Goal: Task Accomplishment & Management: Manage account settings

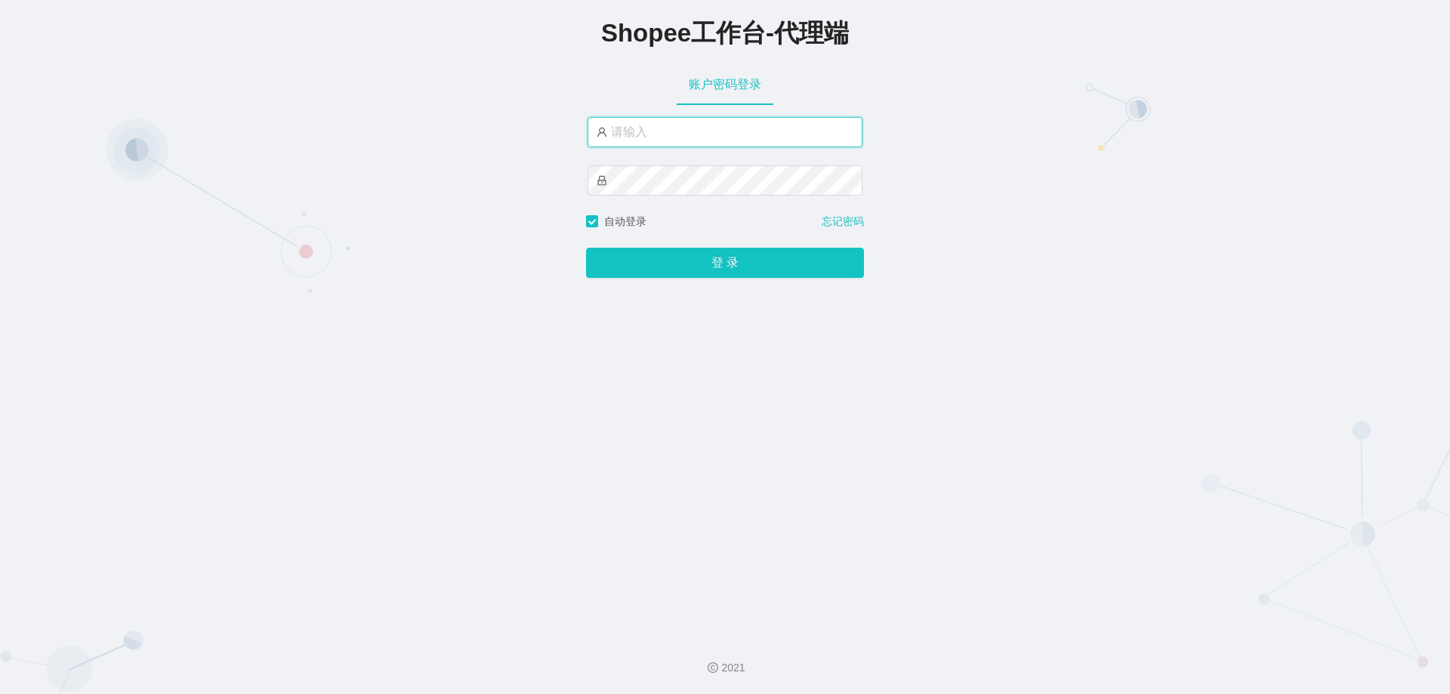
drag, startPoint x: 0, startPoint y: 0, endPoint x: 720, endPoint y: 131, distance: 732.2
click at [720, 131] on input "text" at bounding box center [725, 132] width 275 height 30
type input "yn05"
click at [586, 248] on button "登 录" at bounding box center [725, 263] width 278 height 30
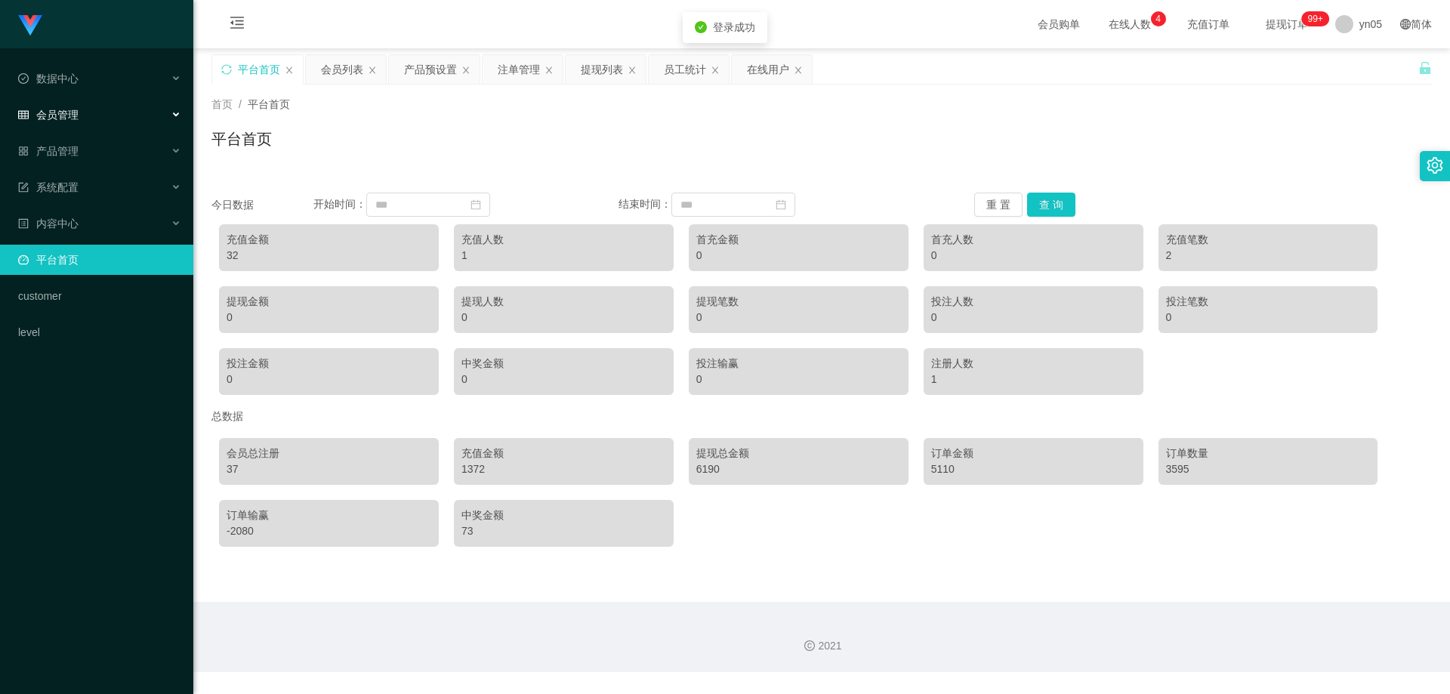
click at [76, 116] on span "会员管理" at bounding box center [48, 115] width 60 height 12
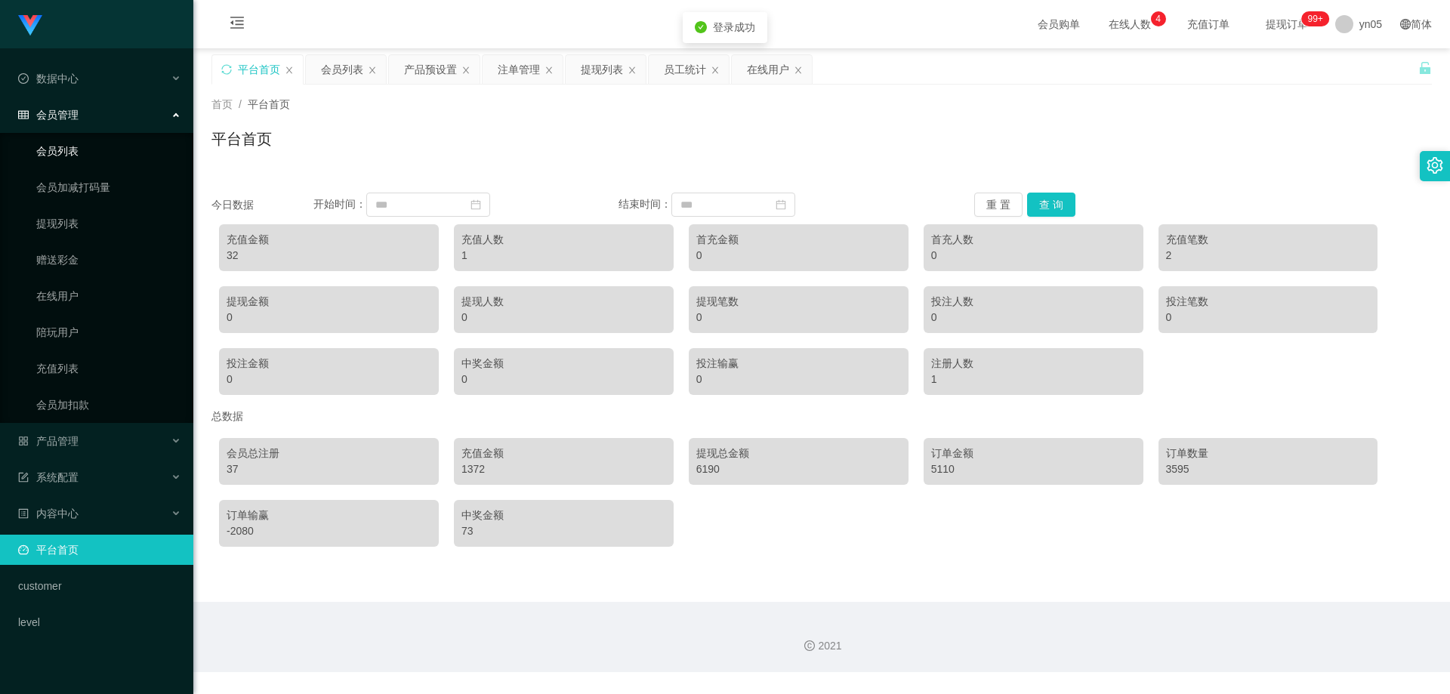
click at [76, 148] on link "会员列表" at bounding box center [108, 151] width 145 height 30
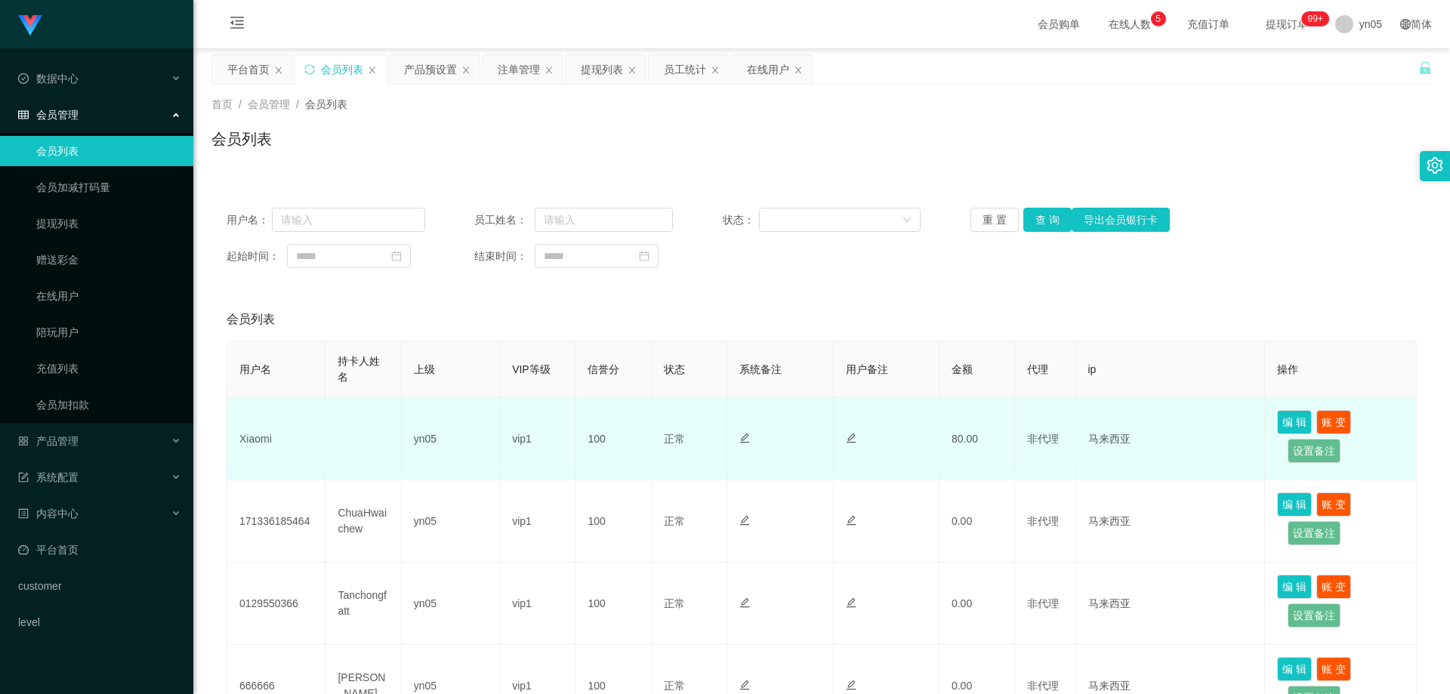
click at [262, 439] on td "Xiaomi" at bounding box center [276, 439] width 98 height 82
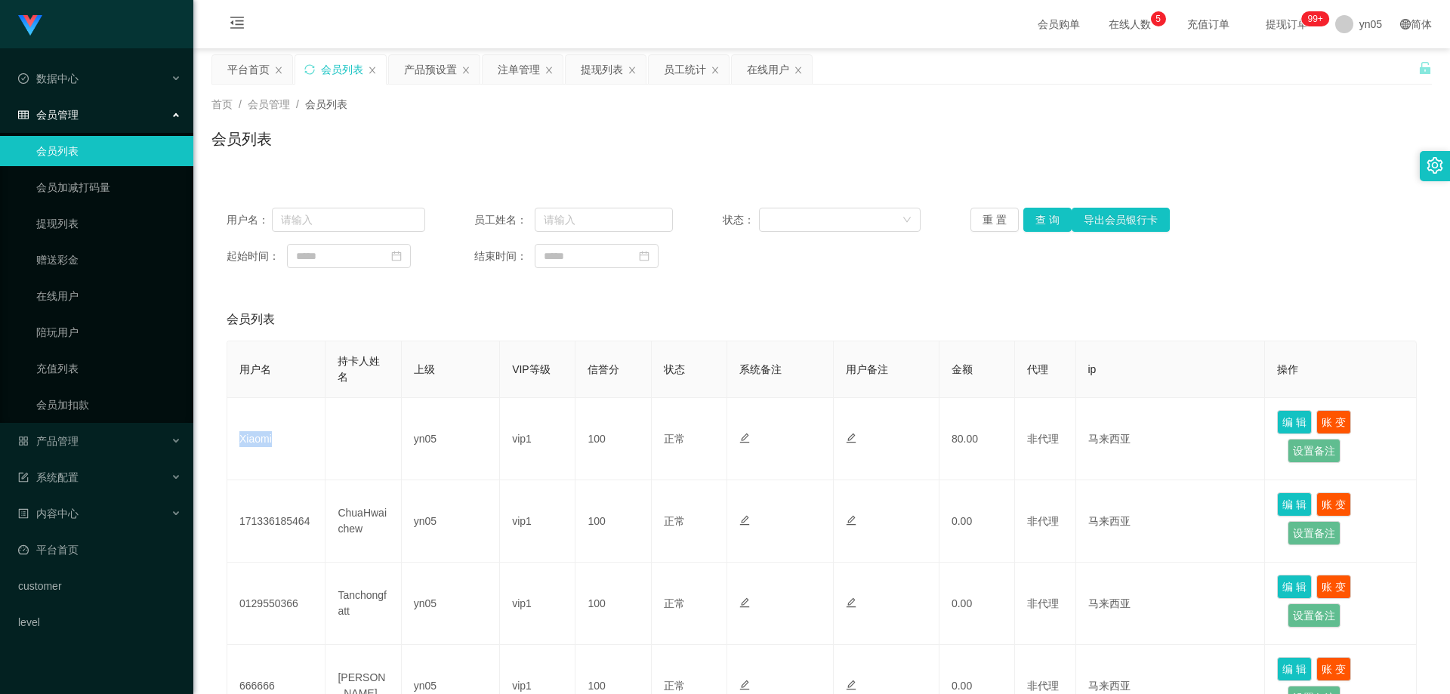
copy td "Xiaomi"
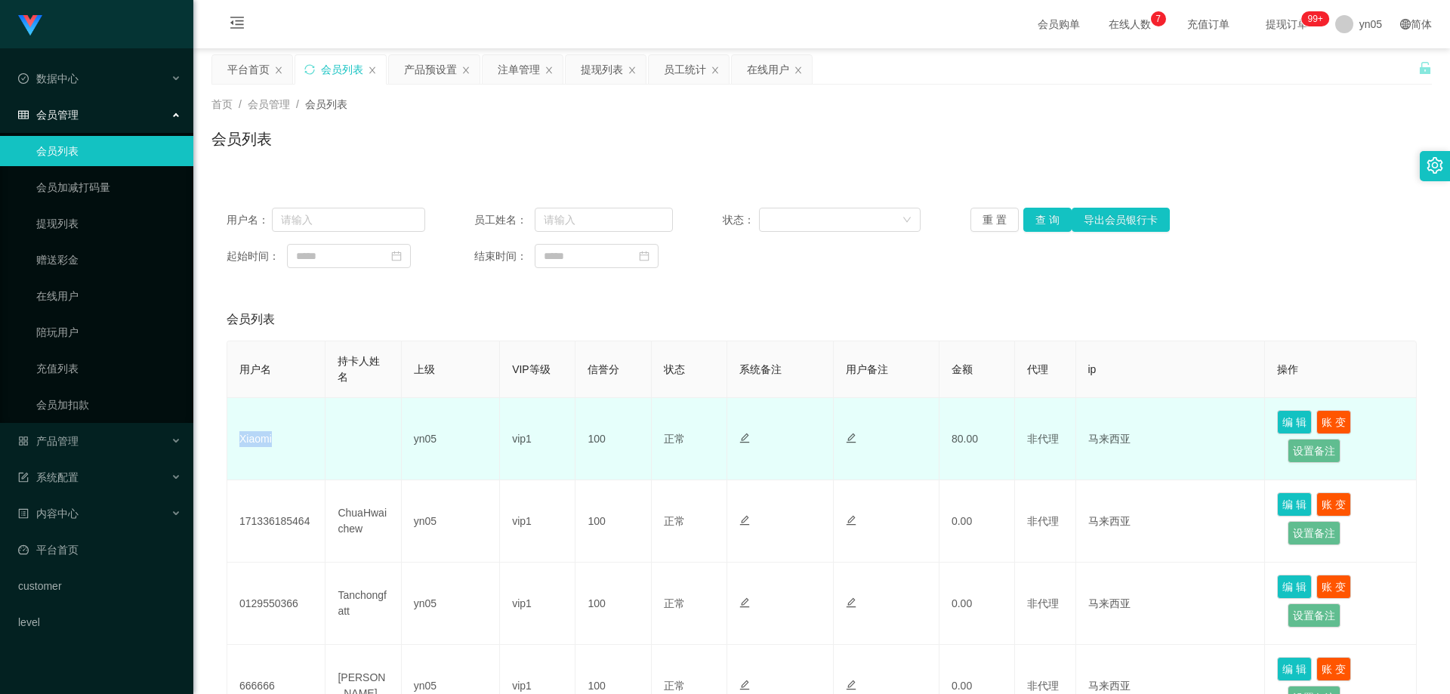
click at [252, 440] on td "Xiaomi" at bounding box center [276, 439] width 98 height 82
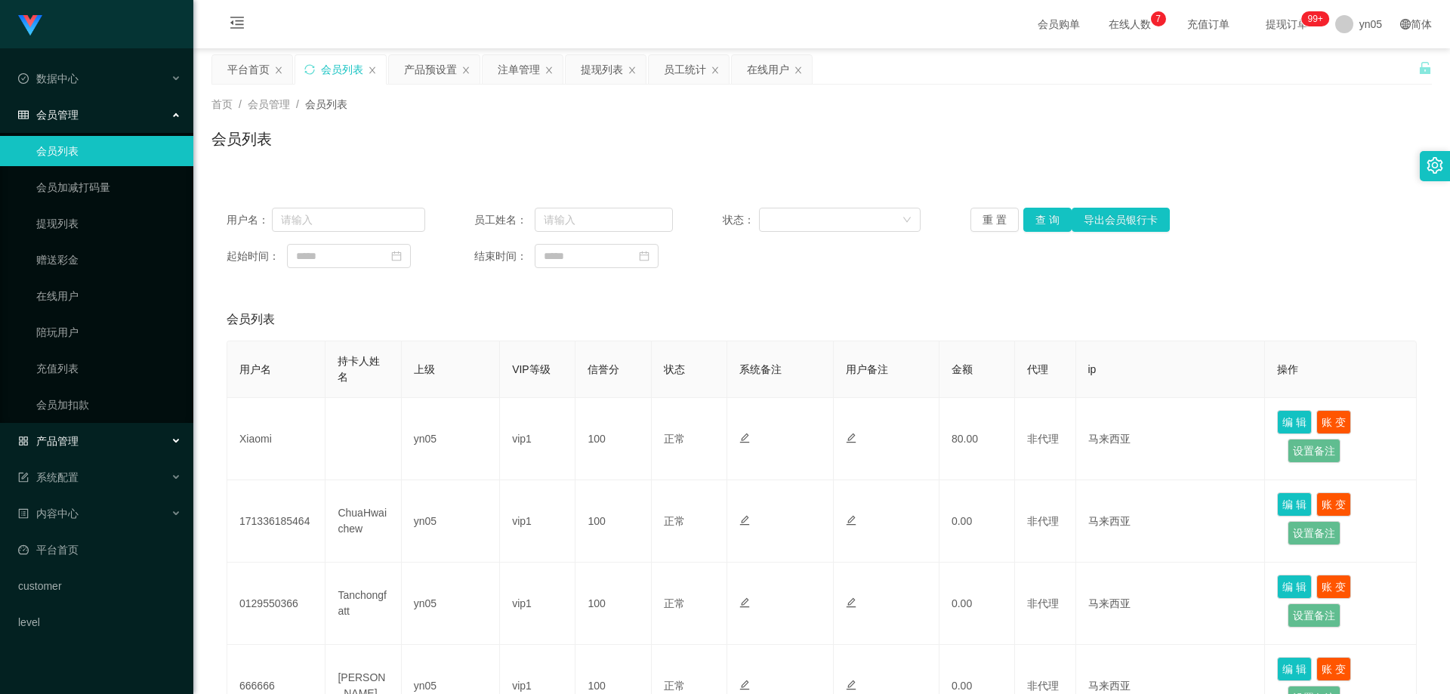
click at [87, 448] on div "产品管理" at bounding box center [96, 441] width 193 height 30
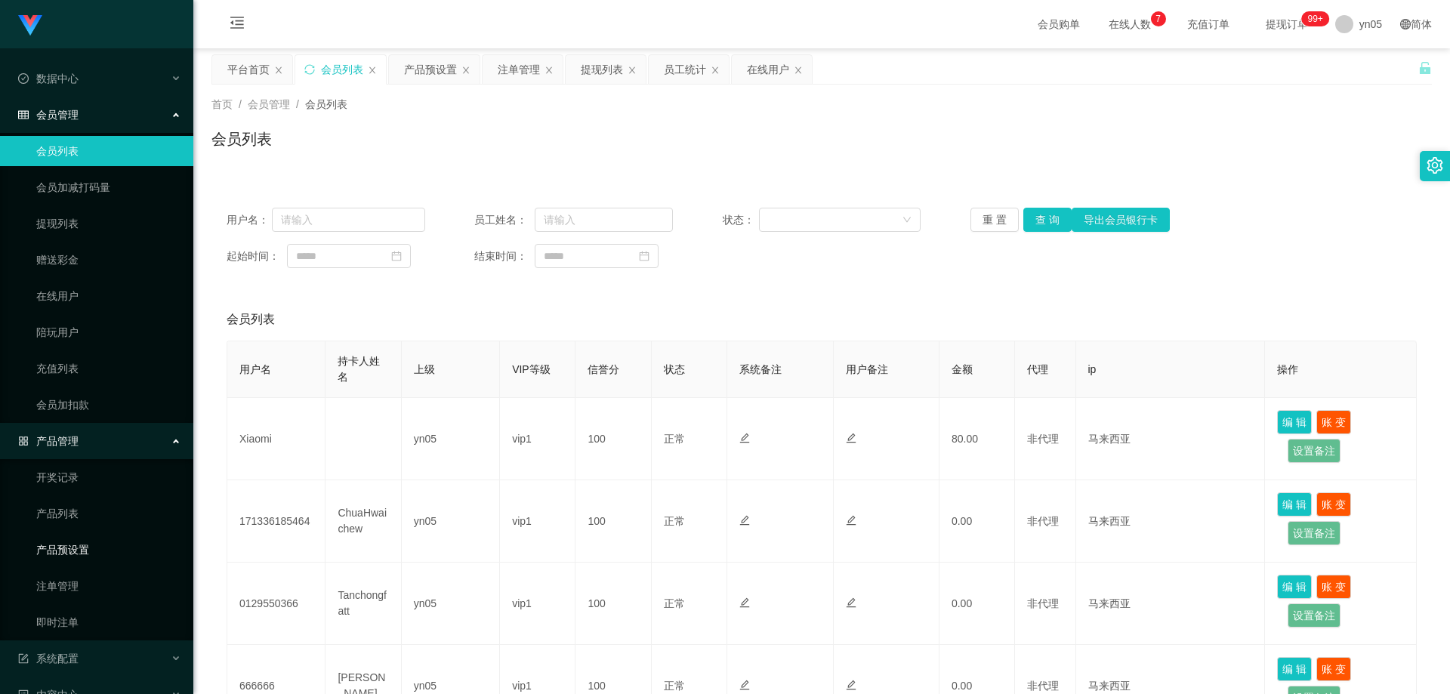
click at [84, 553] on link "产品预设置" at bounding box center [108, 550] width 145 height 30
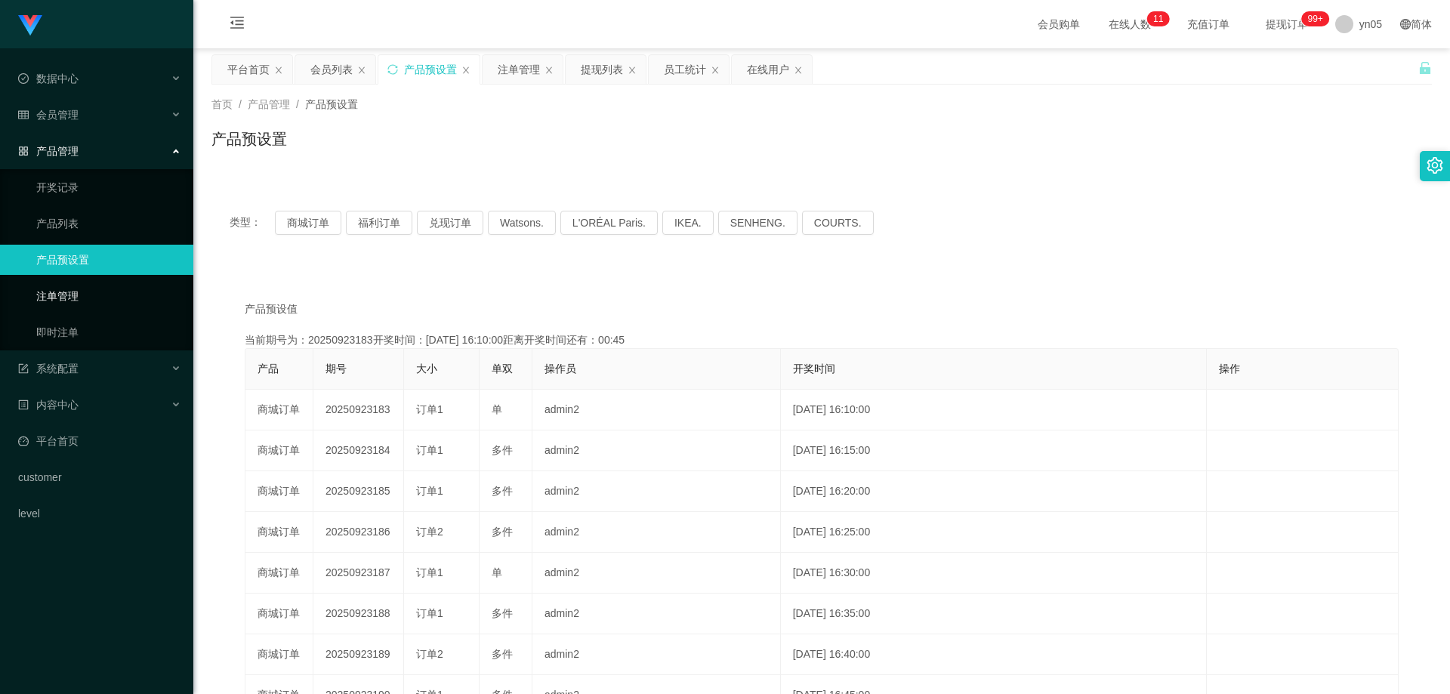
click at [77, 301] on link "注单管理" at bounding box center [108, 296] width 145 height 30
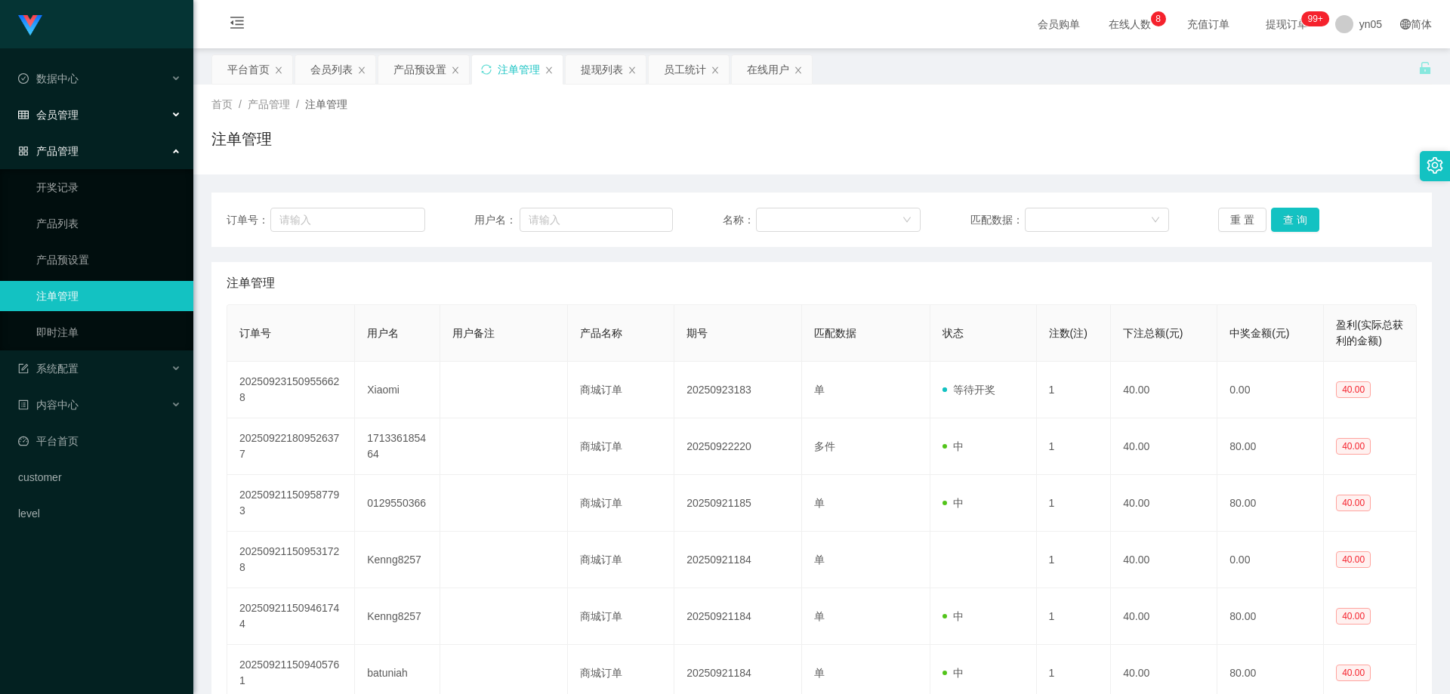
click at [80, 108] on div "会员管理" at bounding box center [96, 115] width 193 height 30
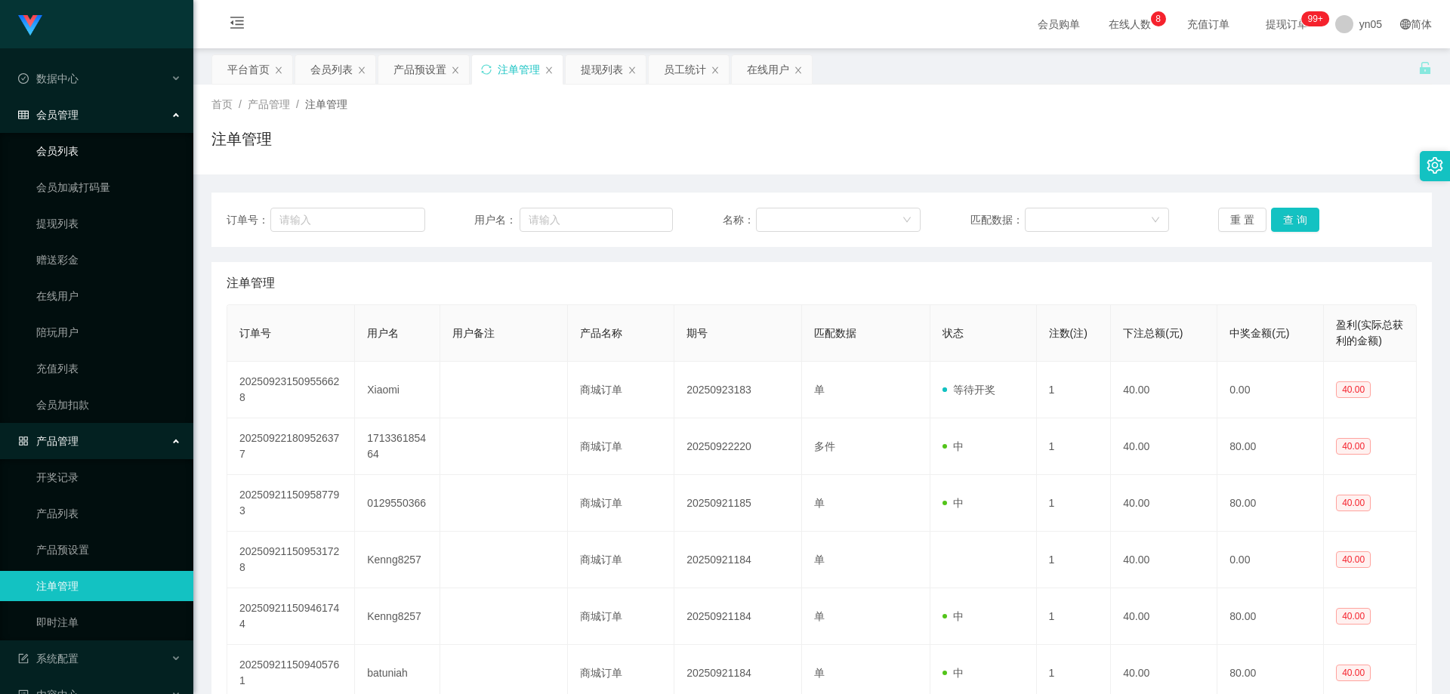
click at [78, 144] on link "会员列表" at bounding box center [108, 151] width 145 height 30
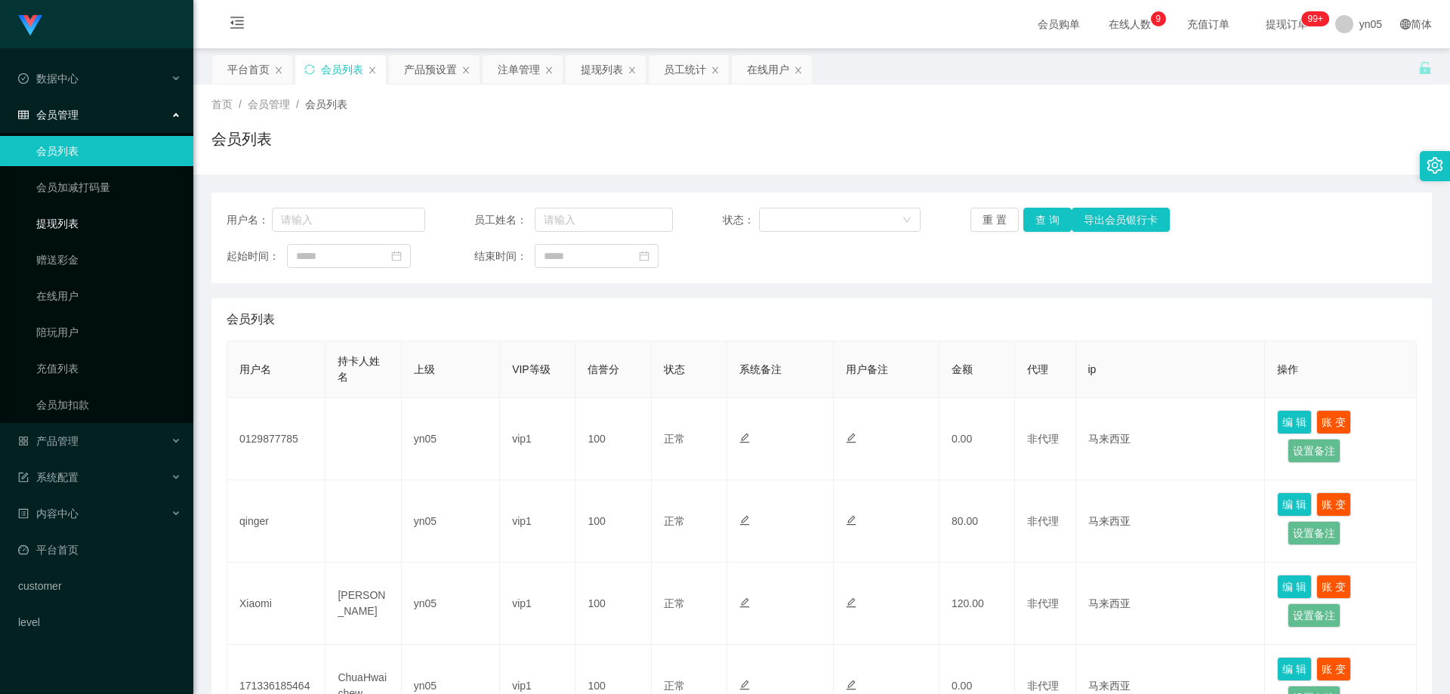
click at [79, 219] on link "提现列表" at bounding box center [108, 223] width 145 height 30
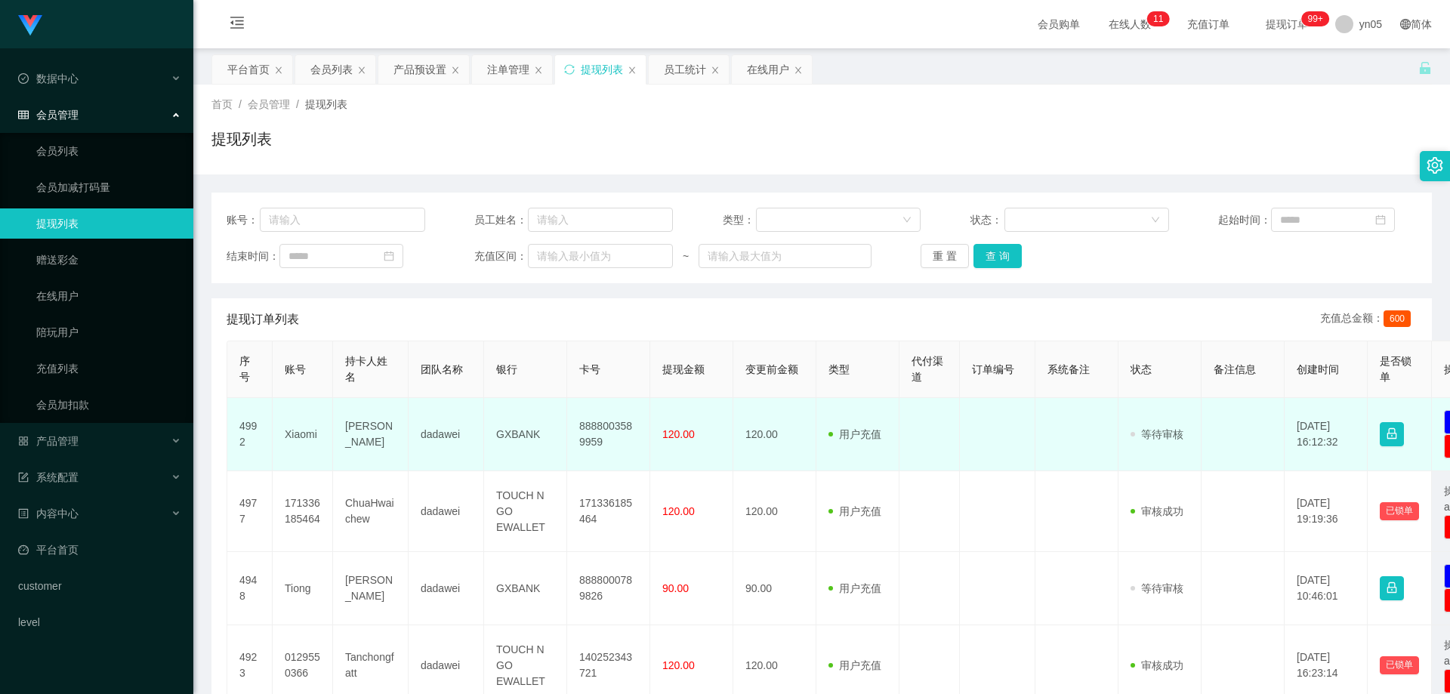
click at [302, 433] on td "Xiaomi" at bounding box center [303, 434] width 60 height 73
copy td "Xiaomi"
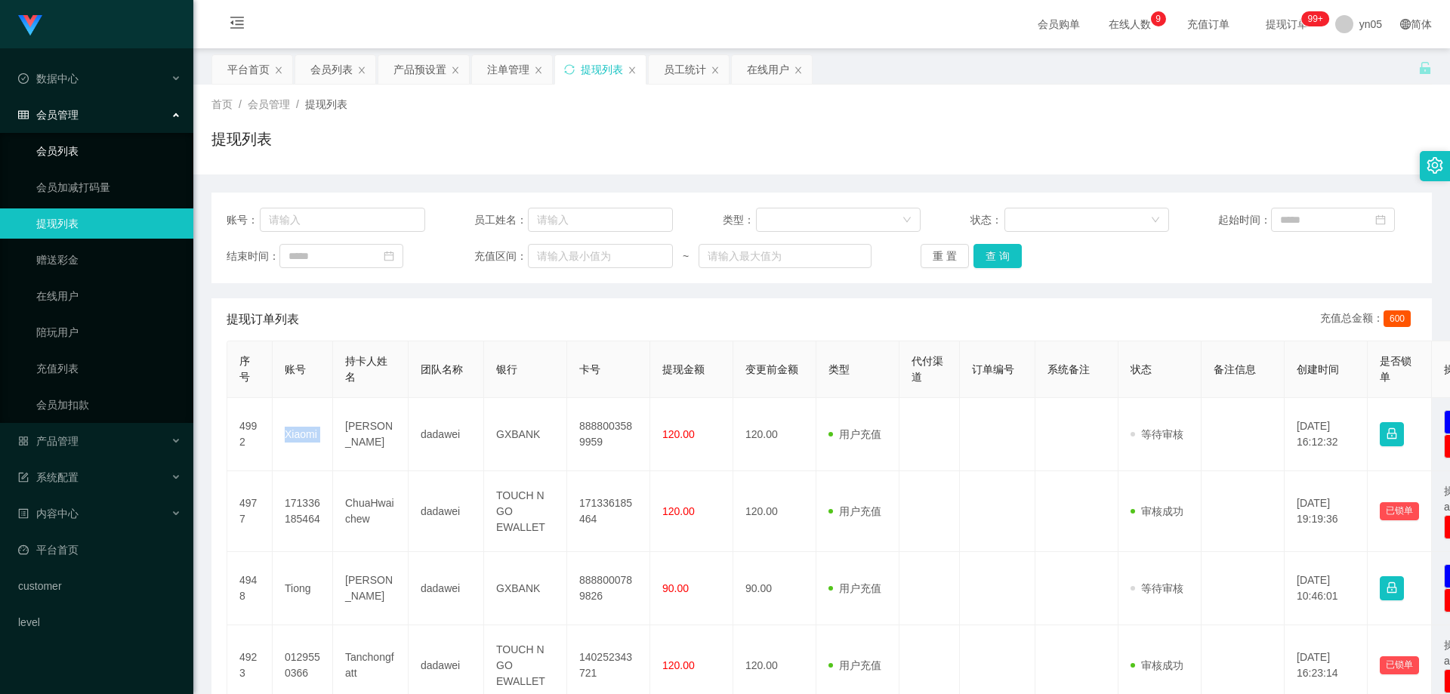
click at [84, 153] on link "会员列表" at bounding box center [108, 151] width 145 height 30
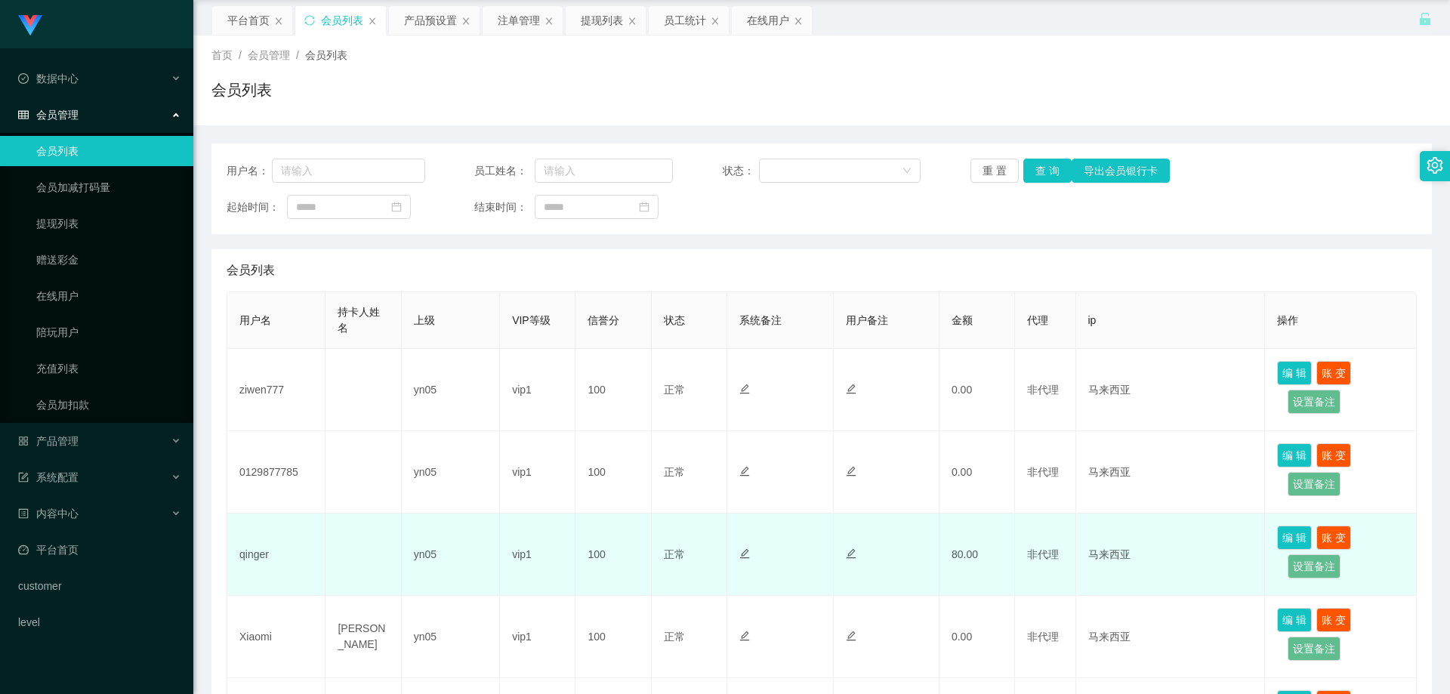
scroll to position [76, 0]
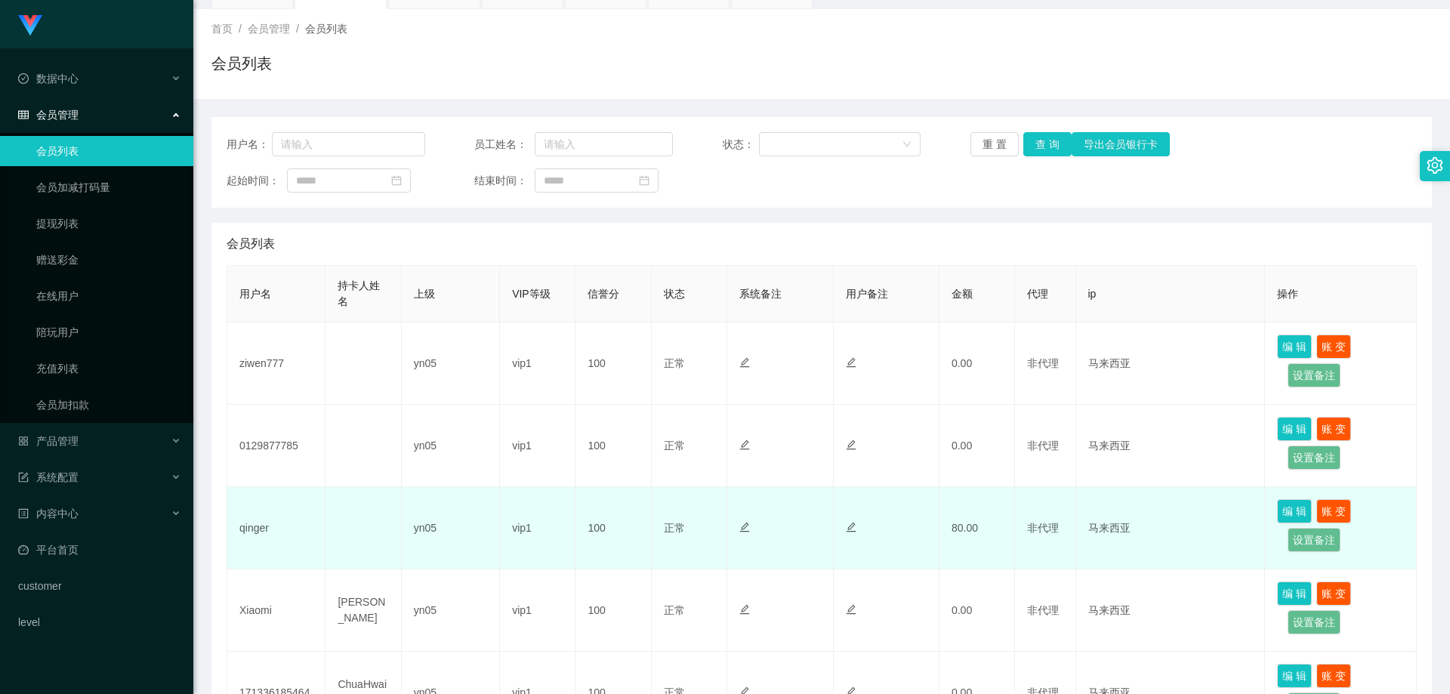
click at [267, 535] on td "qinger" at bounding box center [276, 528] width 98 height 82
copy td "qinger"
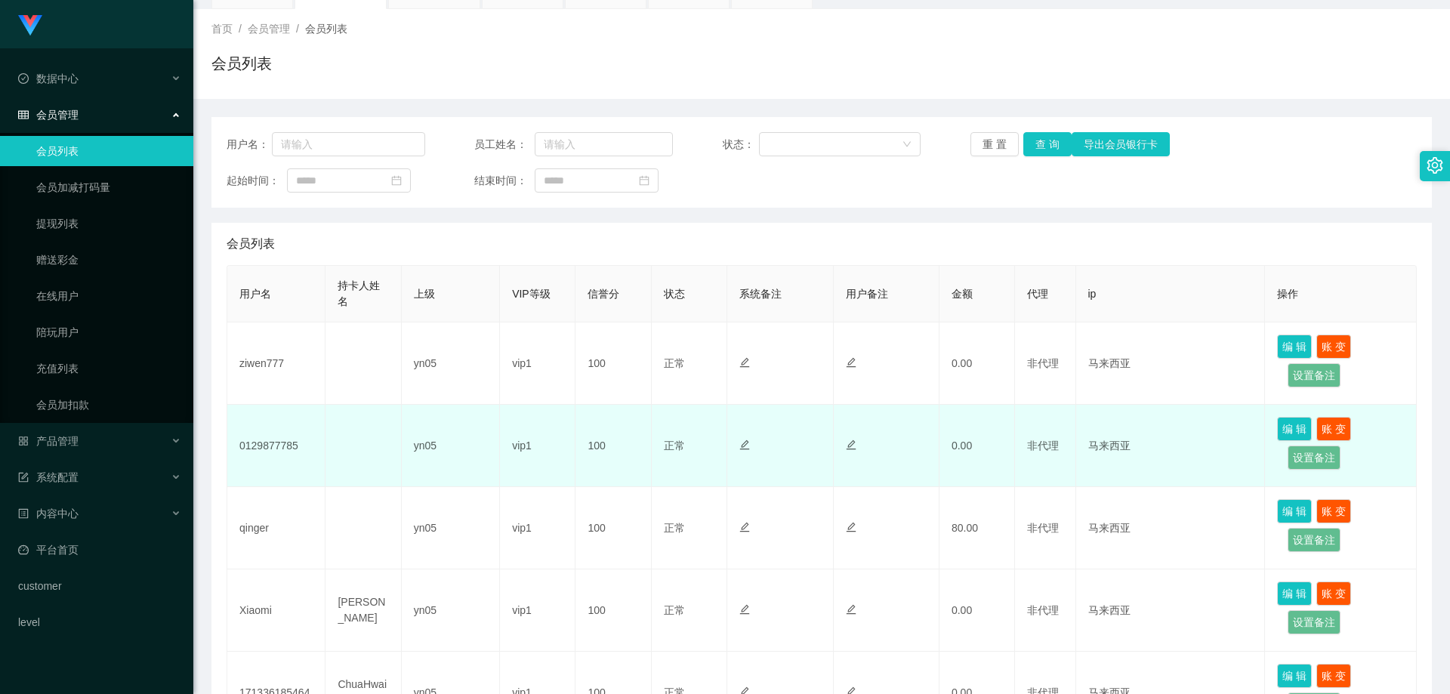
click at [259, 446] on td "0129877785" at bounding box center [276, 446] width 98 height 82
copy td "0129877785"
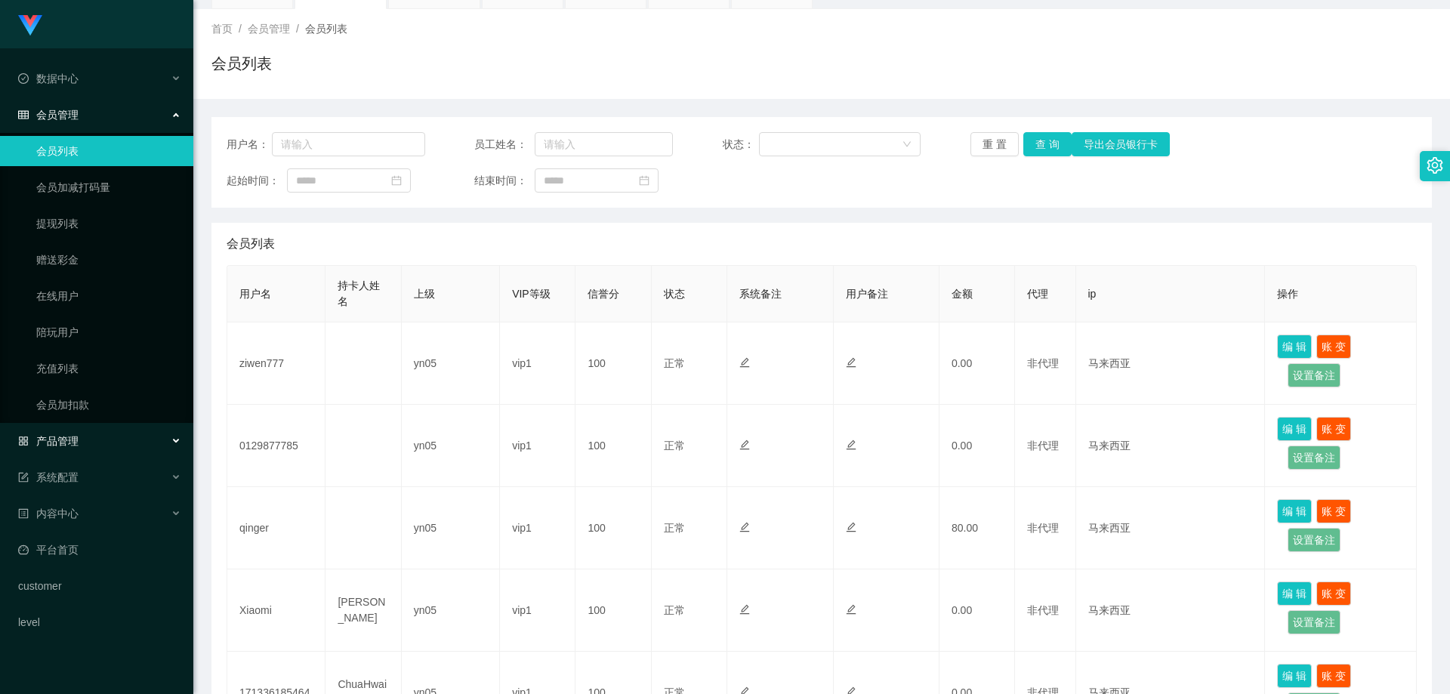
click at [69, 444] on span "产品管理" at bounding box center [48, 441] width 60 height 12
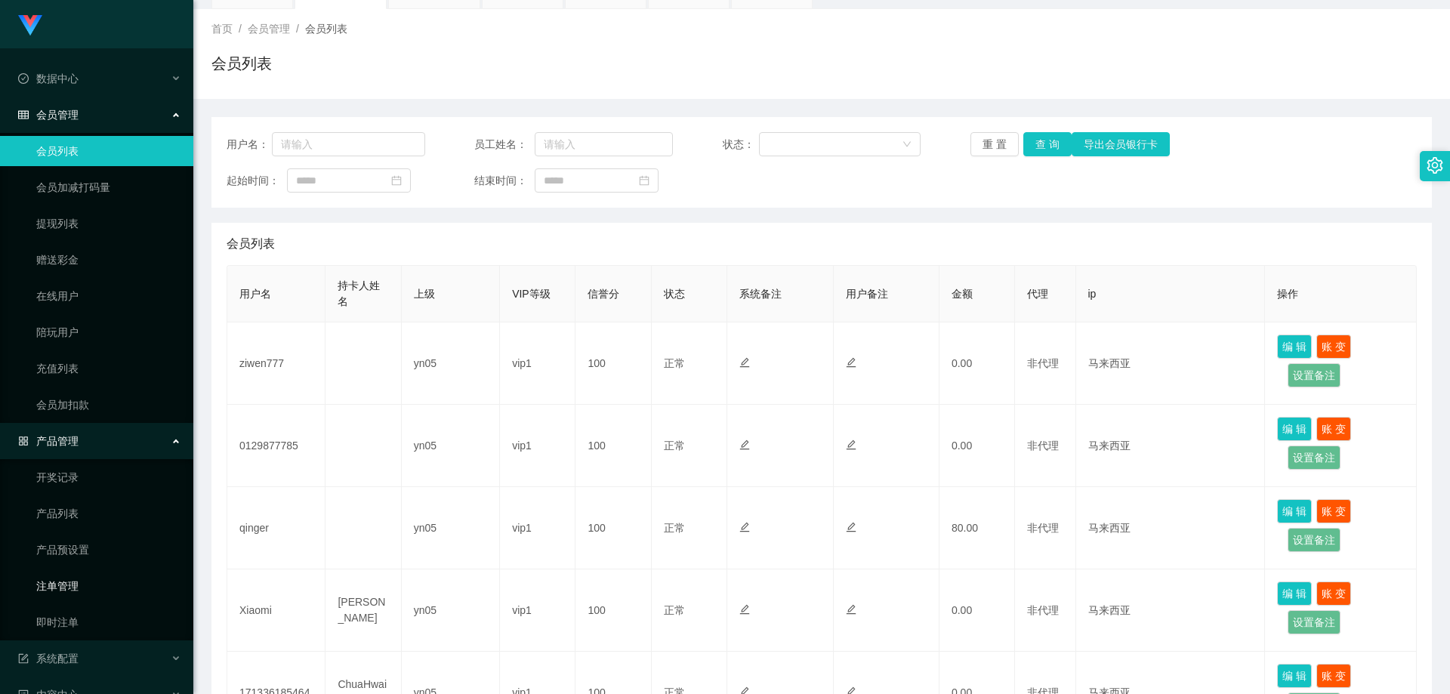
click at [83, 589] on link "注单管理" at bounding box center [108, 586] width 145 height 30
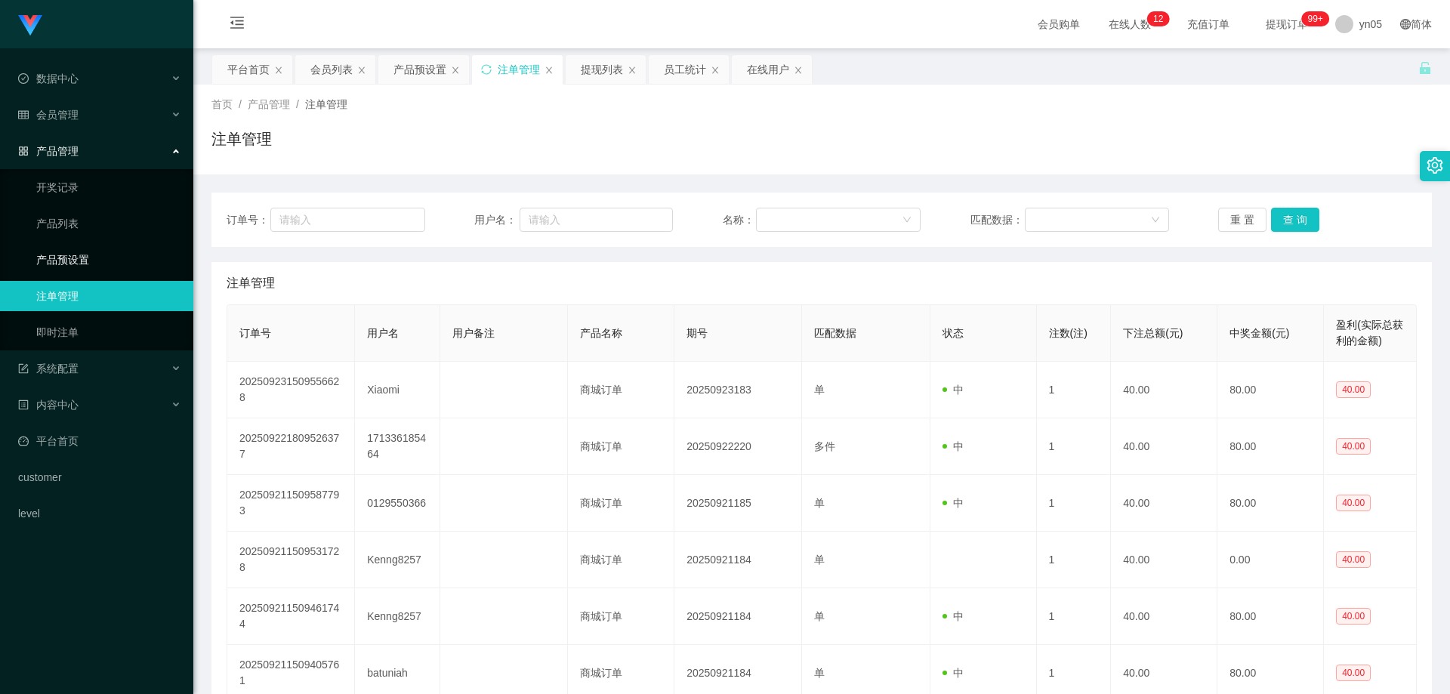
click at [94, 258] on link "产品预设置" at bounding box center [108, 260] width 145 height 30
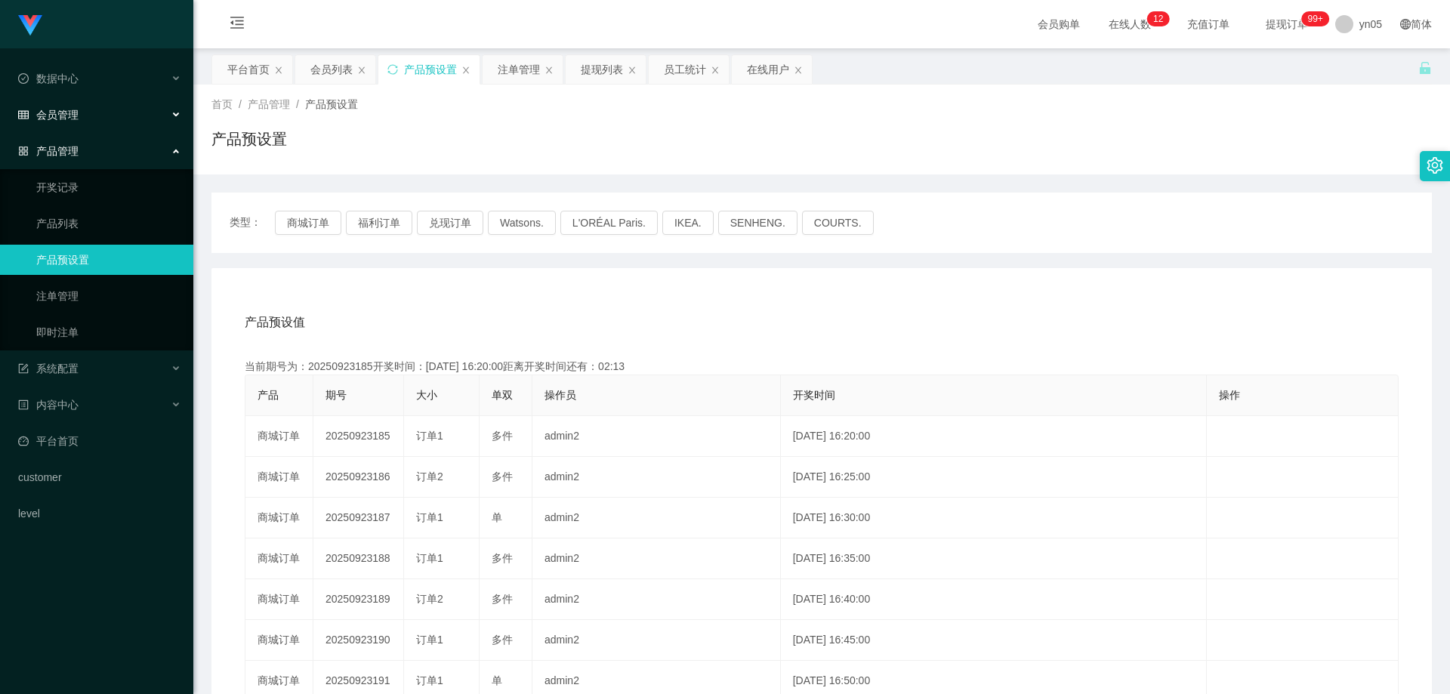
click at [83, 110] on div "会员管理" at bounding box center [96, 115] width 193 height 30
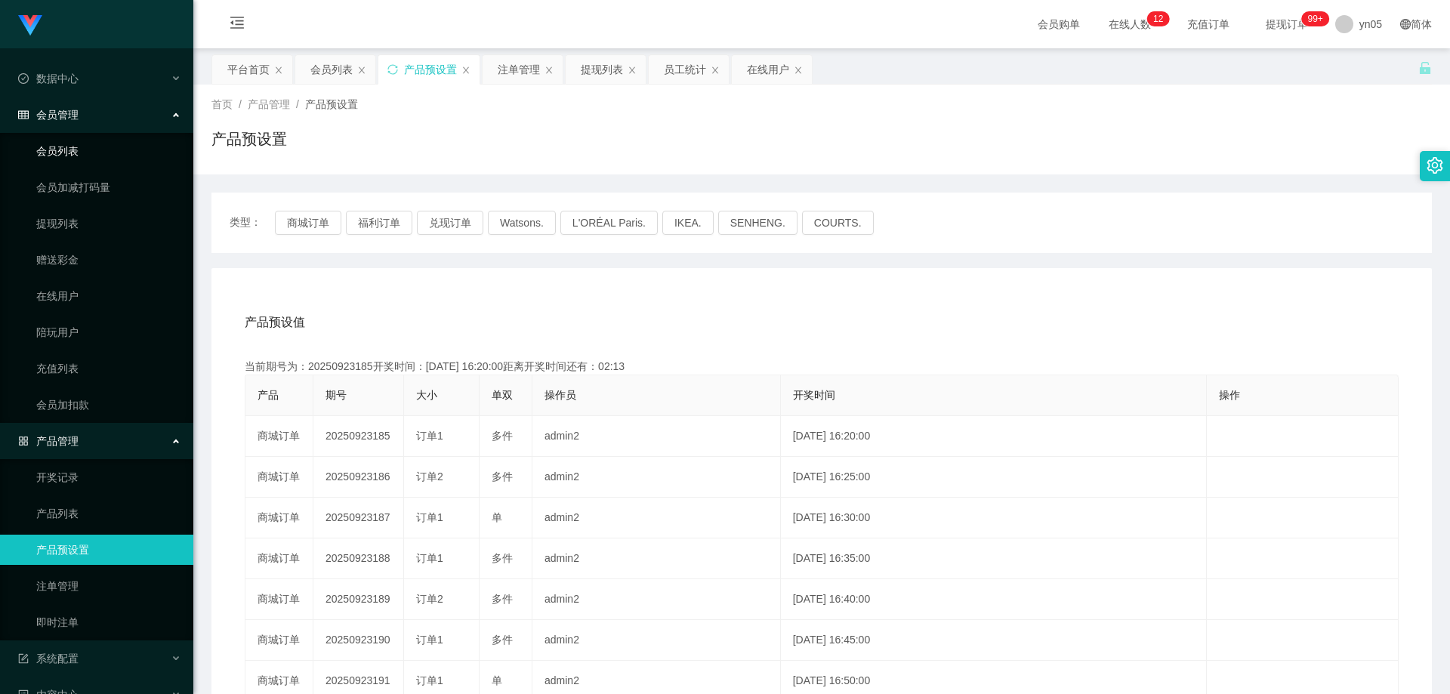
click at [66, 151] on link "会员列表" at bounding box center [108, 151] width 145 height 30
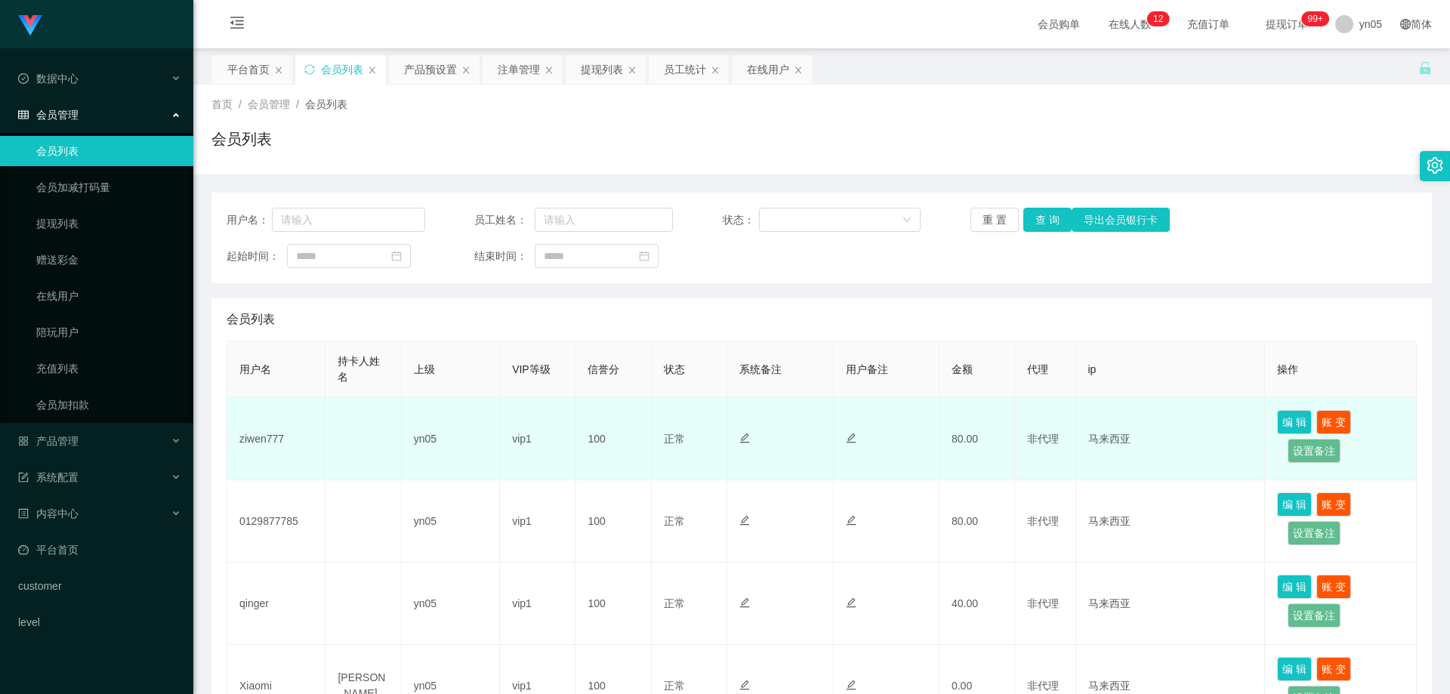
click at [268, 441] on td "ziwen777" at bounding box center [276, 439] width 98 height 82
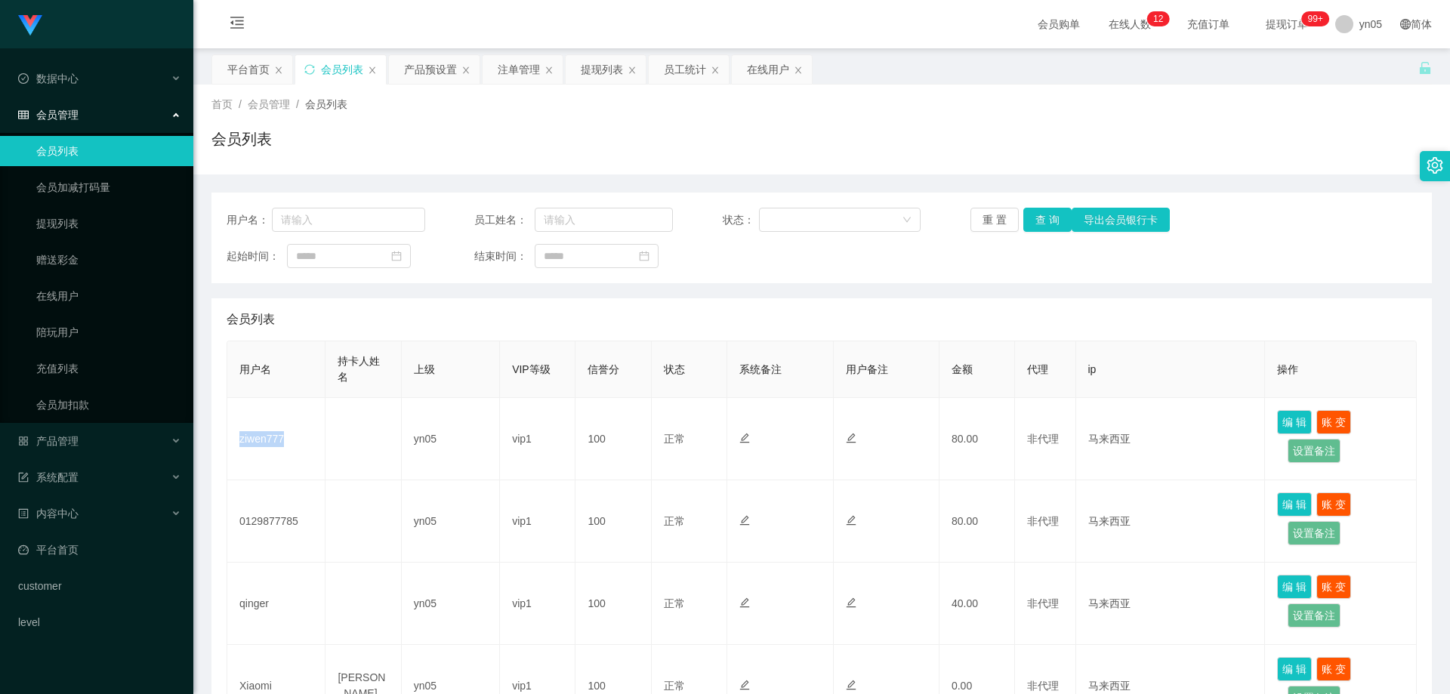
copy td "ziwen777"
click at [82, 449] on div "产品管理" at bounding box center [96, 441] width 193 height 30
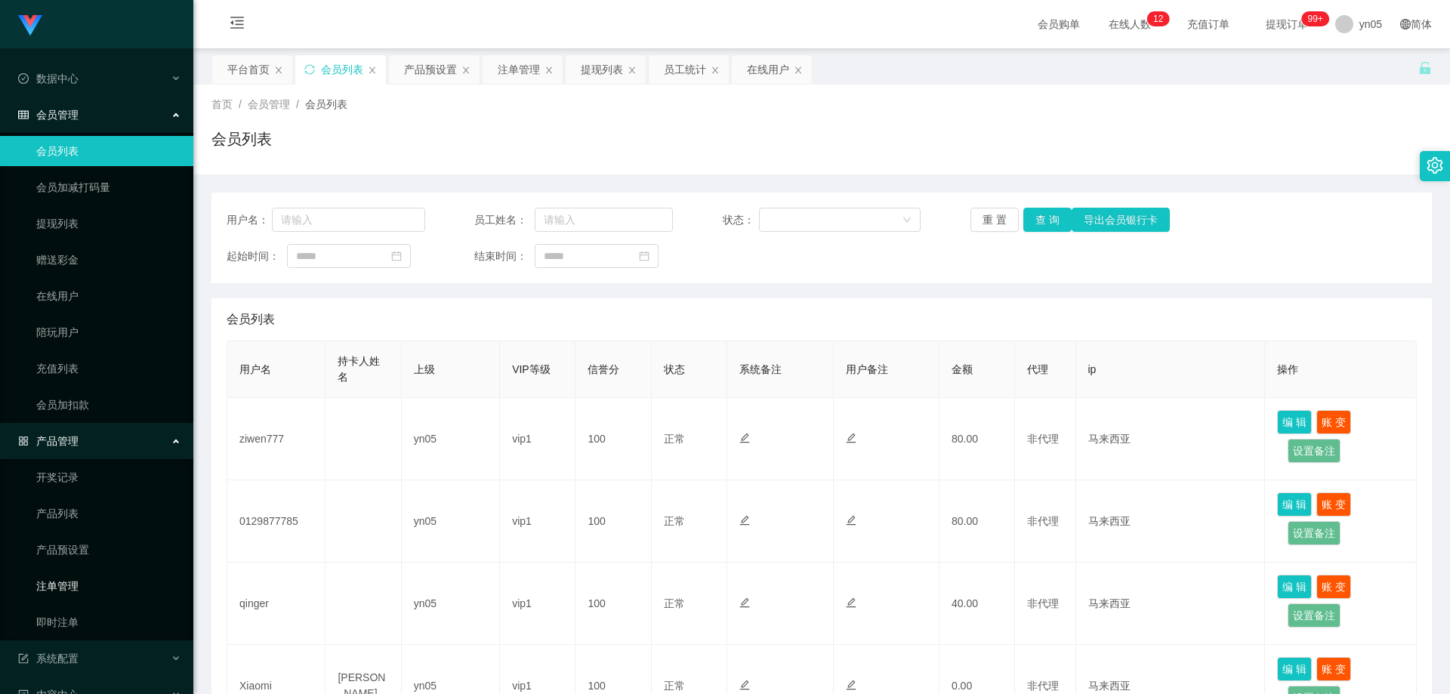
click at [91, 586] on link "注单管理" at bounding box center [108, 586] width 145 height 30
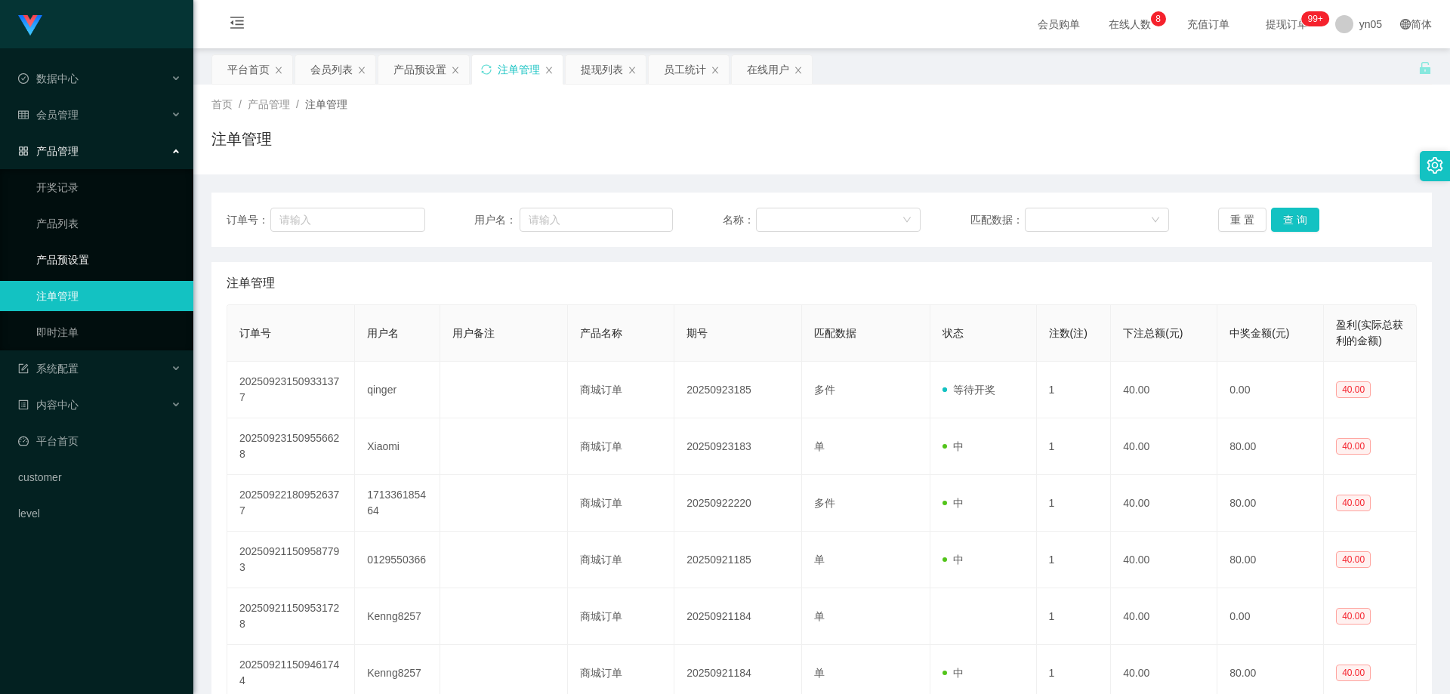
click at [83, 257] on link "产品预设置" at bounding box center [108, 260] width 145 height 30
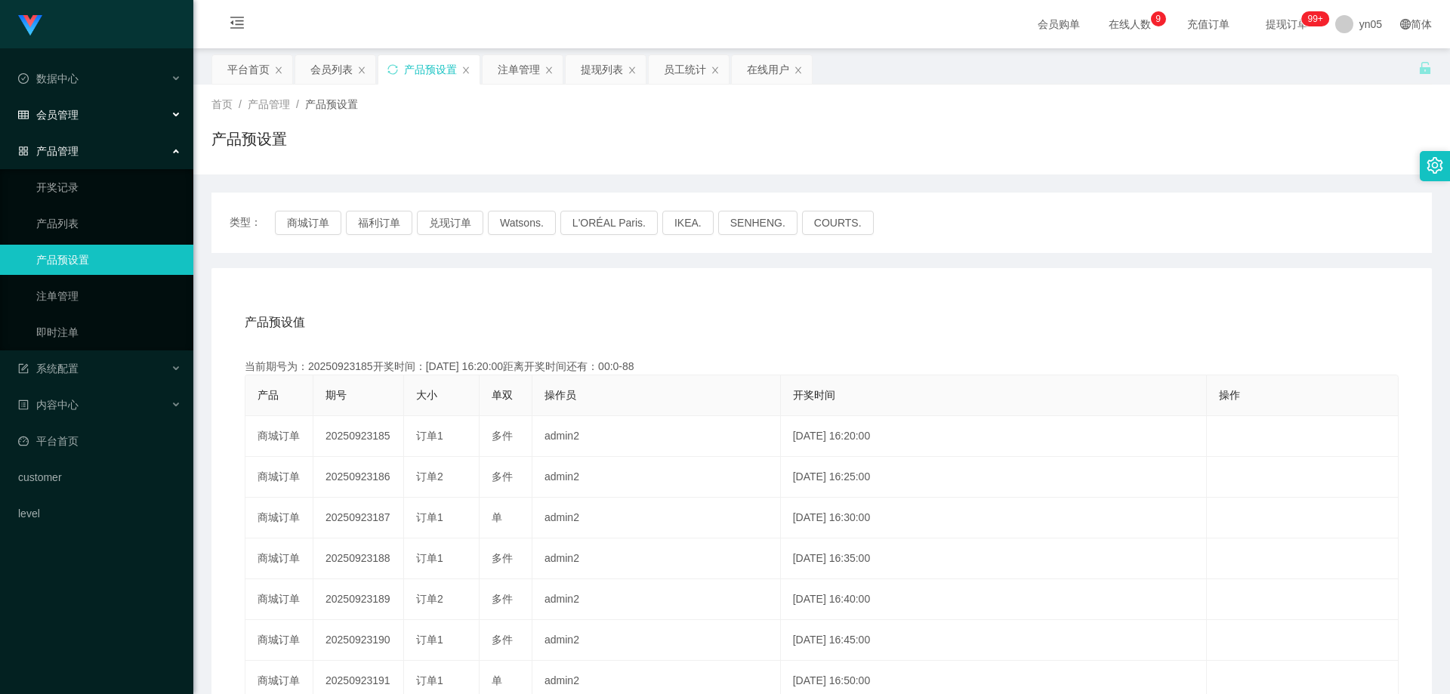
click at [69, 111] on span "会员管理" at bounding box center [48, 115] width 60 height 12
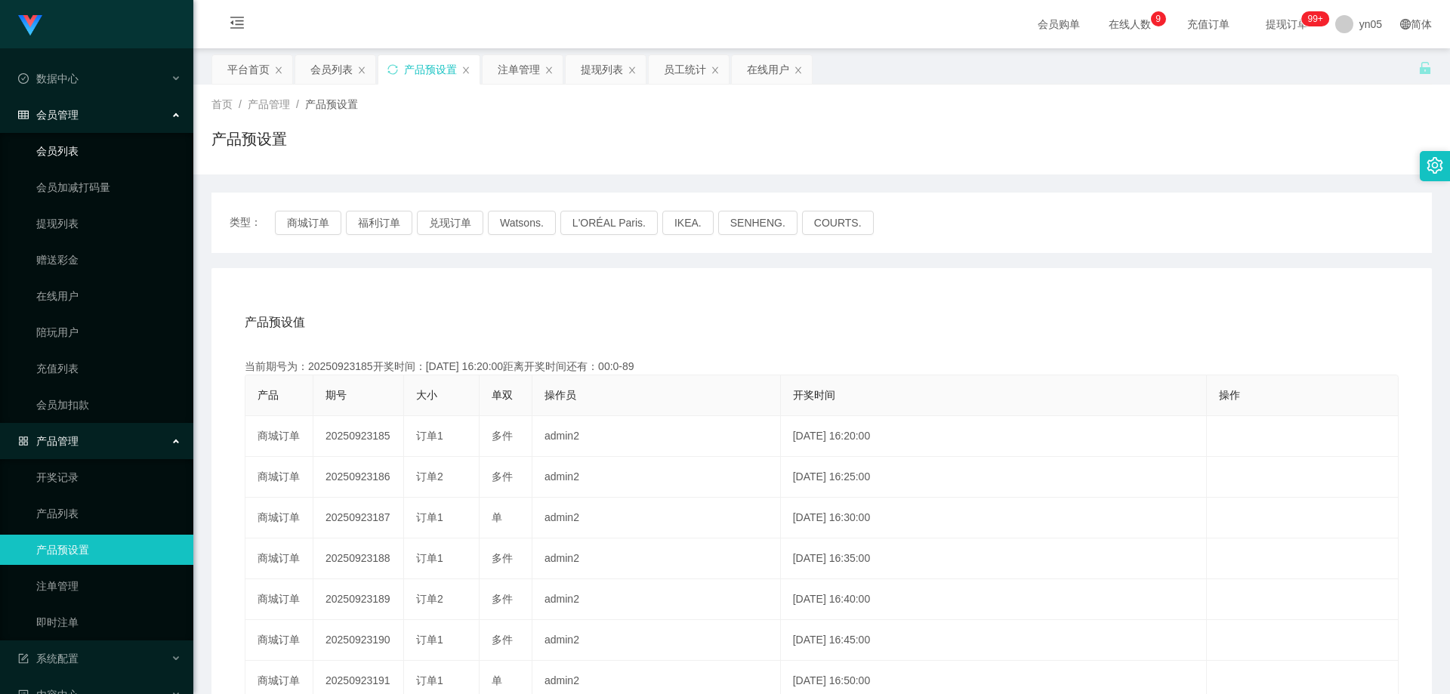
click at [68, 150] on link "会员列表" at bounding box center [108, 151] width 145 height 30
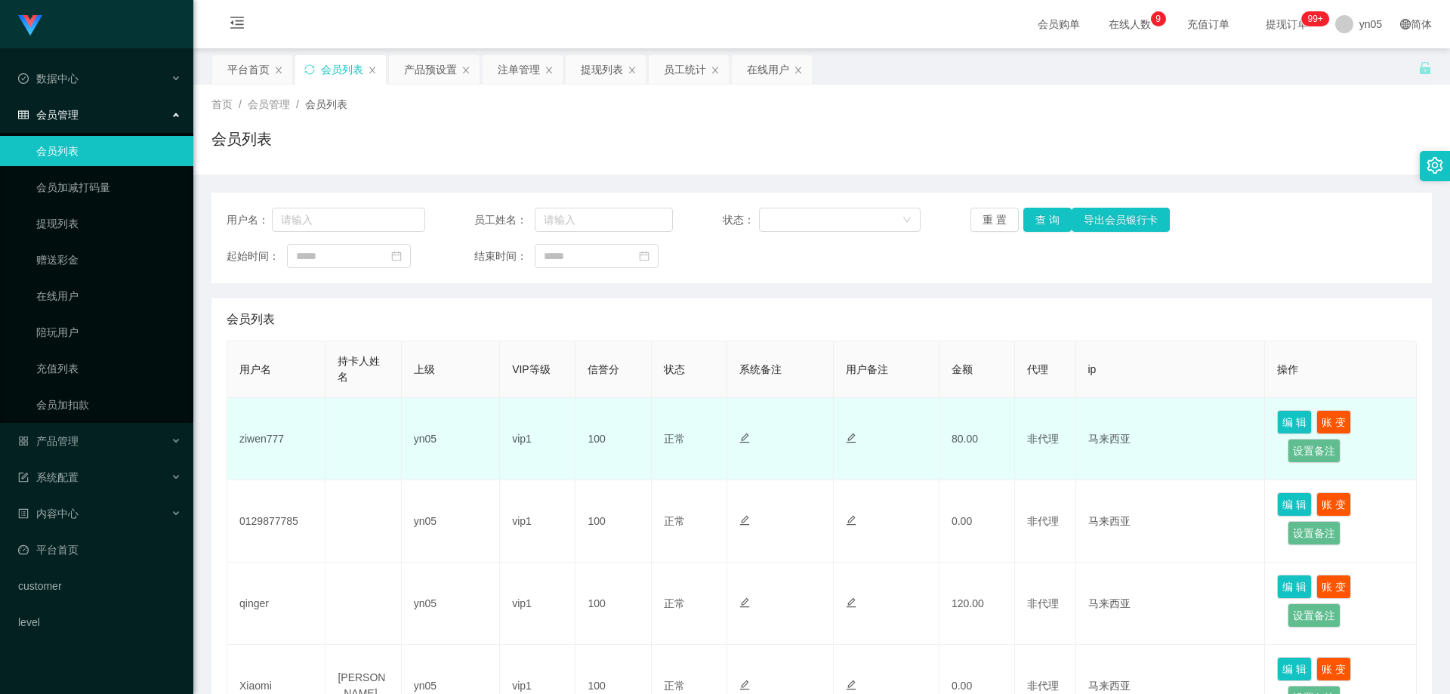
scroll to position [151, 0]
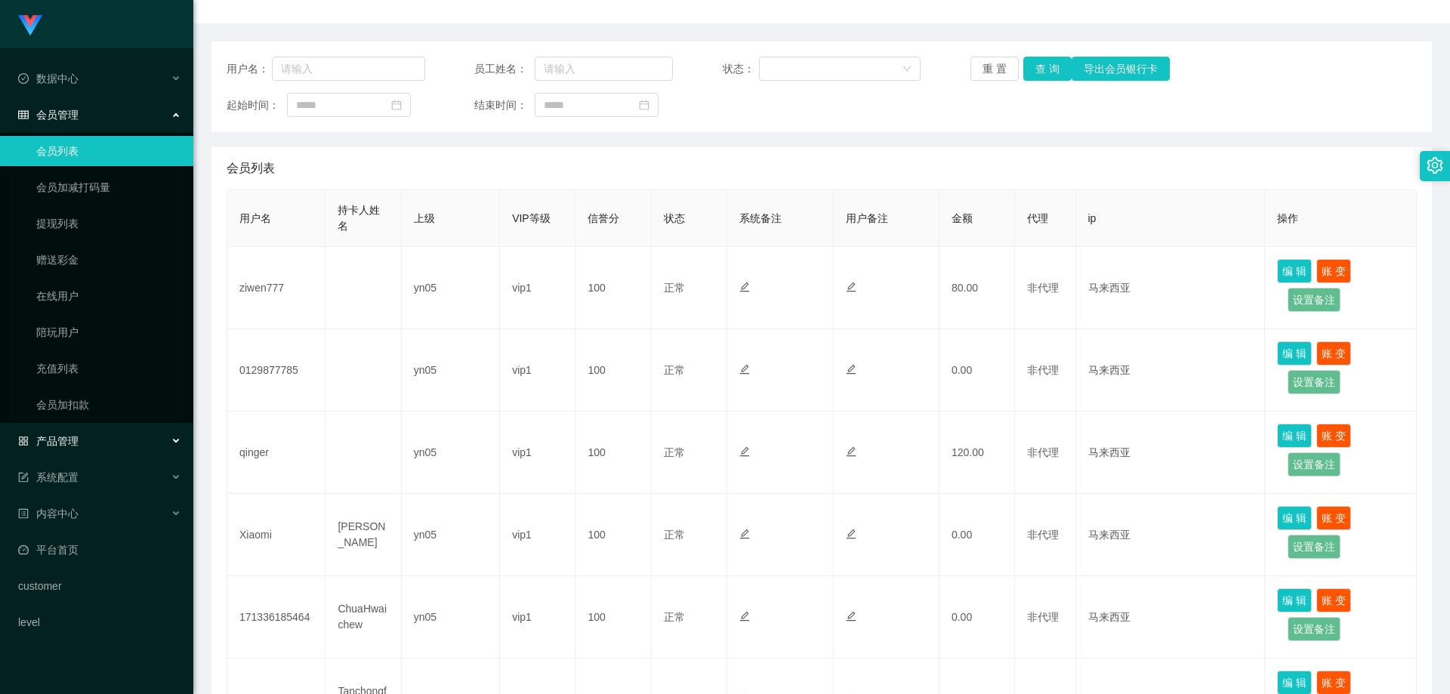
click at [79, 438] on div "产品管理" at bounding box center [96, 441] width 193 height 30
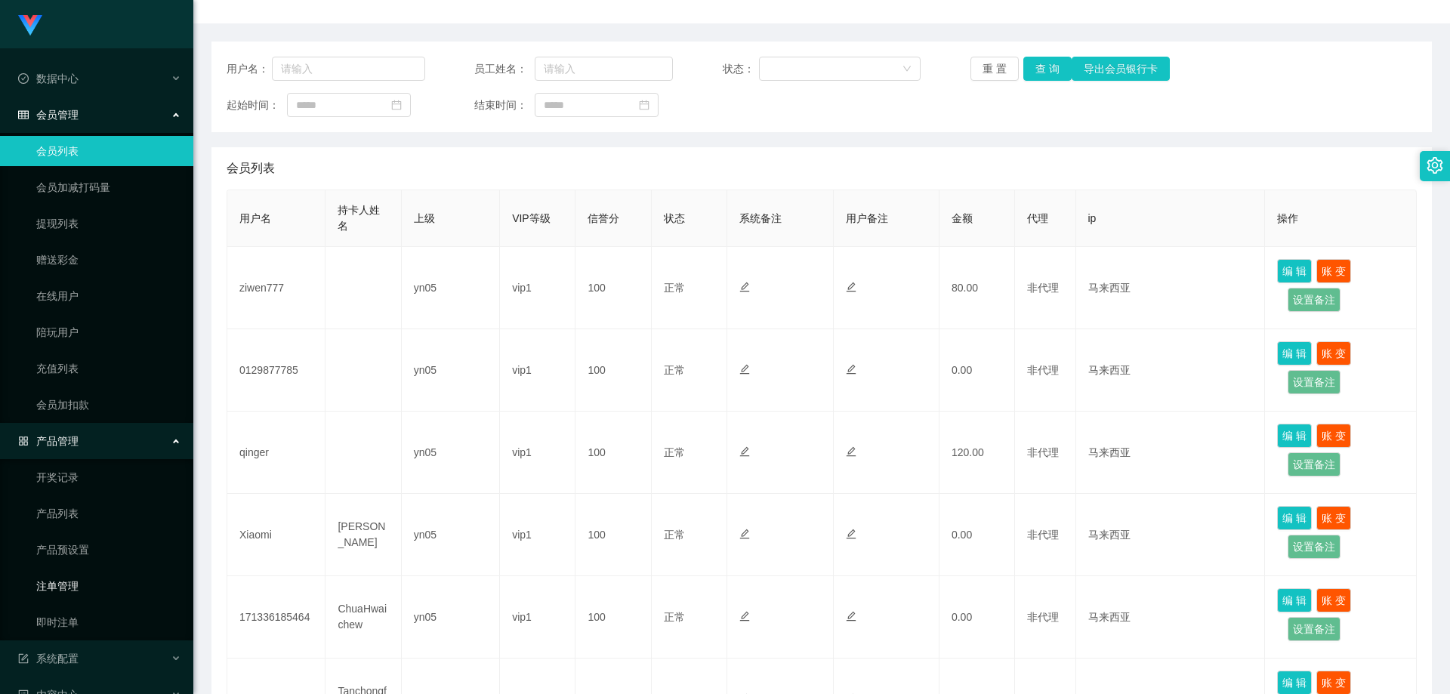
click at [71, 591] on link "注单管理" at bounding box center [108, 586] width 145 height 30
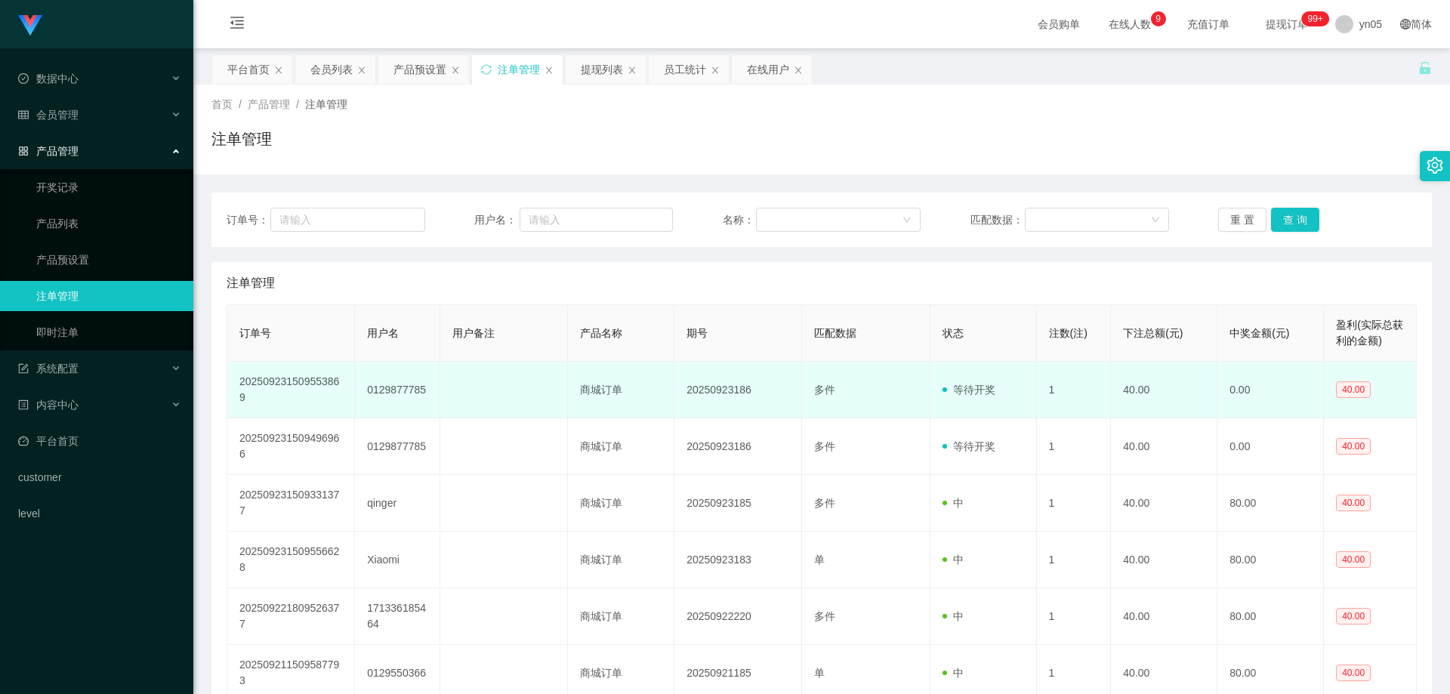
click at [415, 384] on td "0129877785" at bounding box center [397, 390] width 85 height 57
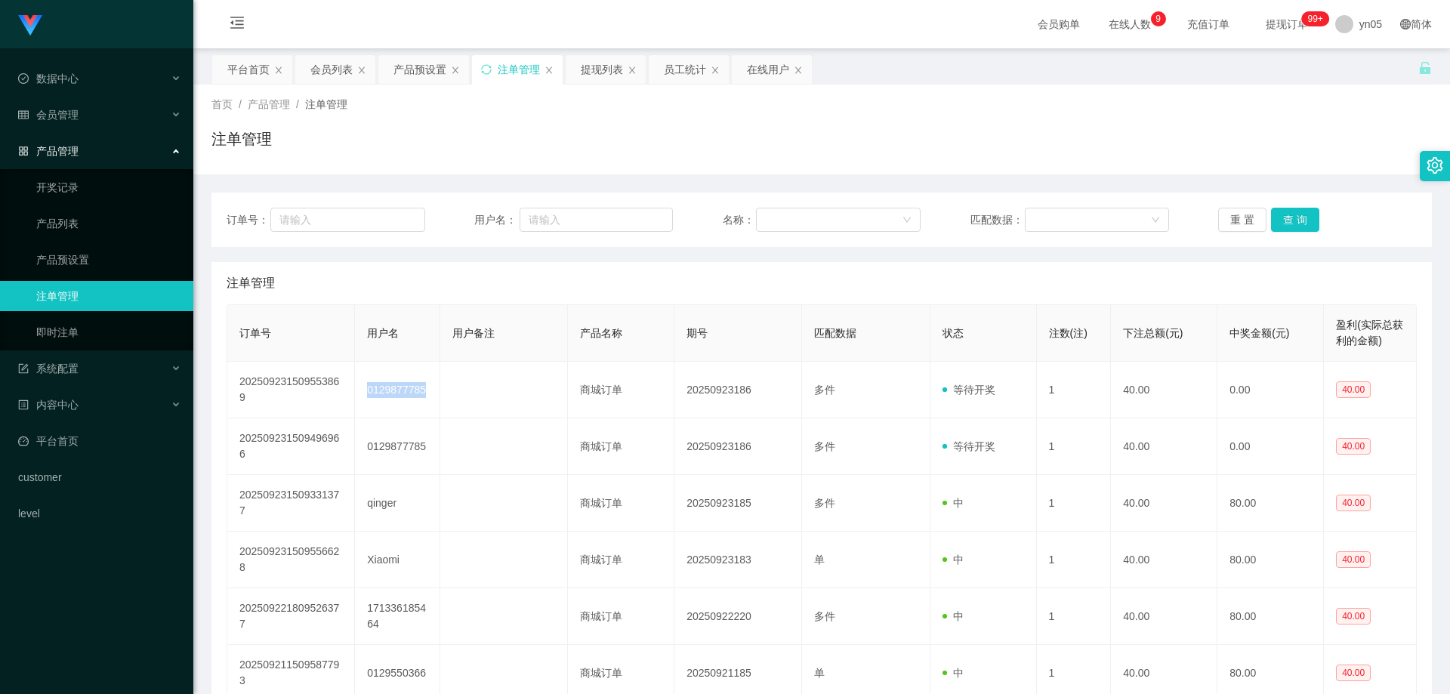
copy td "0129877785"
click at [79, 116] on div "会员管理" at bounding box center [96, 115] width 193 height 30
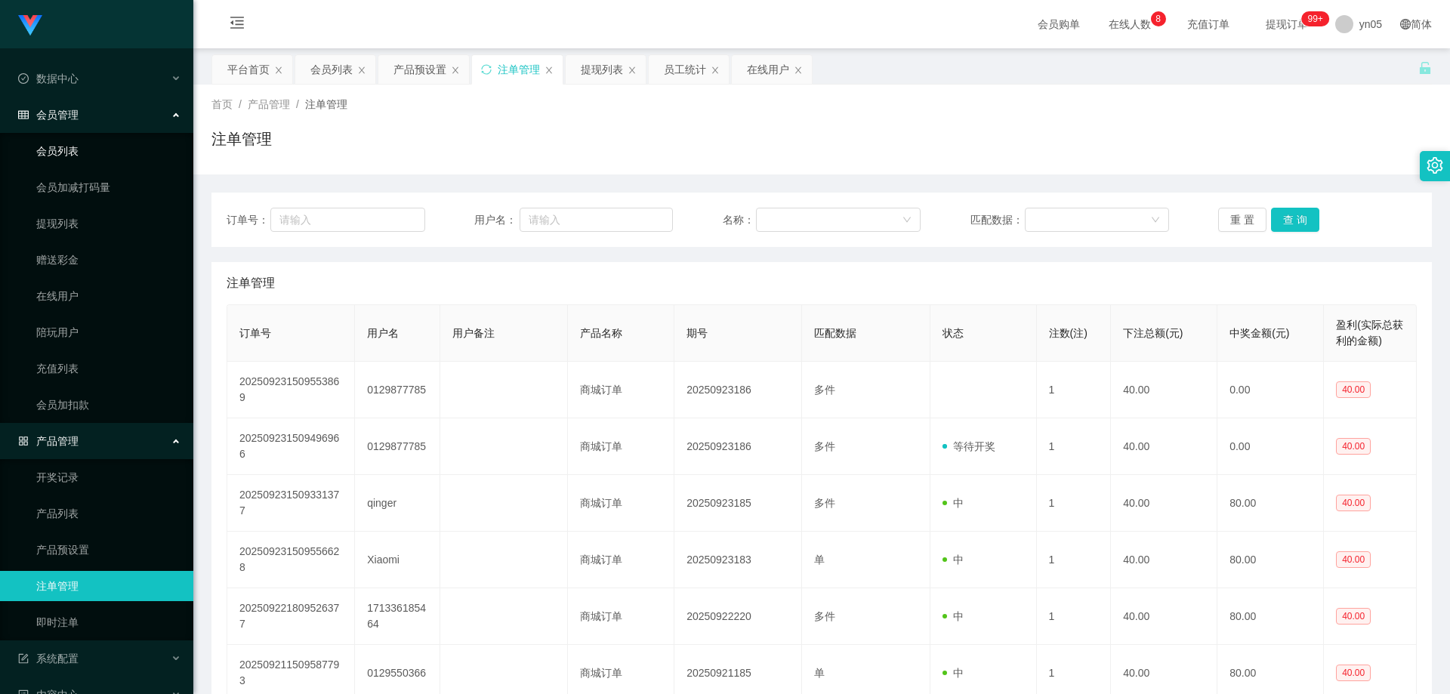
click at [81, 145] on link "会员列表" at bounding box center [108, 151] width 145 height 30
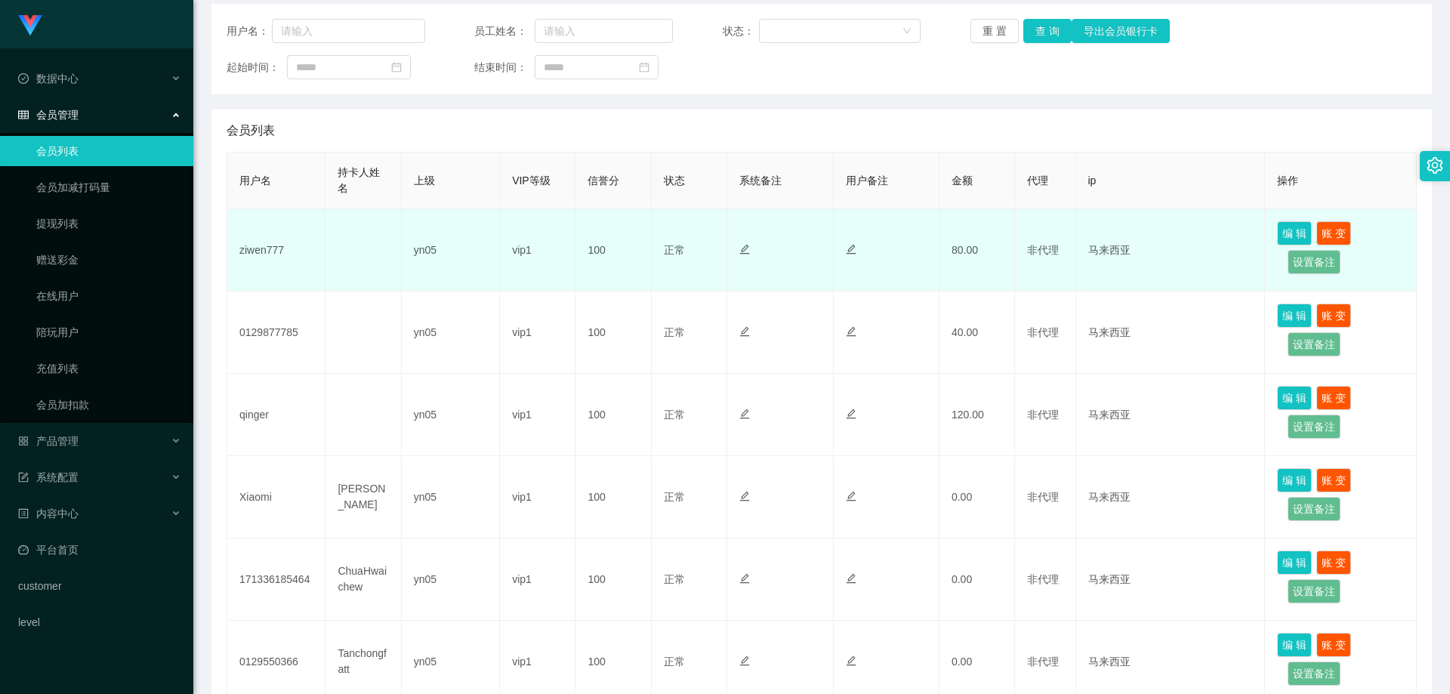
scroll to position [227, 0]
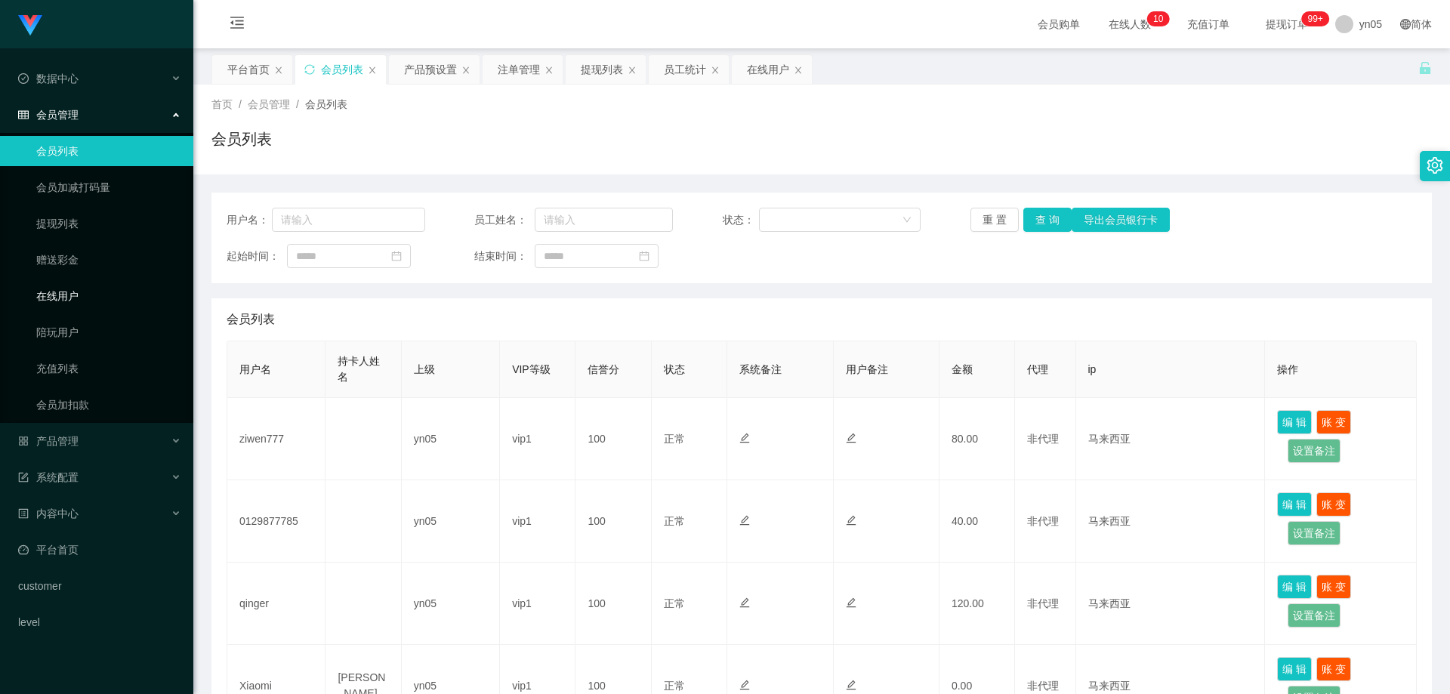
click at [73, 296] on link "在线用户" at bounding box center [108, 296] width 145 height 30
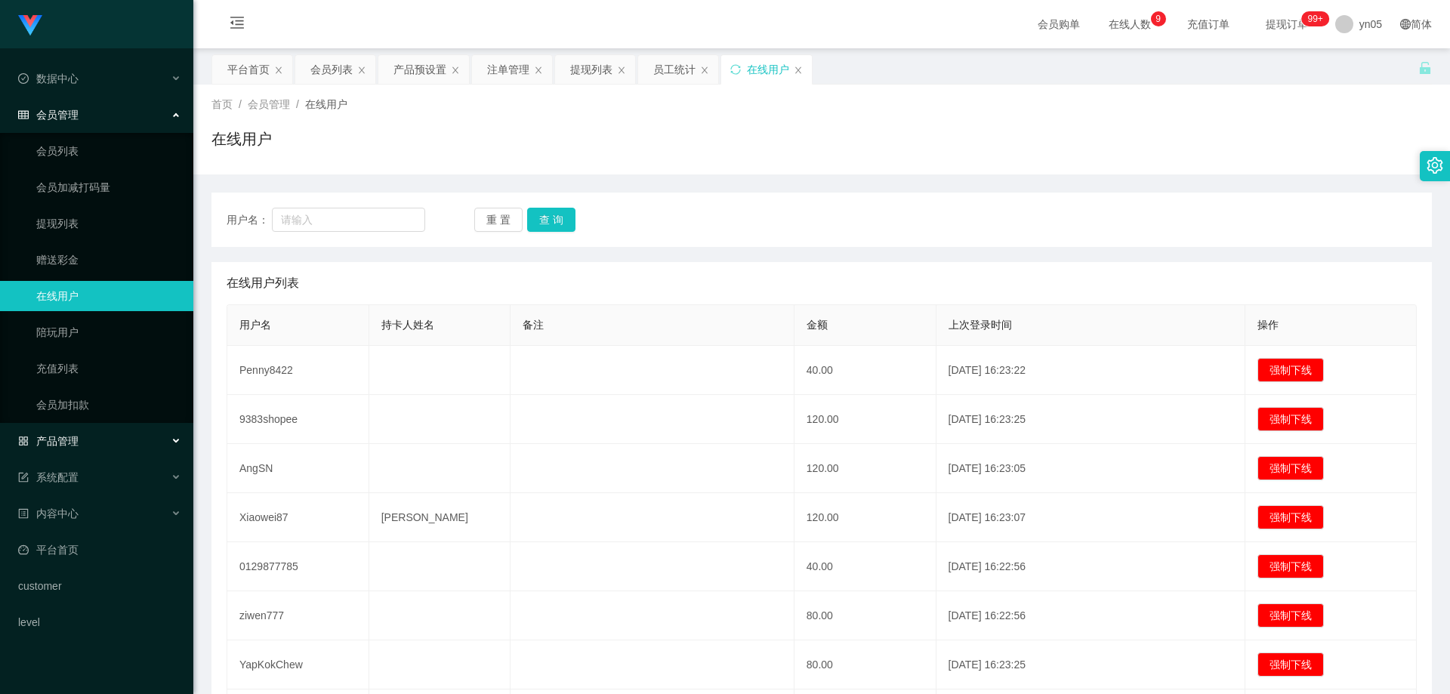
click at [66, 448] on div "产品管理" at bounding box center [96, 441] width 193 height 30
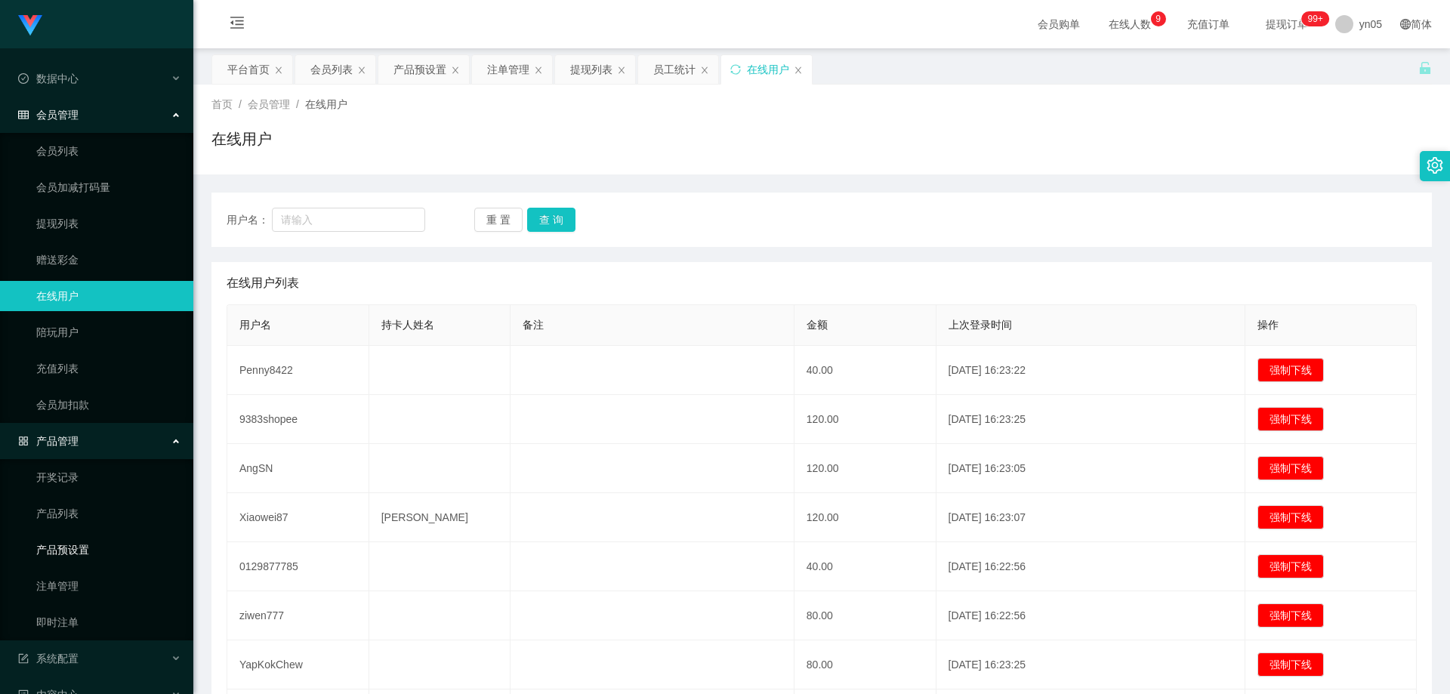
click at [79, 544] on link "产品预设置" at bounding box center [108, 550] width 145 height 30
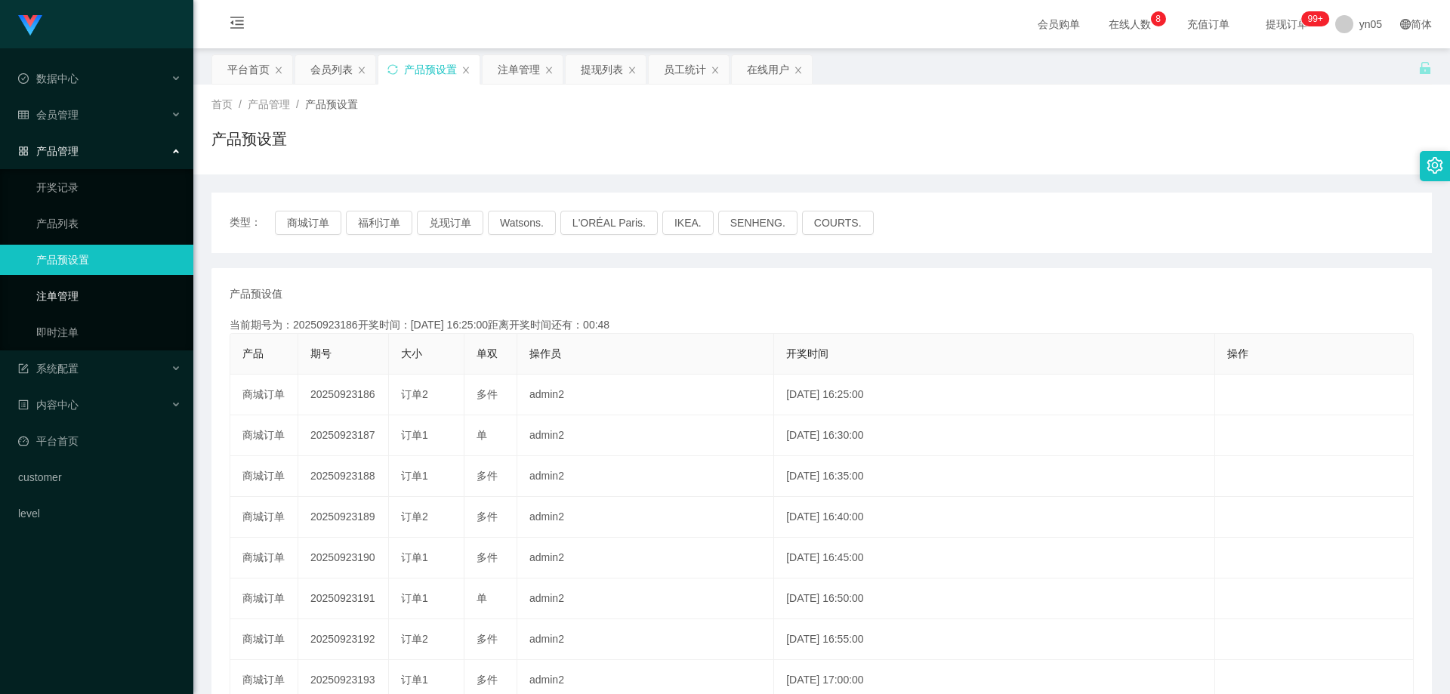
click at [69, 303] on link "注单管理" at bounding box center [108, 296] width 145 height 30
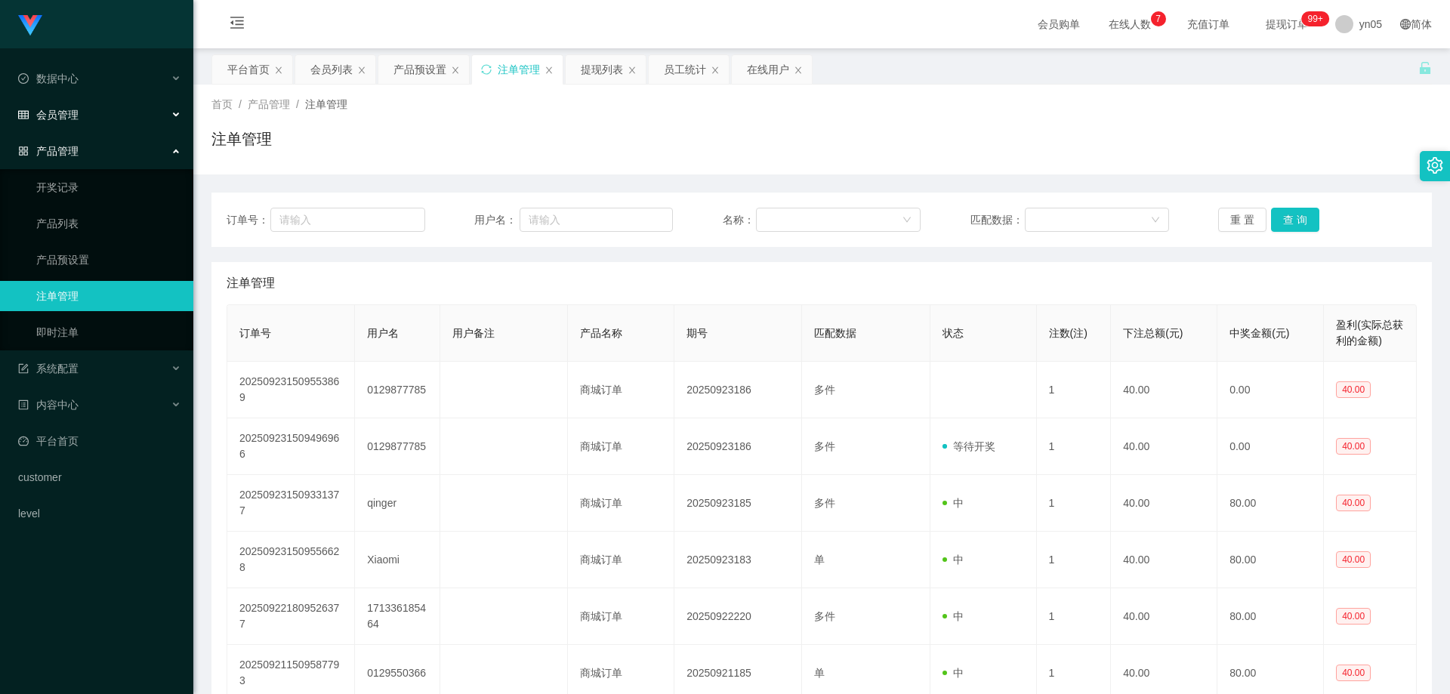
click at [73, 106] on div "会员管理" at bounding box center [96, 115] width 193 height 30
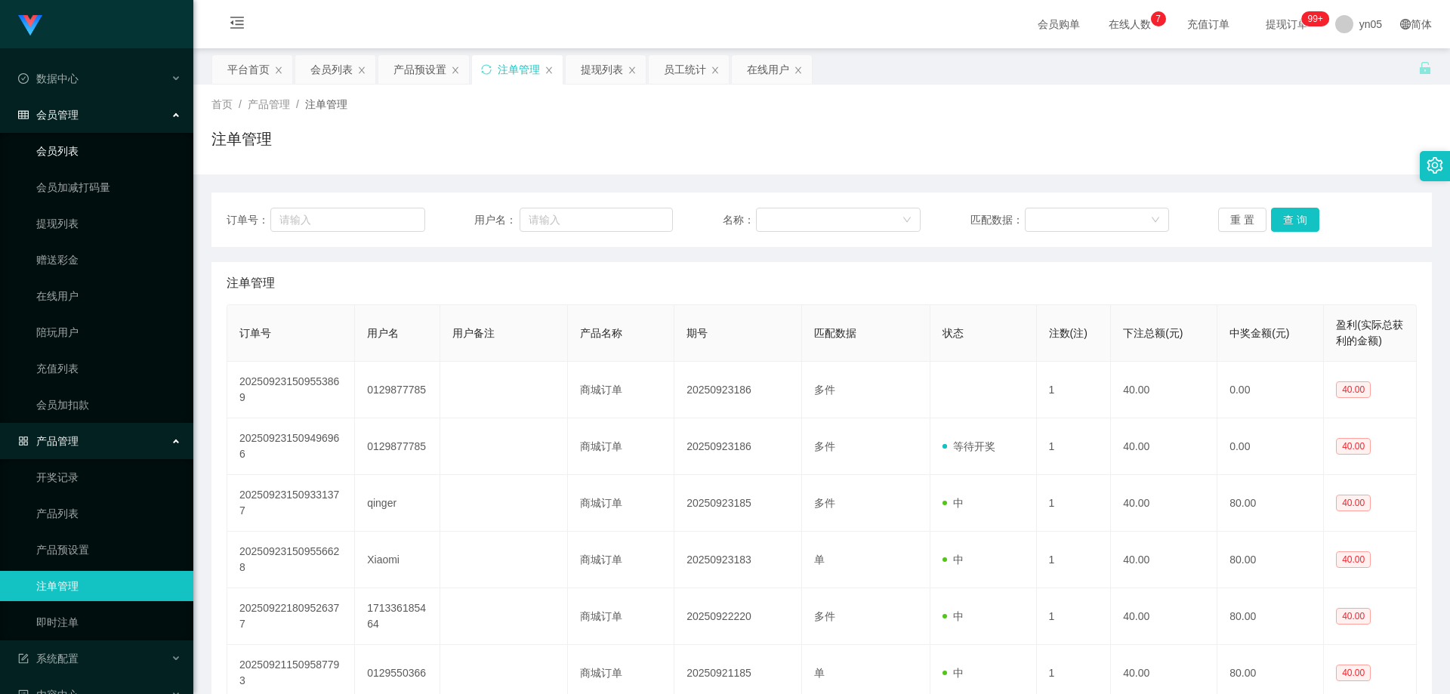
click at [73, 139] on link "会员列表" at bounding box center [108, 151] width 145 height 30
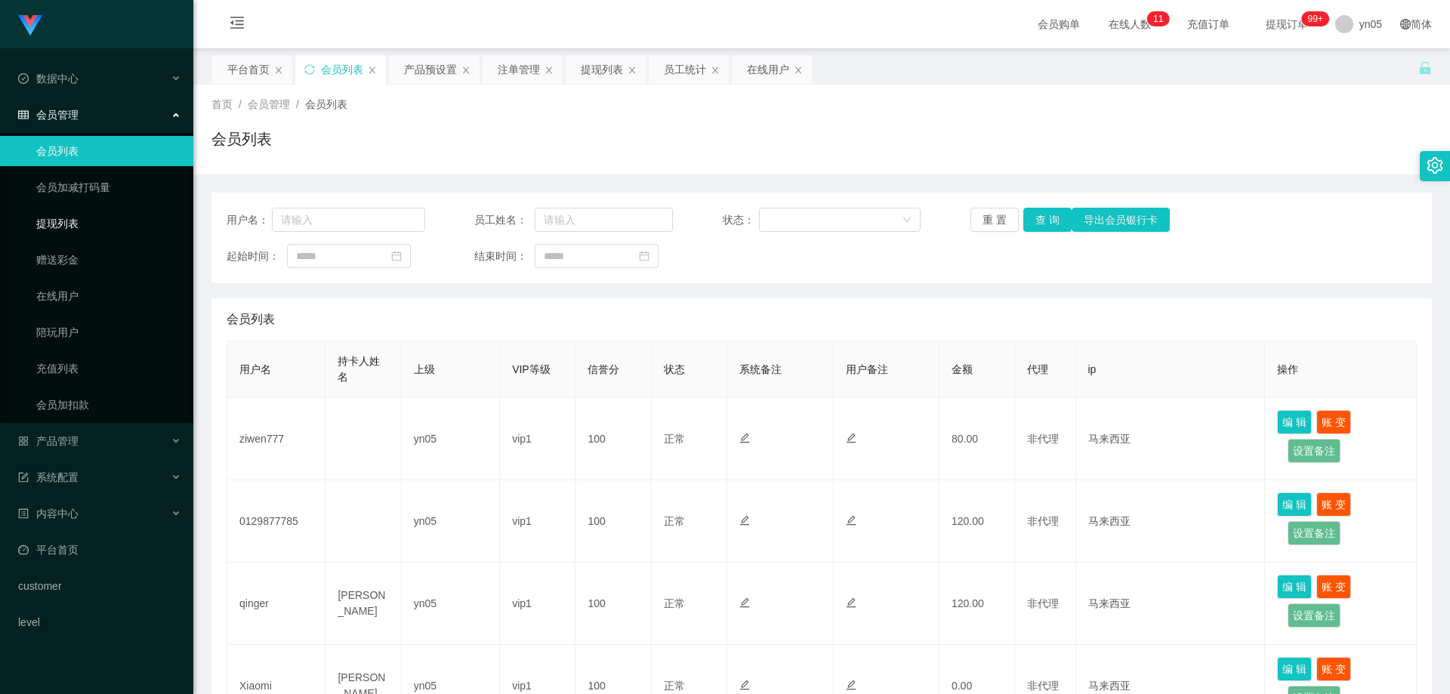
click at [79, 218] on link "提现列表" at bounding box center [108, 223] width 145 height 30
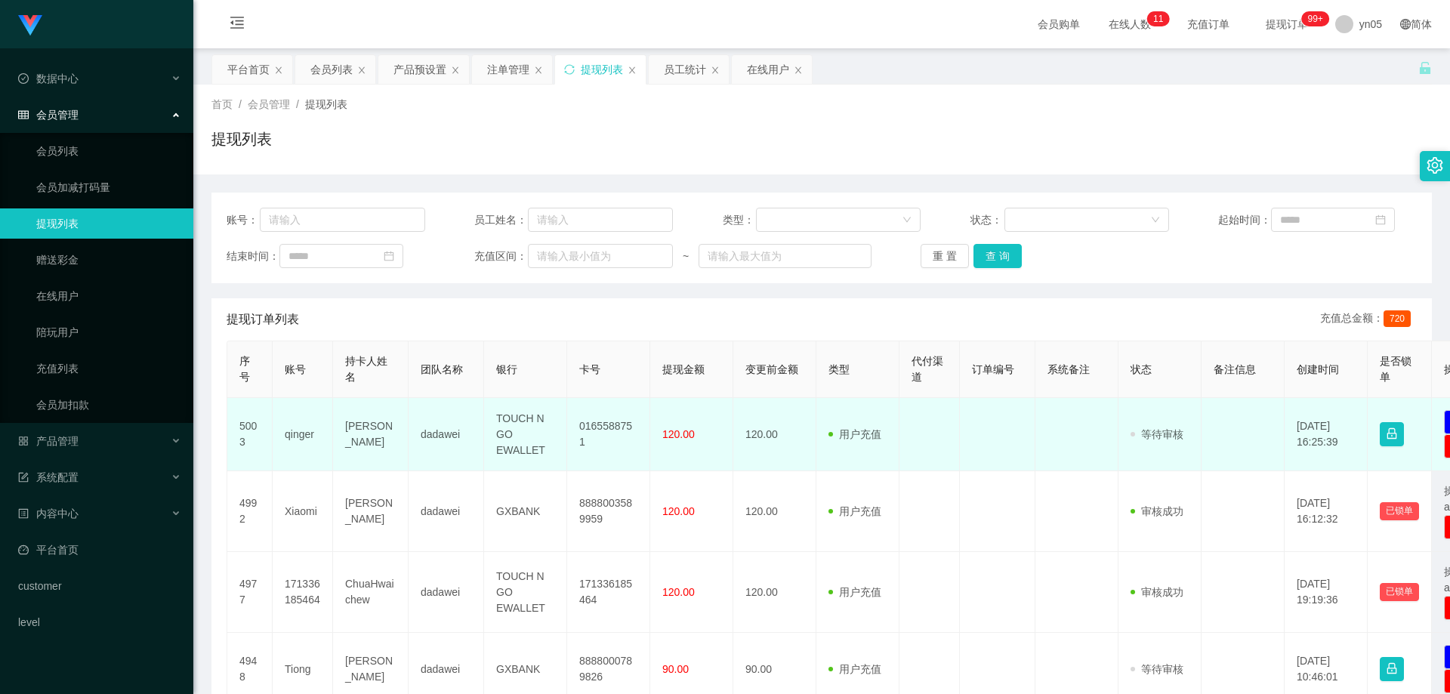
click at [306, 433] on td "qinger" at bounding box center [303, 434] width 60 height 73
copy td "qinger"
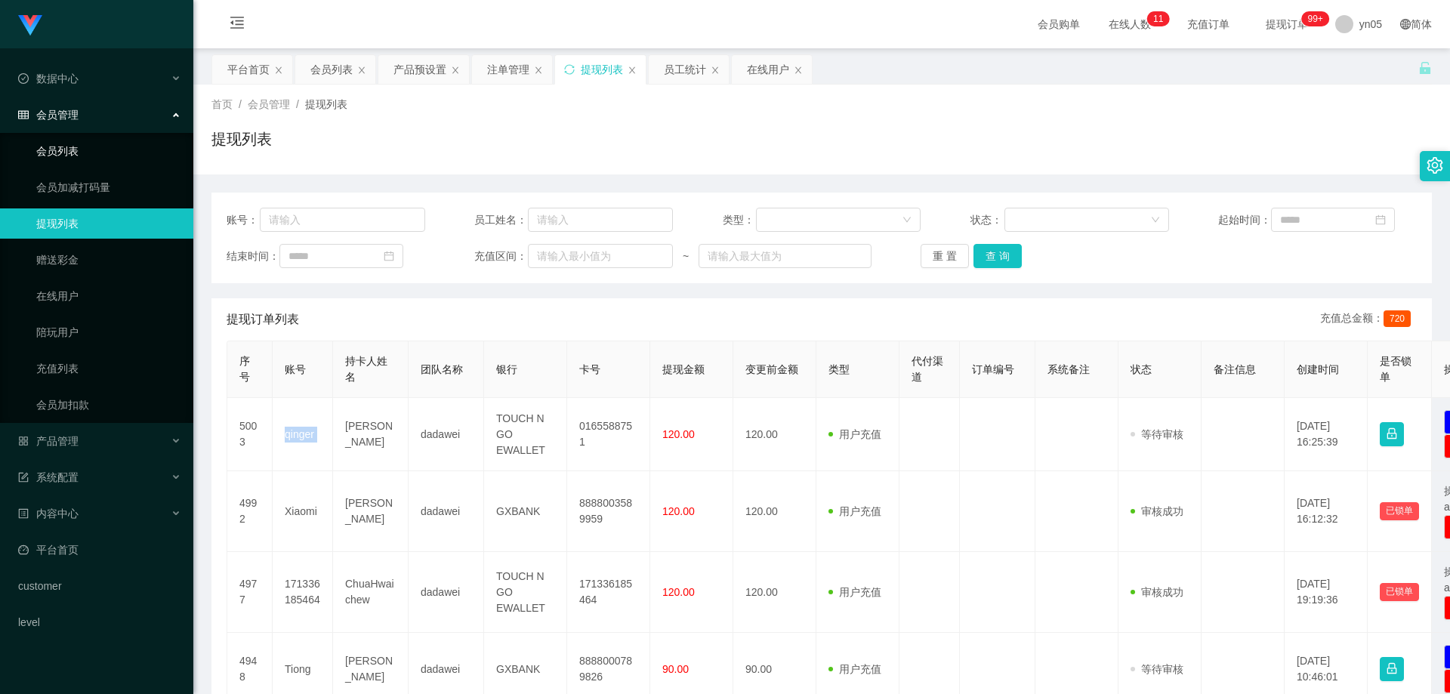
click at [83, 143] on link "会员列表" at bounding box center [108, 151] width 145 height 30
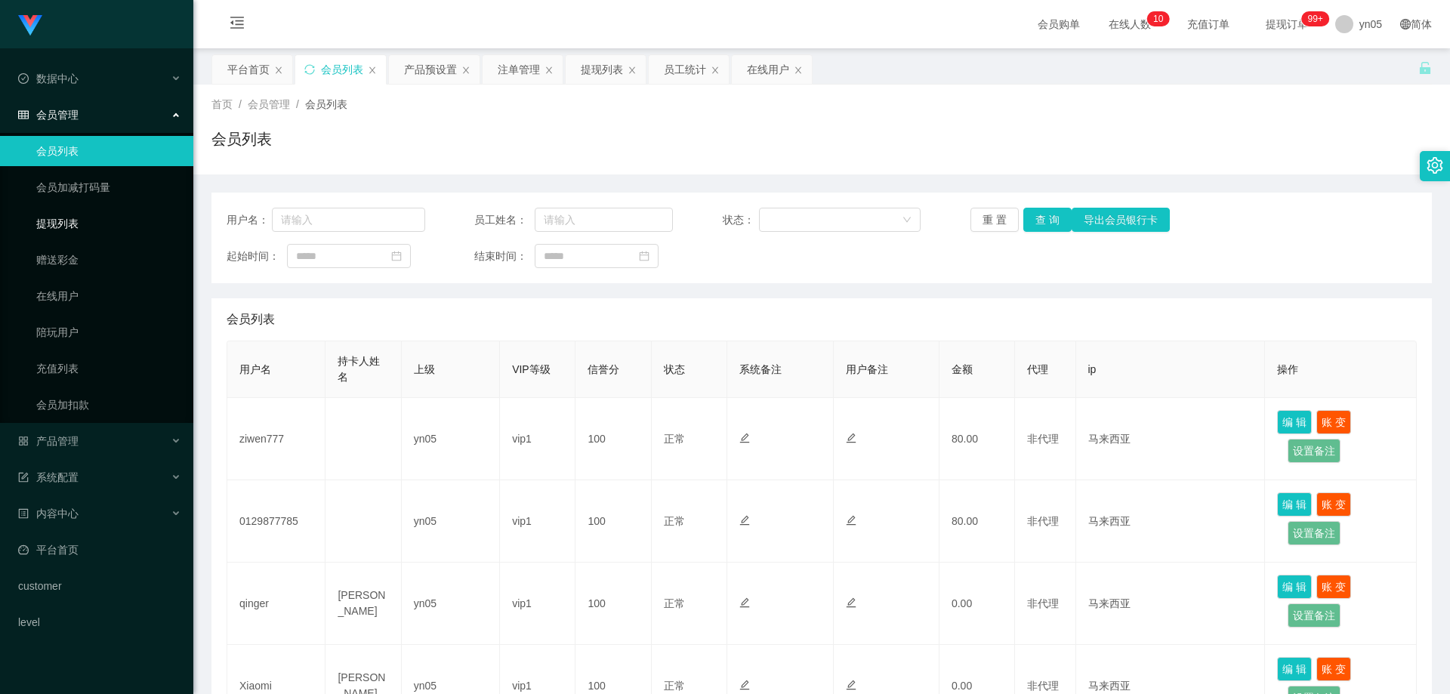
click at [60, 221] on link "提现列表" at bounding box center [108, 223] width 145 height 30
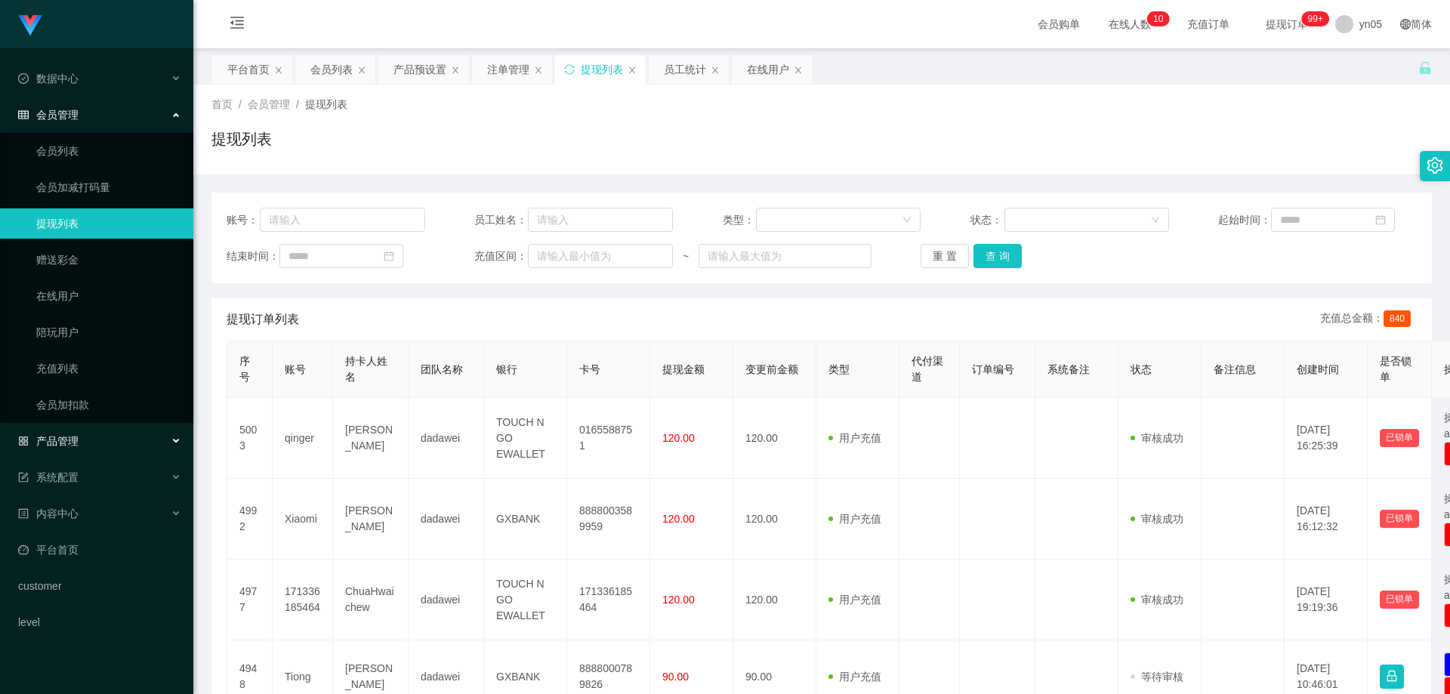
click at [80, 439] on div "产品管理" at bounding box center [96, 441] width 193 height 30
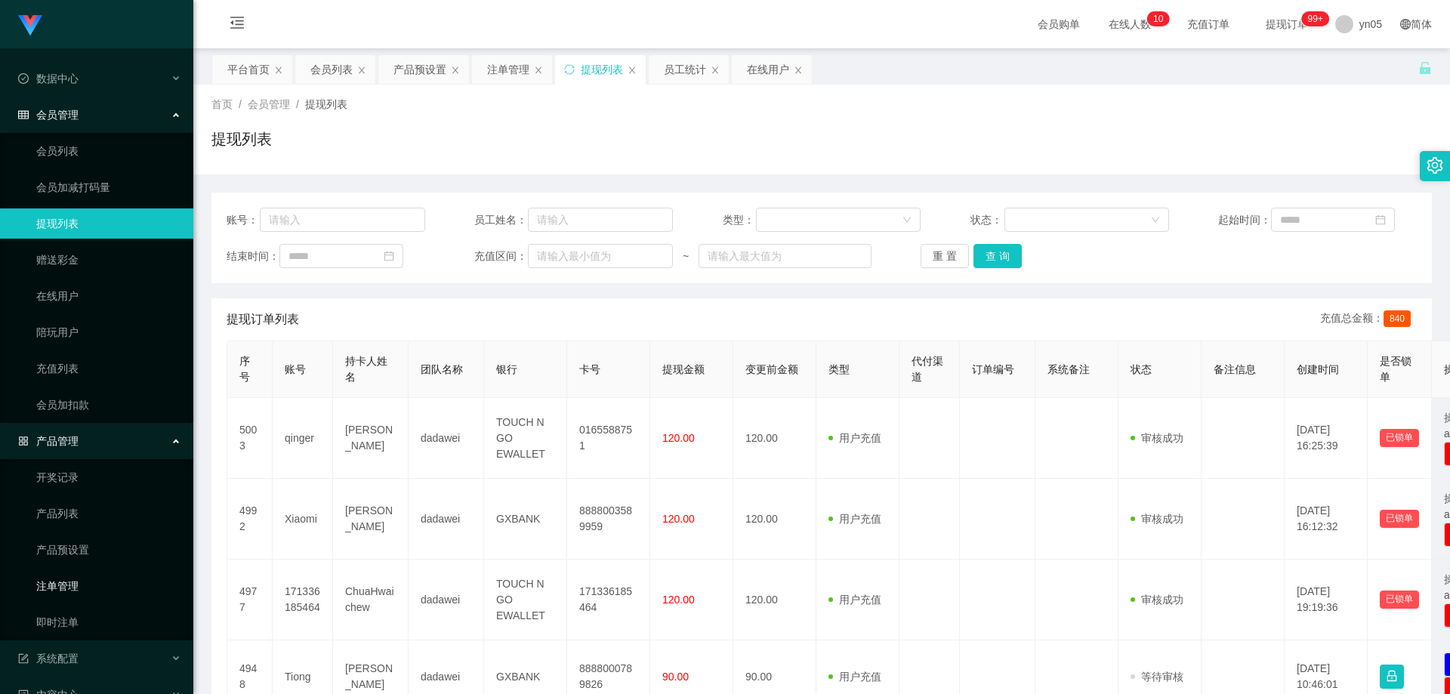
click at [72, 597] on link "注单管理" at bounding box center [108, 586] width 145 height 30
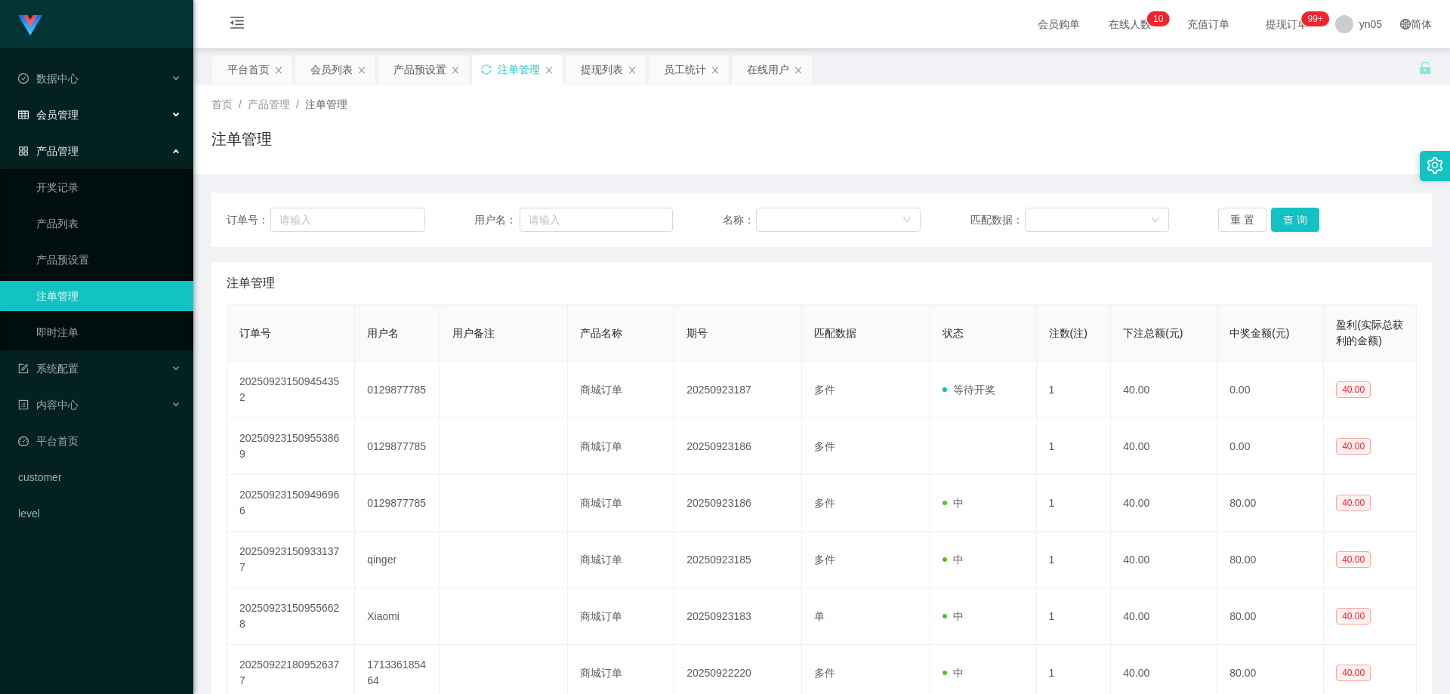
click at [57, 116] on span "会员管理" at bounding box center [48, 115] width 60 height 12
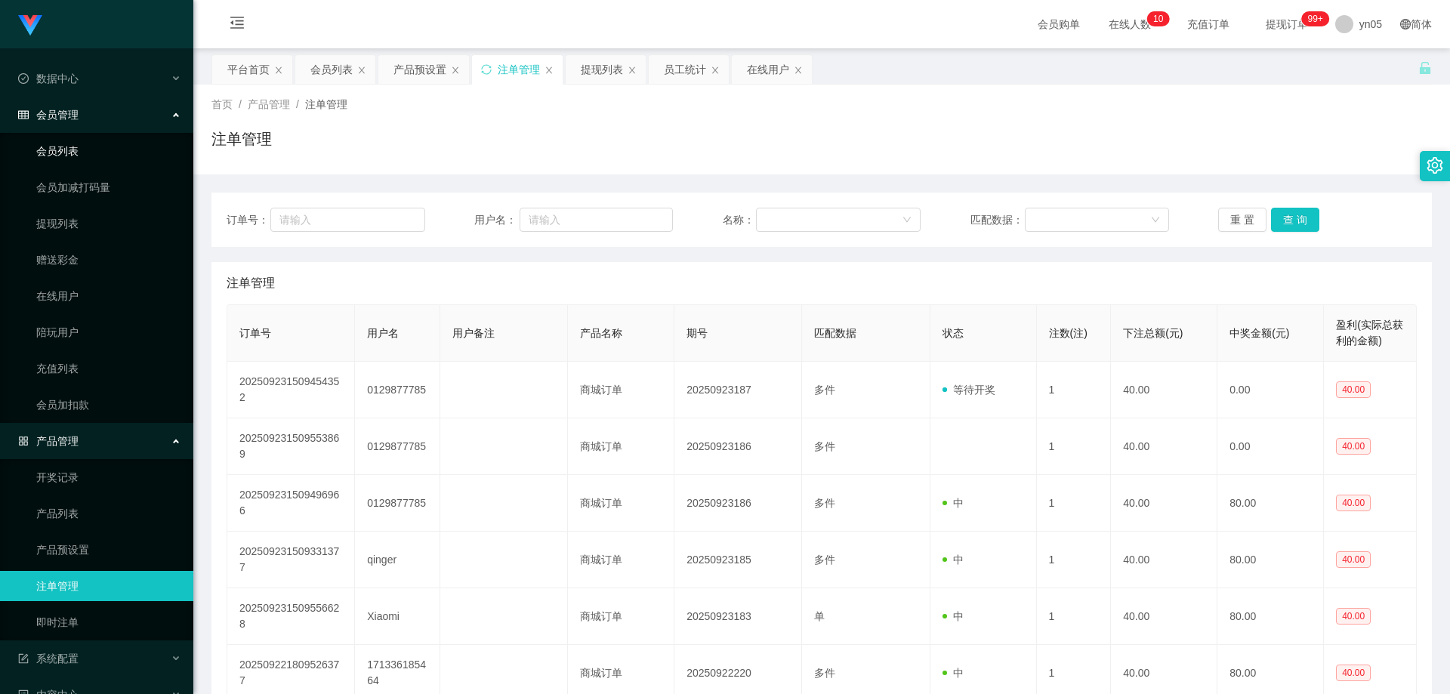
click at [78, 151] on link "会员列表" at bounding box center [108, 151] width 145 height 30
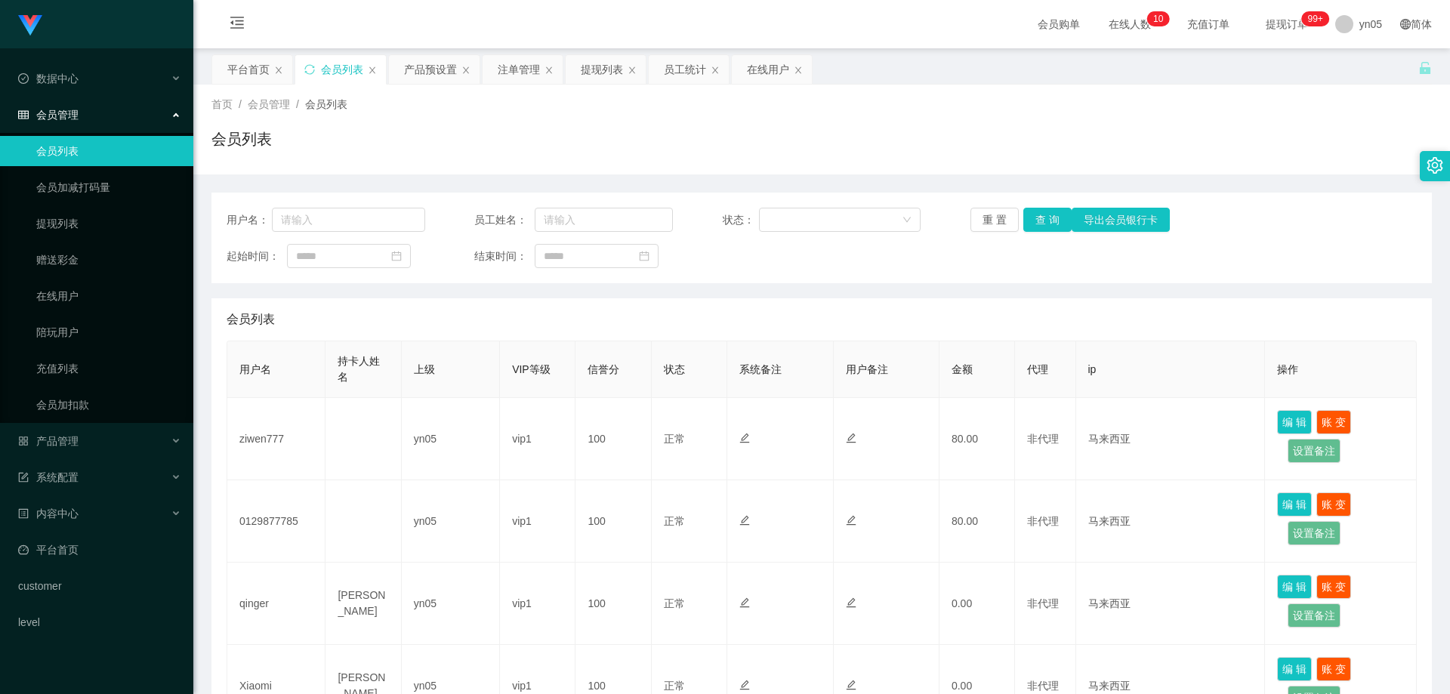
scroll to position [76, 0]
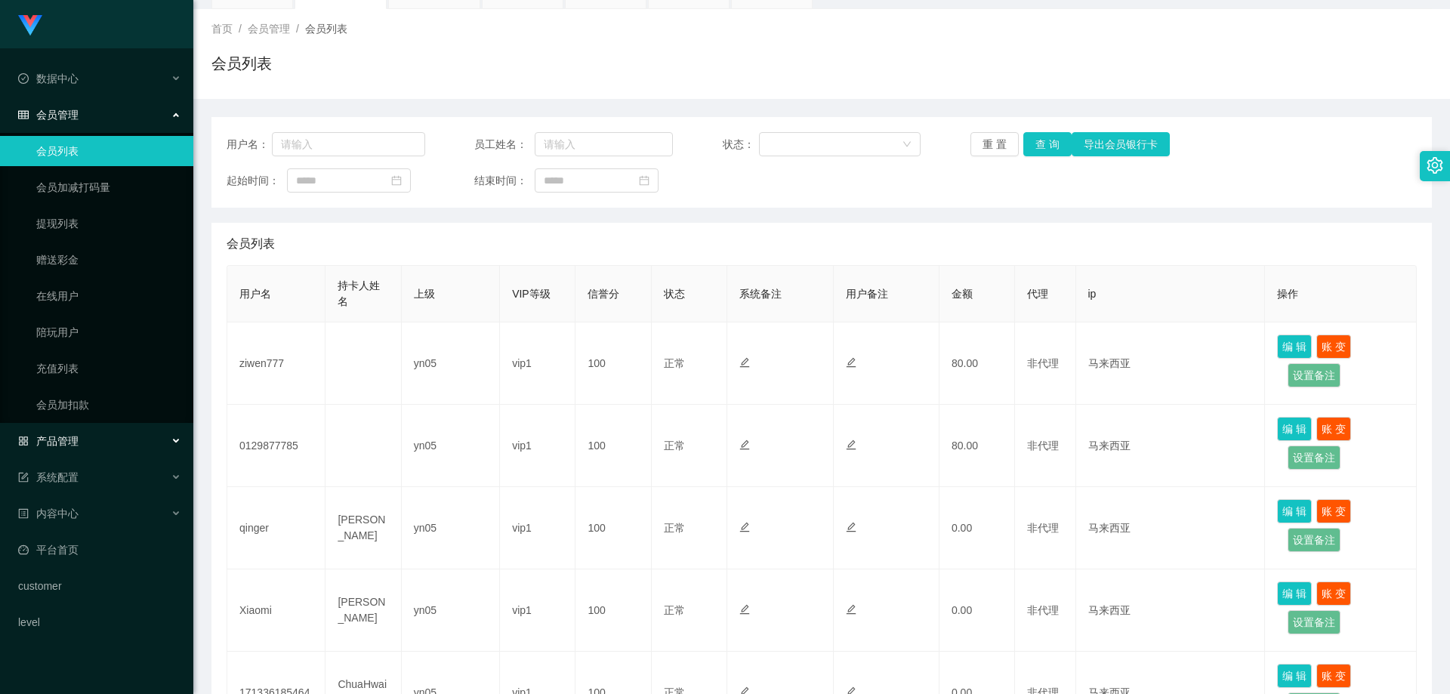
click at [78, 443] on span "产品管理" at bounding box center [48, 441] width 60 height 12
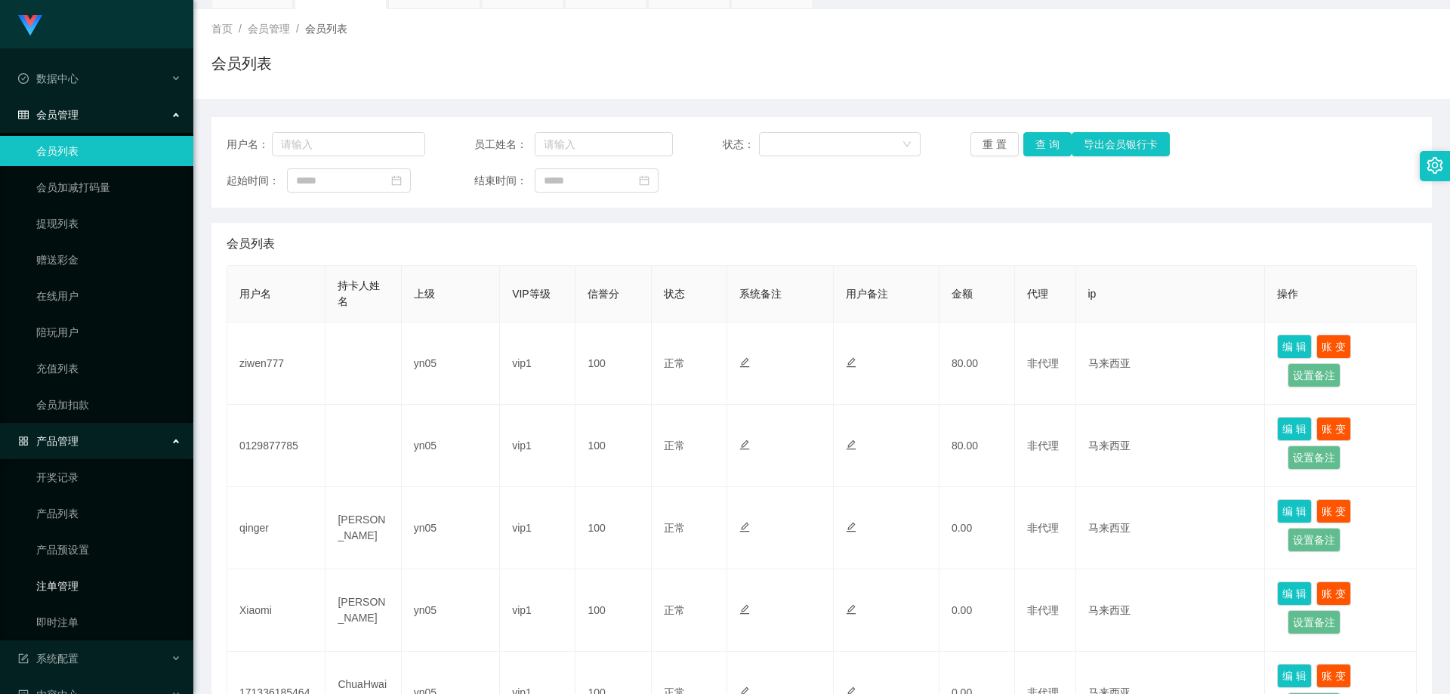
click at [72, 586] on link "注单管理" at bounding box center [108, 586] width 145 height 30
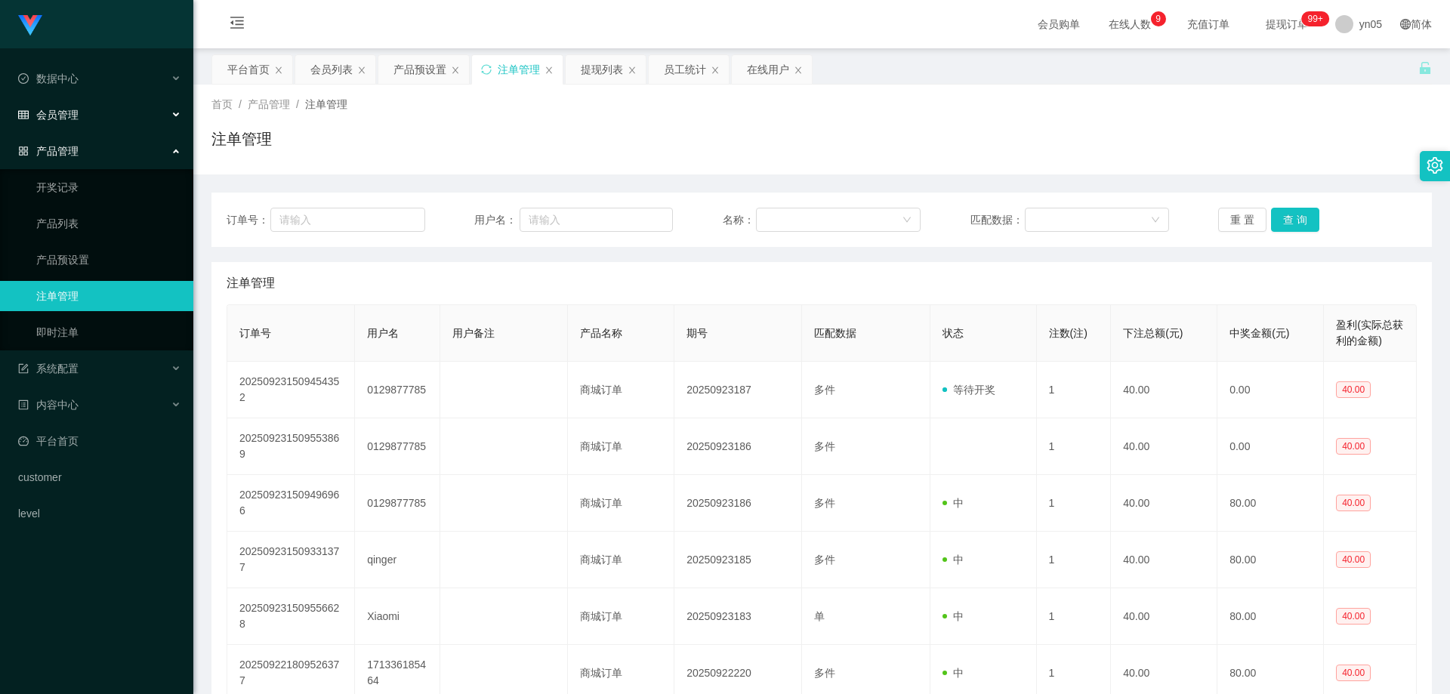
click at [117, 116] on div "会员管理" at bounding box center [96, 115] width 193 height 30
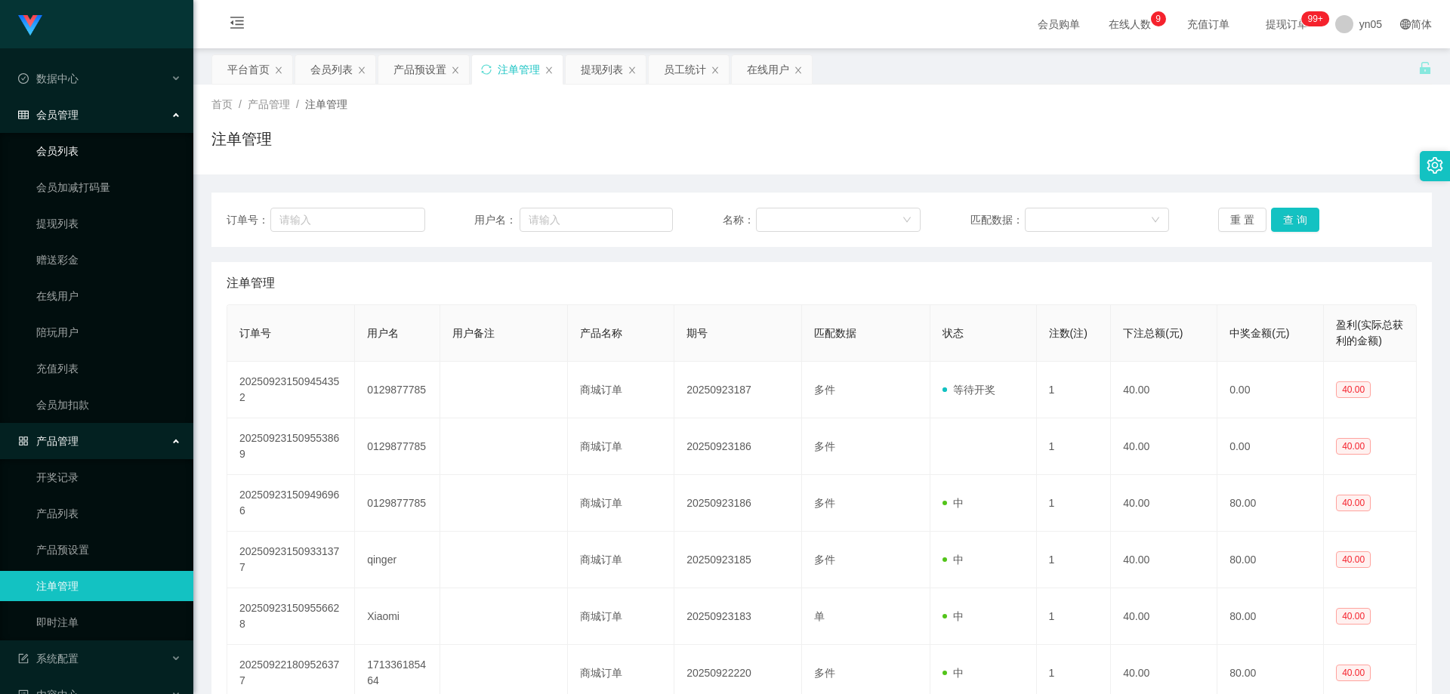
click at [75, 144] on link "会员列表" at bounding box center [108, 151] width 145 height 30
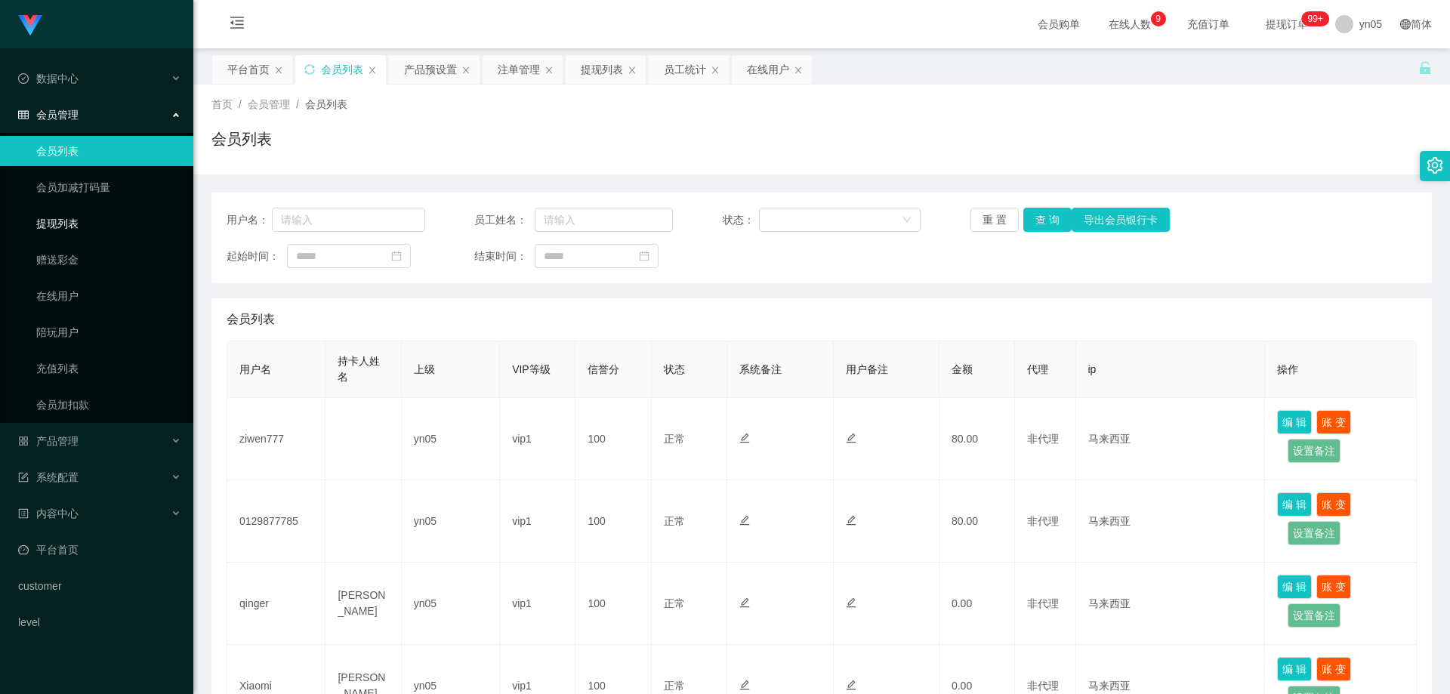
click at [49, 222] on link "提现列表" at bounding box center [108, 223] width 145 height 30
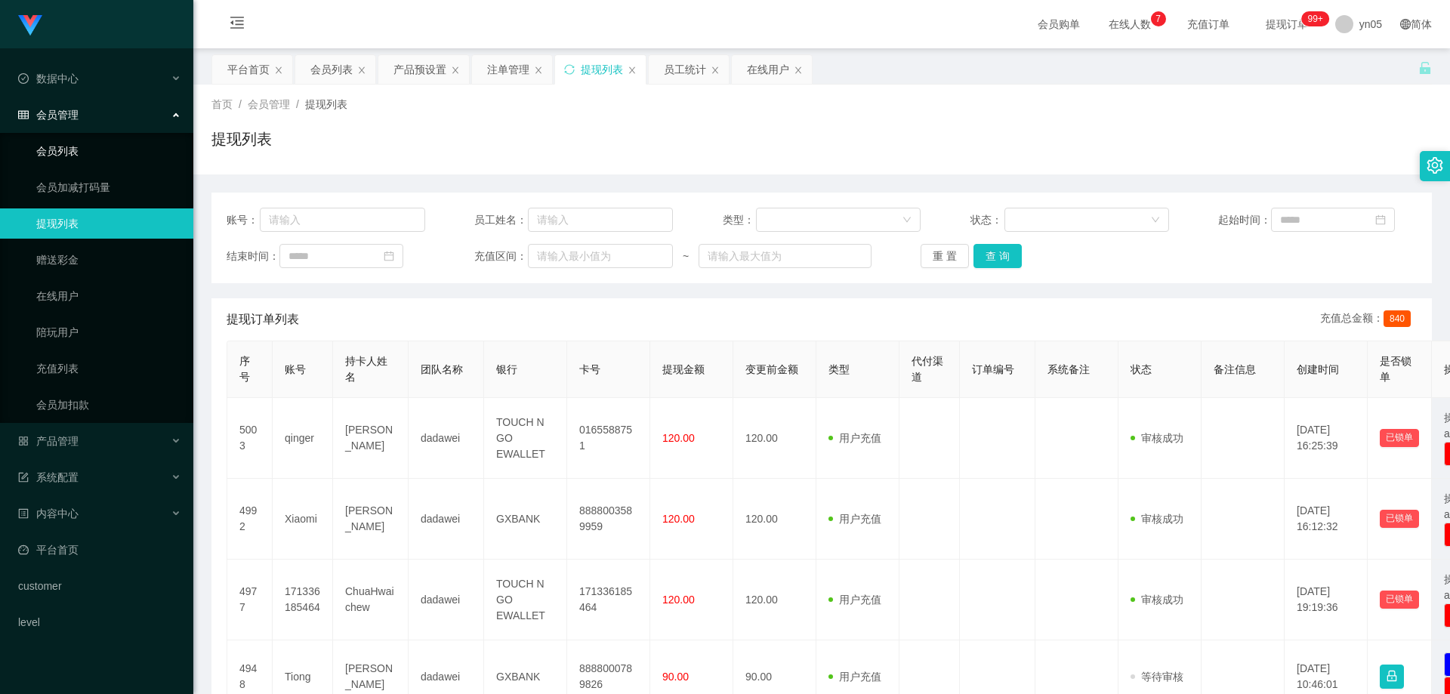
click at [72, 150] on link "会员列表" at bounding box center [108, 151] width 145 height 30
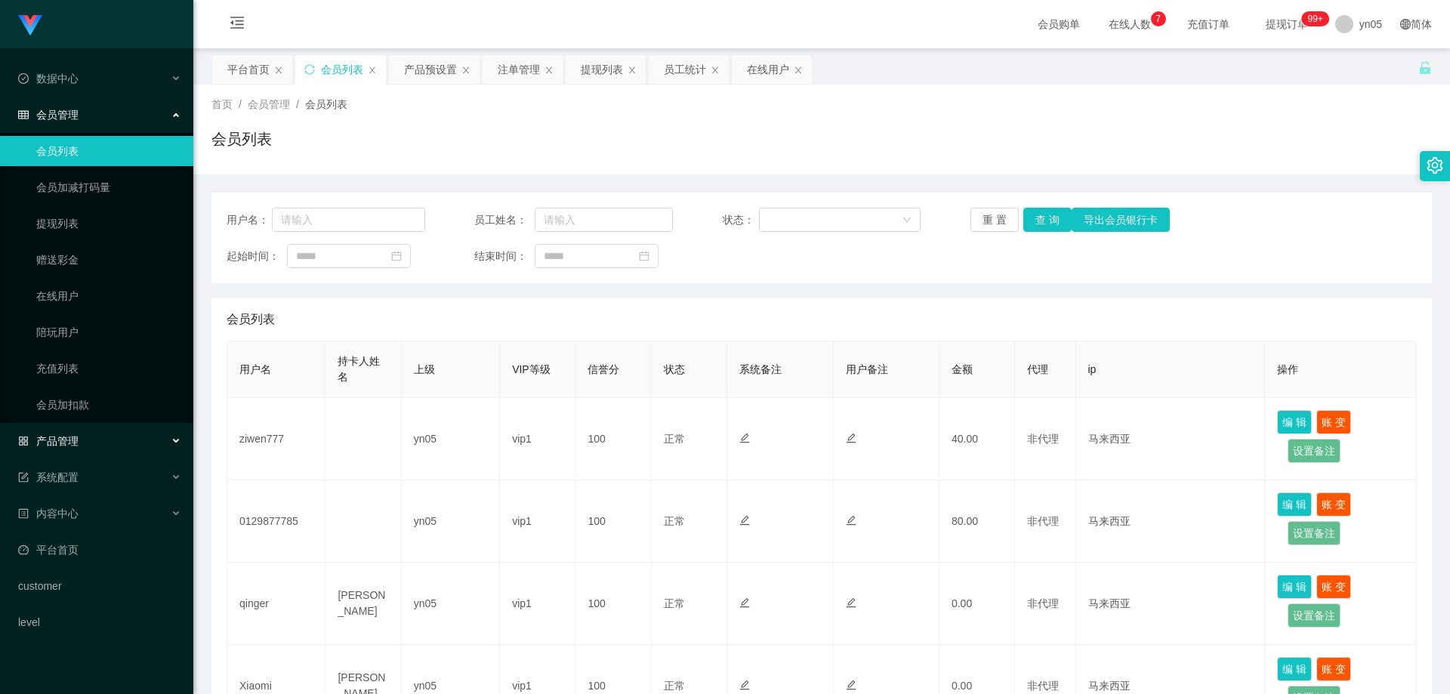
click at [79, 446] on div "产品管理" at bounding box center [96, 441] width 193 height 30
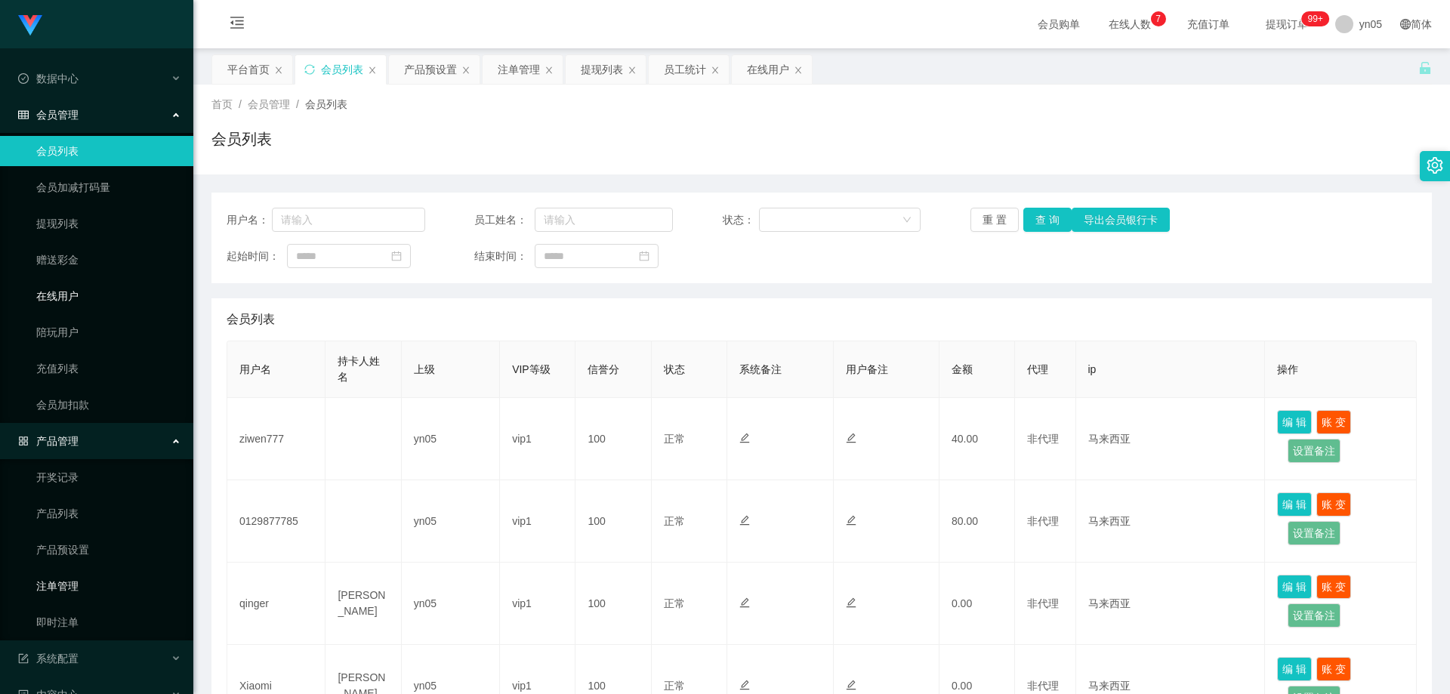
drag, startPoint x: 81, startPoint y: 588, endPoint x: 138, endPoint y: 307, distance: 286.0
click at [80, 587] on link "注单管理" at bounding box center [108, 586] width 145 height 30
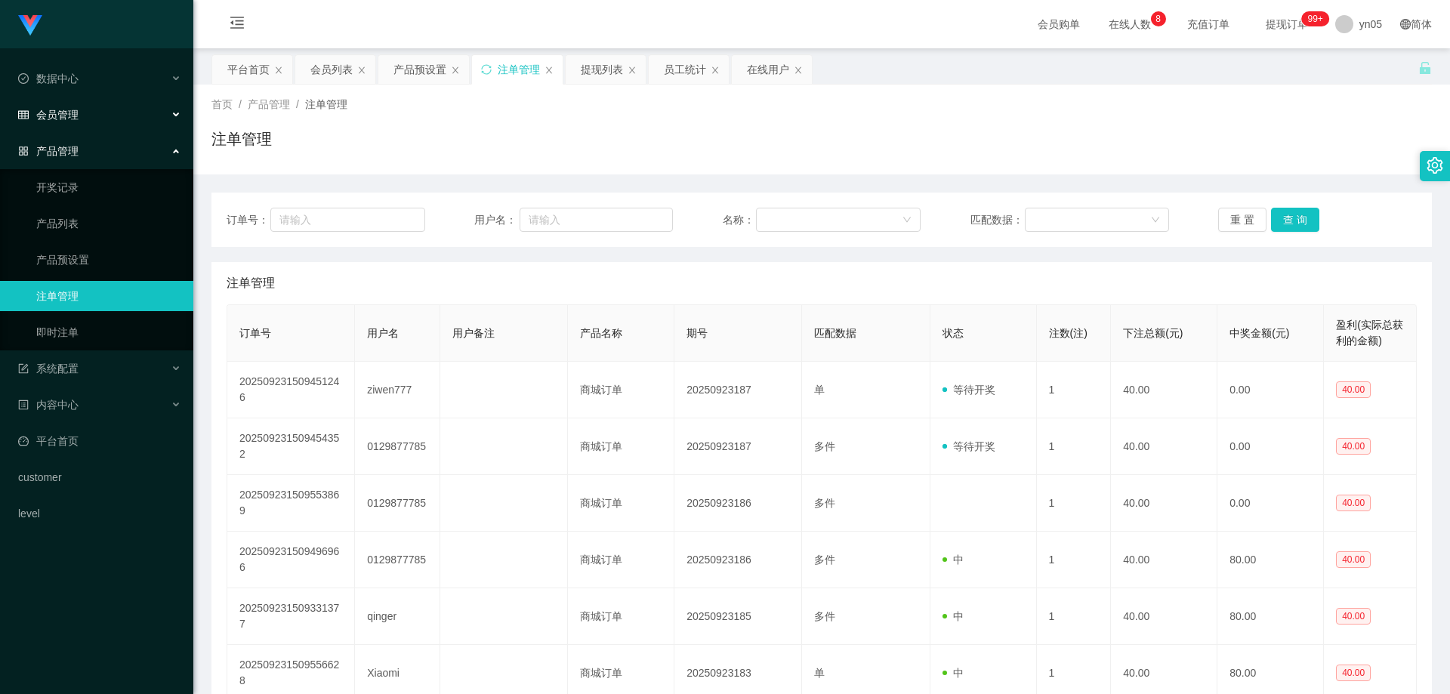
click at [56, 122] on div "会员管理" at bounding box center [96, 115] width 193 height 30
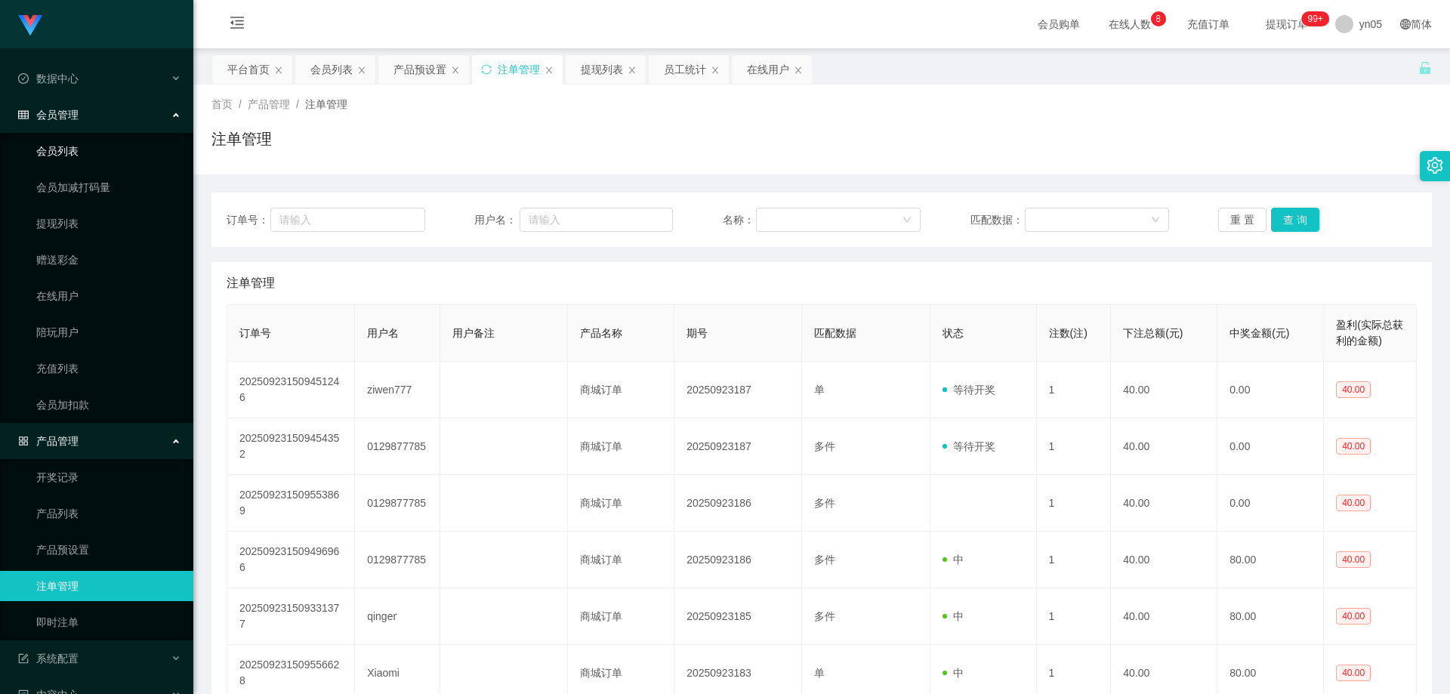
click at [84, 150] on link "会员列表" at bounding box center [108, 151] width 145 height 30
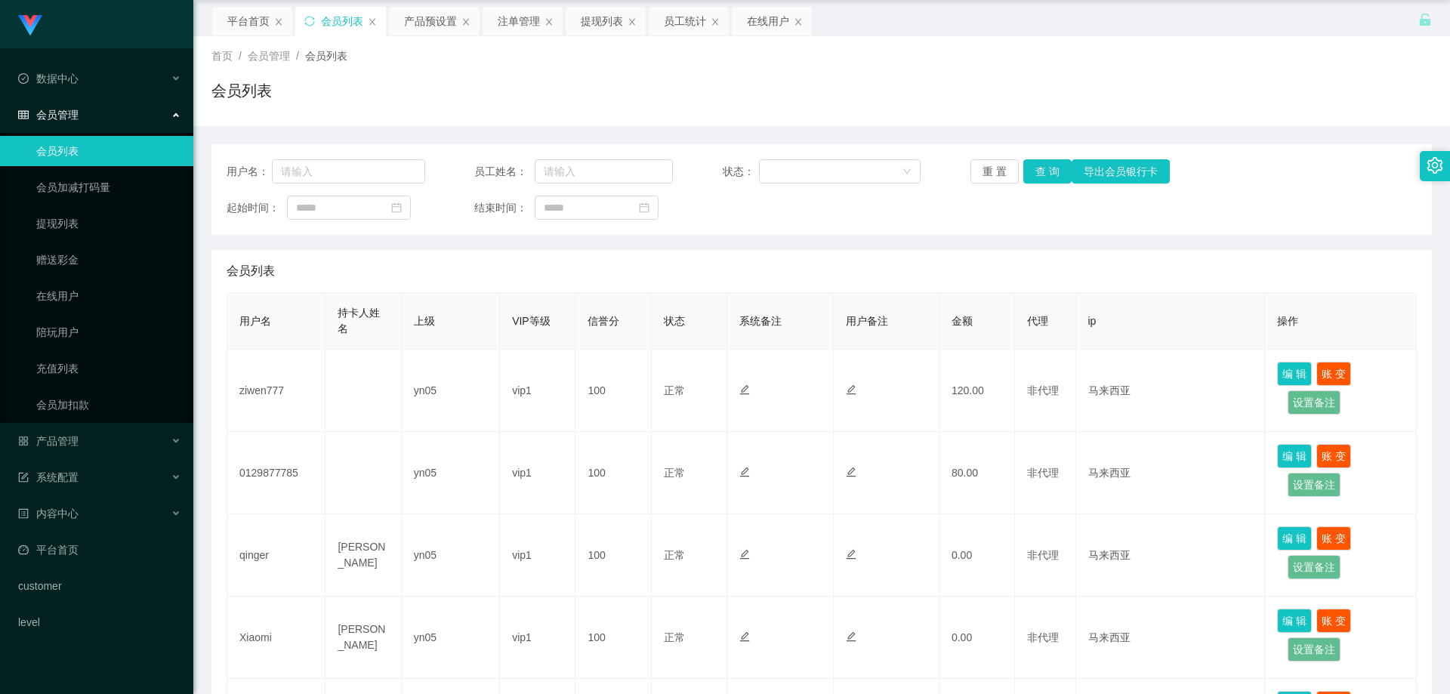
scroll to position [76, 0]
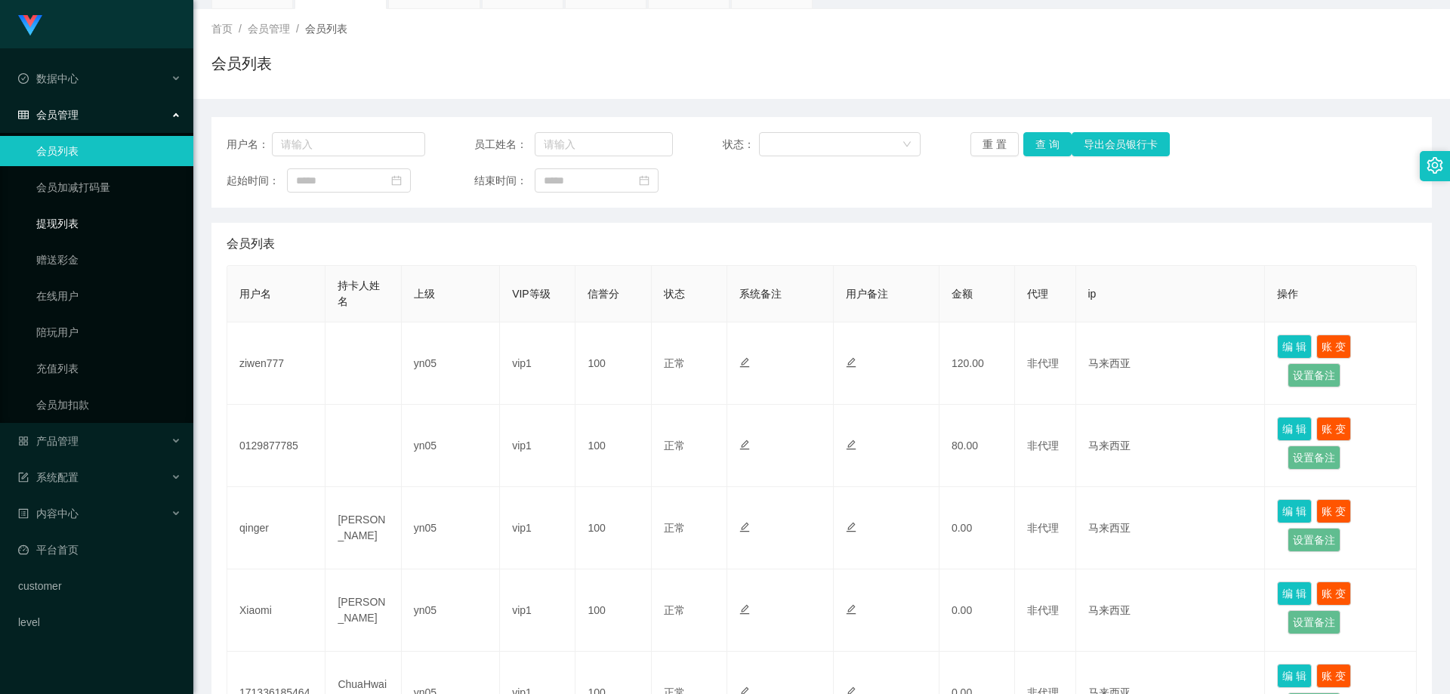
drag, startPoint x: 91, startPoint y: 222, endPoint x: 100, endPoint y: 230, distance: 11.8
click at [91, 222] on link "提现列表" at bounding box center [108, 223] width 145 height 30
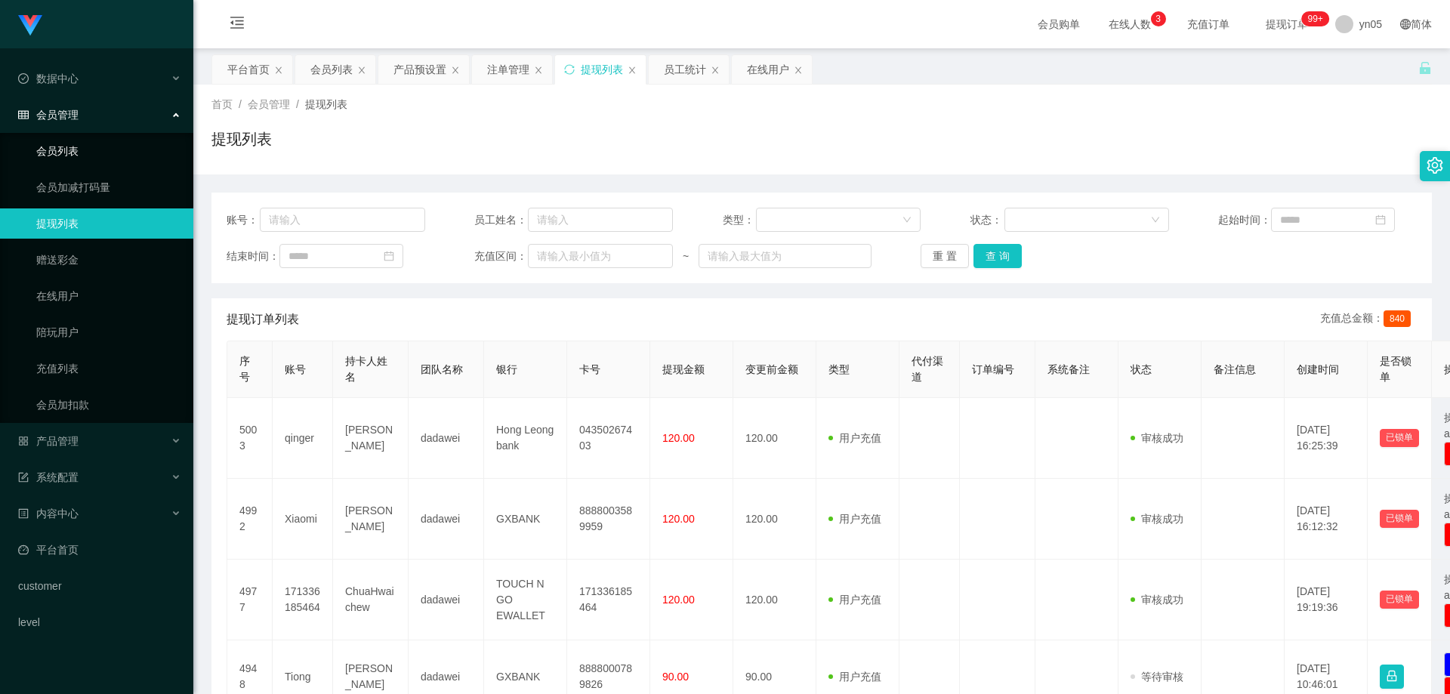
click at [90, 148] on link "会员列表" at bounding box center [108, 151] width 145 height 30
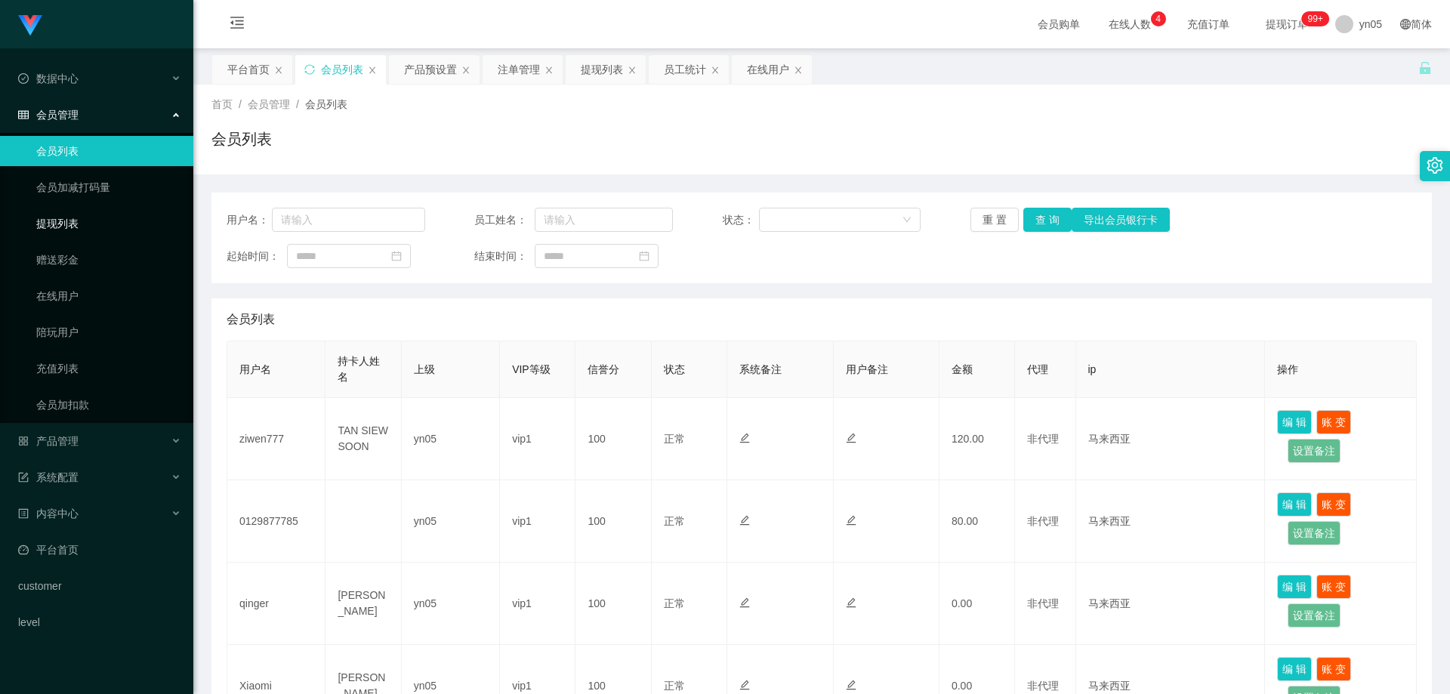
click at [71, 222] on link "提现列表" at bounding box center [108, 223] width 145 height 30
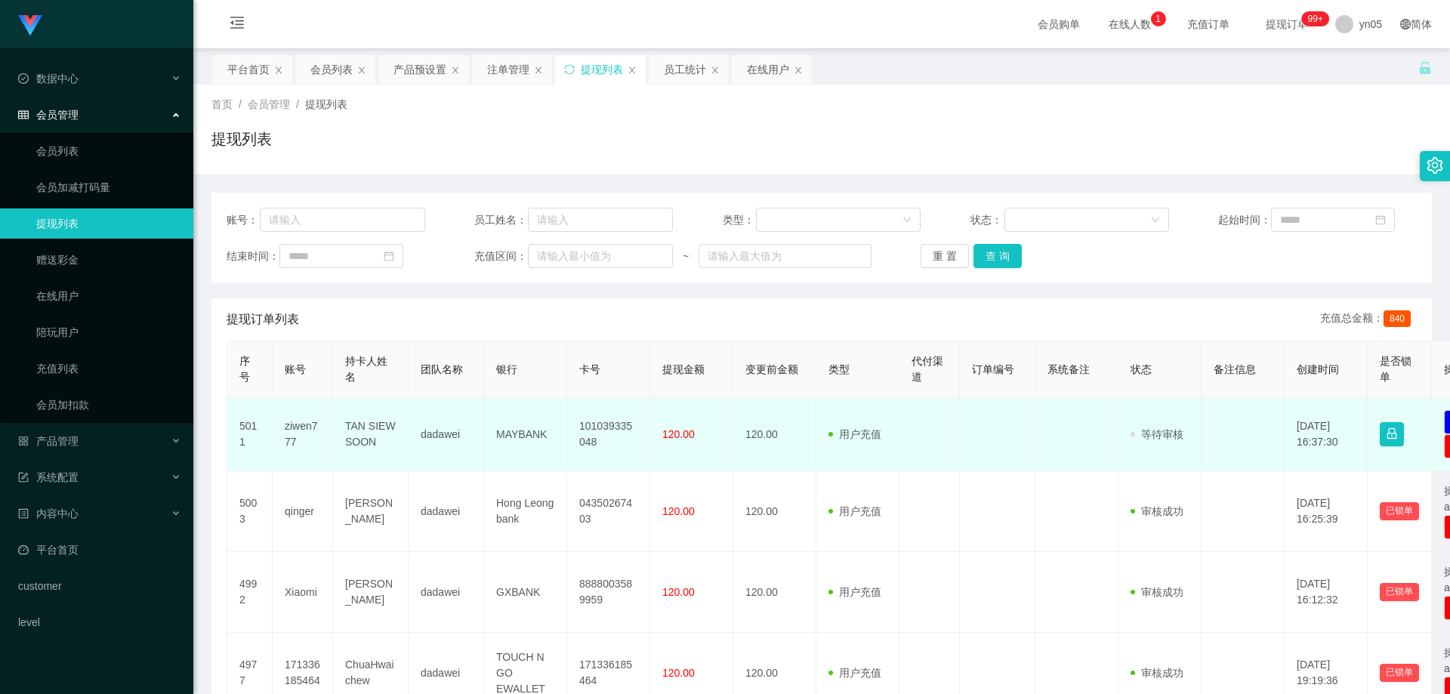
click at [295, 432] on td "ziwen777" at bounding box center [303, 434] width 60 height 73
copy td "ziwen777"
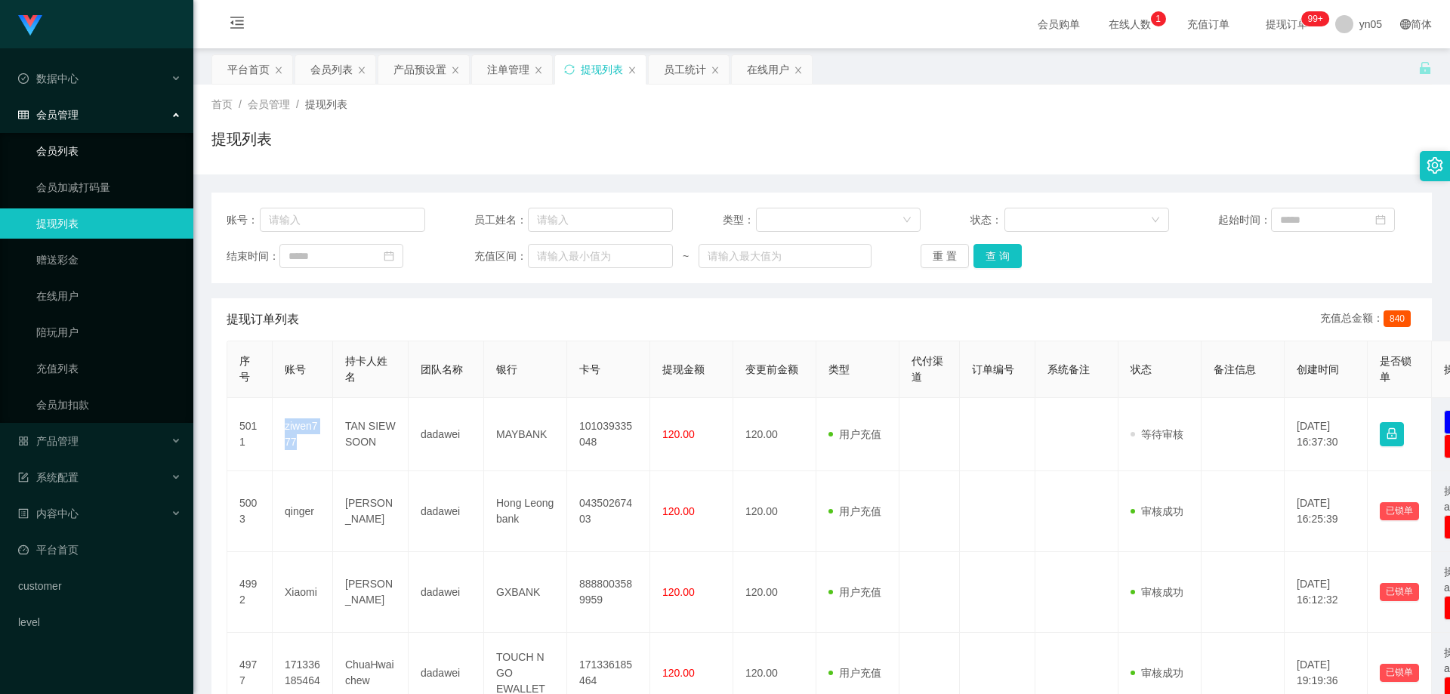
click at [76, 150] on link "会员列表" at bounding box center [108, 151] width 145 height 30
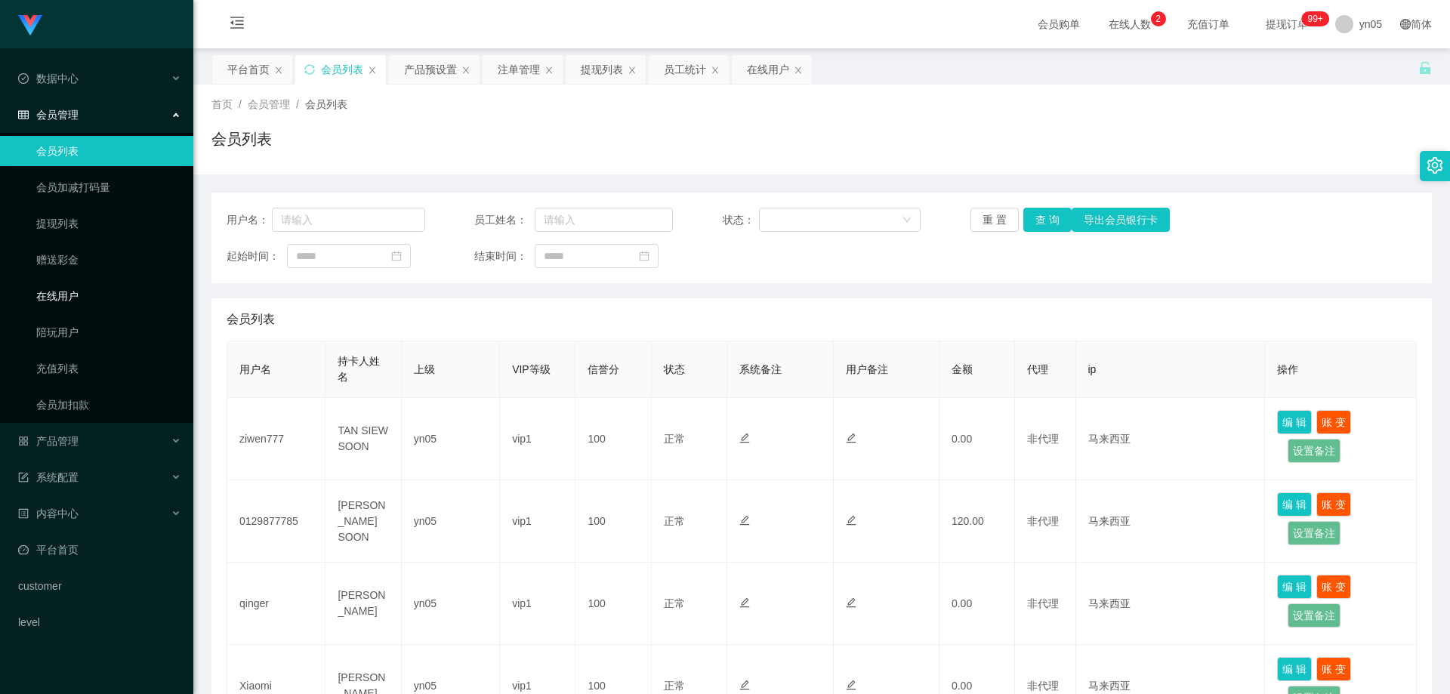
click at [66, 291] on link "在线用户" at bounding box center [108, 296] width 145 height 30
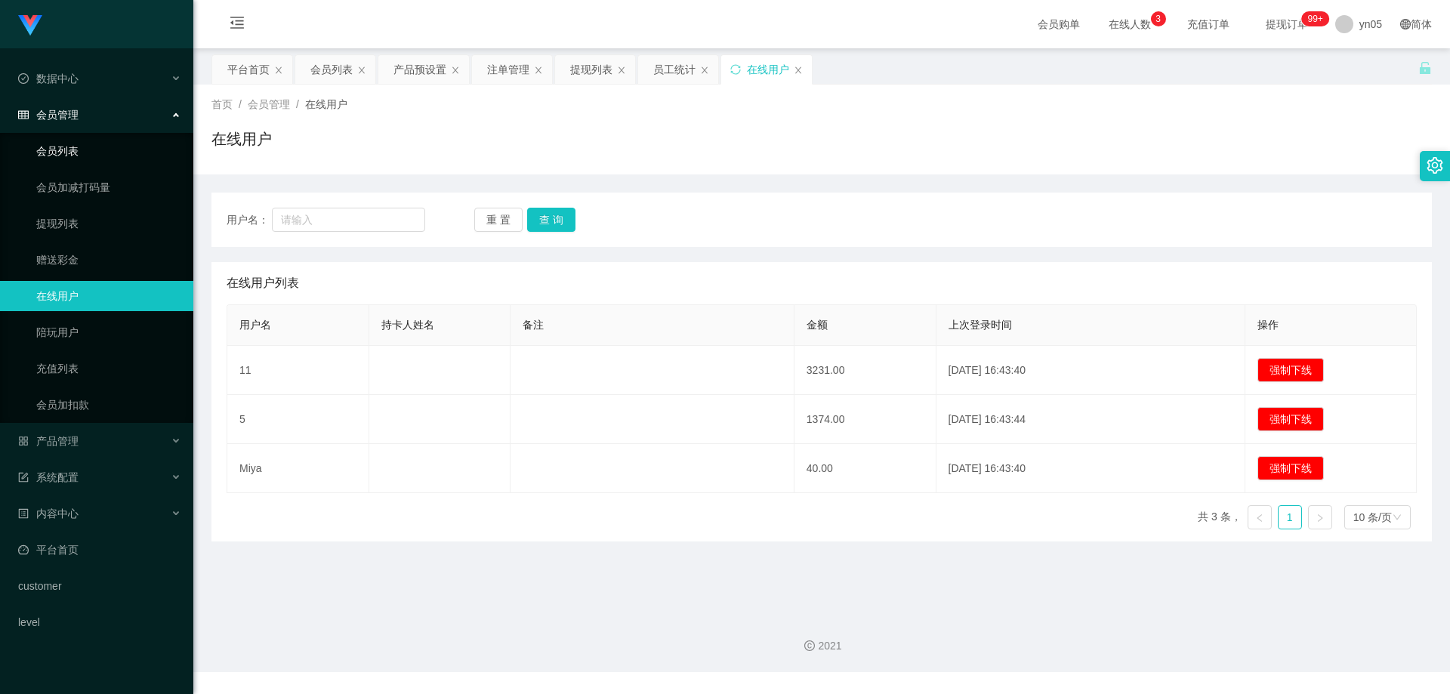
click at [76, 151] on link "会员列表" at bounding box center [108, 151] width 145 height 30
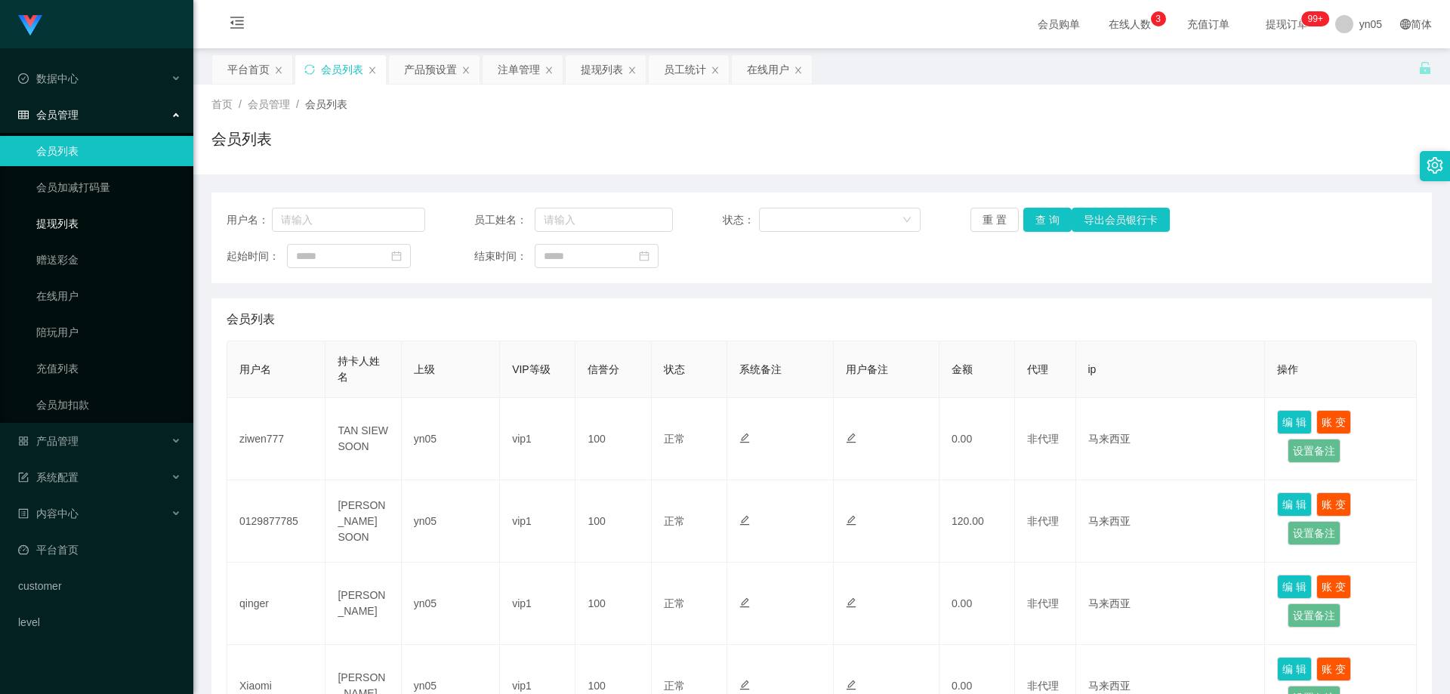
click at [83, 217] on link "提现列表" at bounding box center [108, 223] width 145 height 30
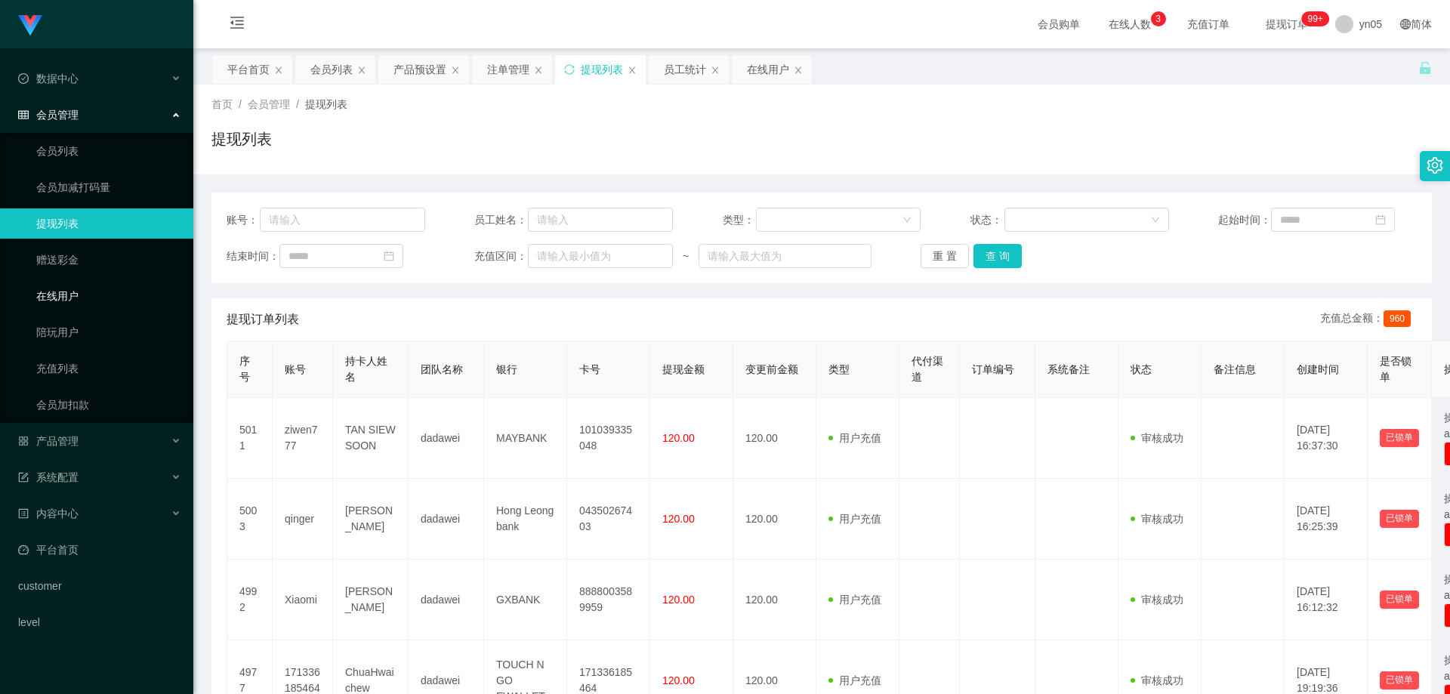
click at [69, 307] on link "在线用户" at bounding box center [108, 296] width 145 height 30
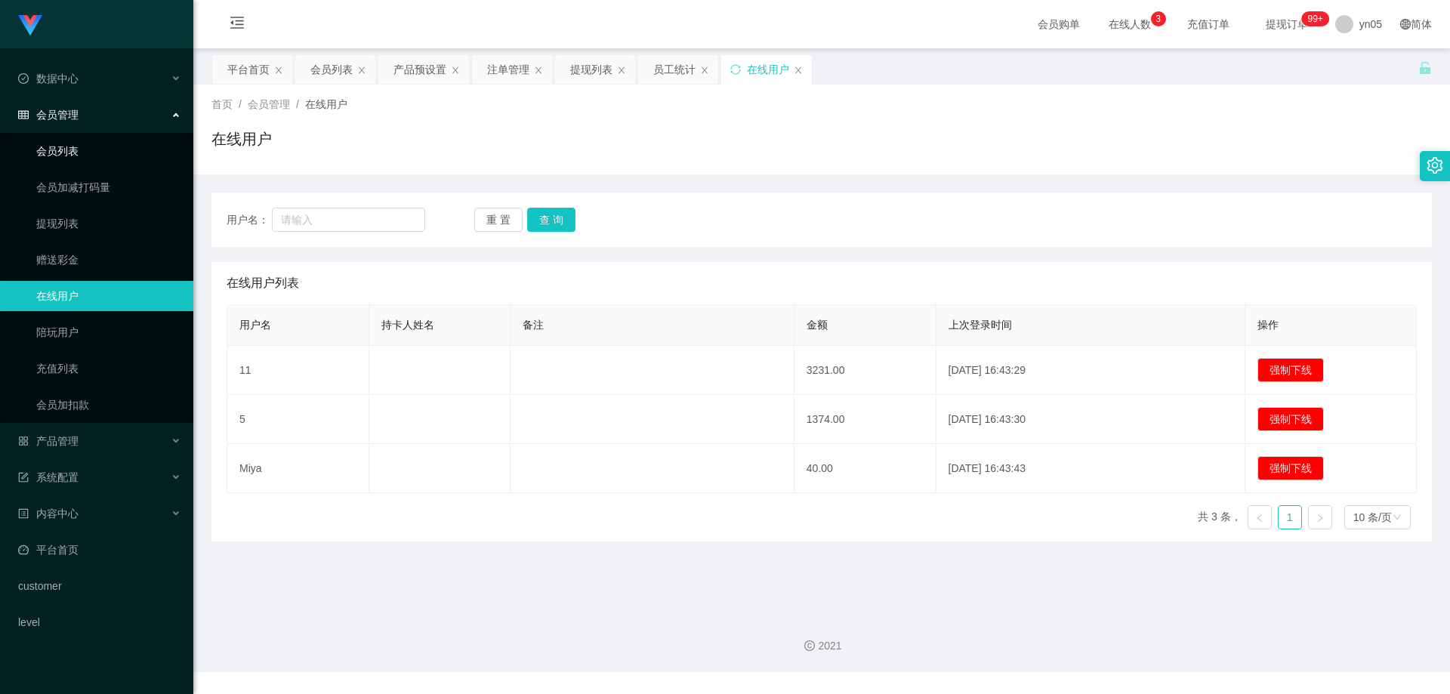
click at [58, 145] on link "会员列表" at bounding box center [108, 151] width 145 height 30
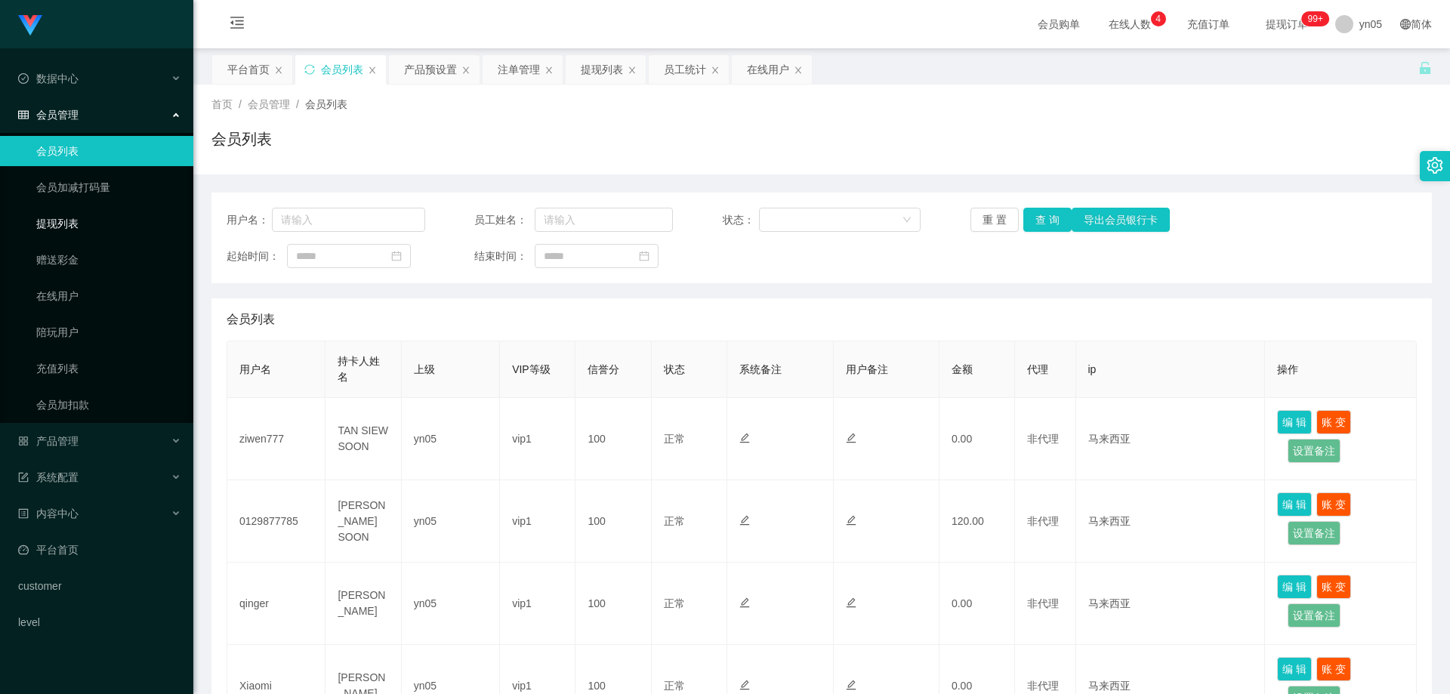
click at [80, 215] on link "提现列表" at bounding box center [108, 223] width 145 height 30
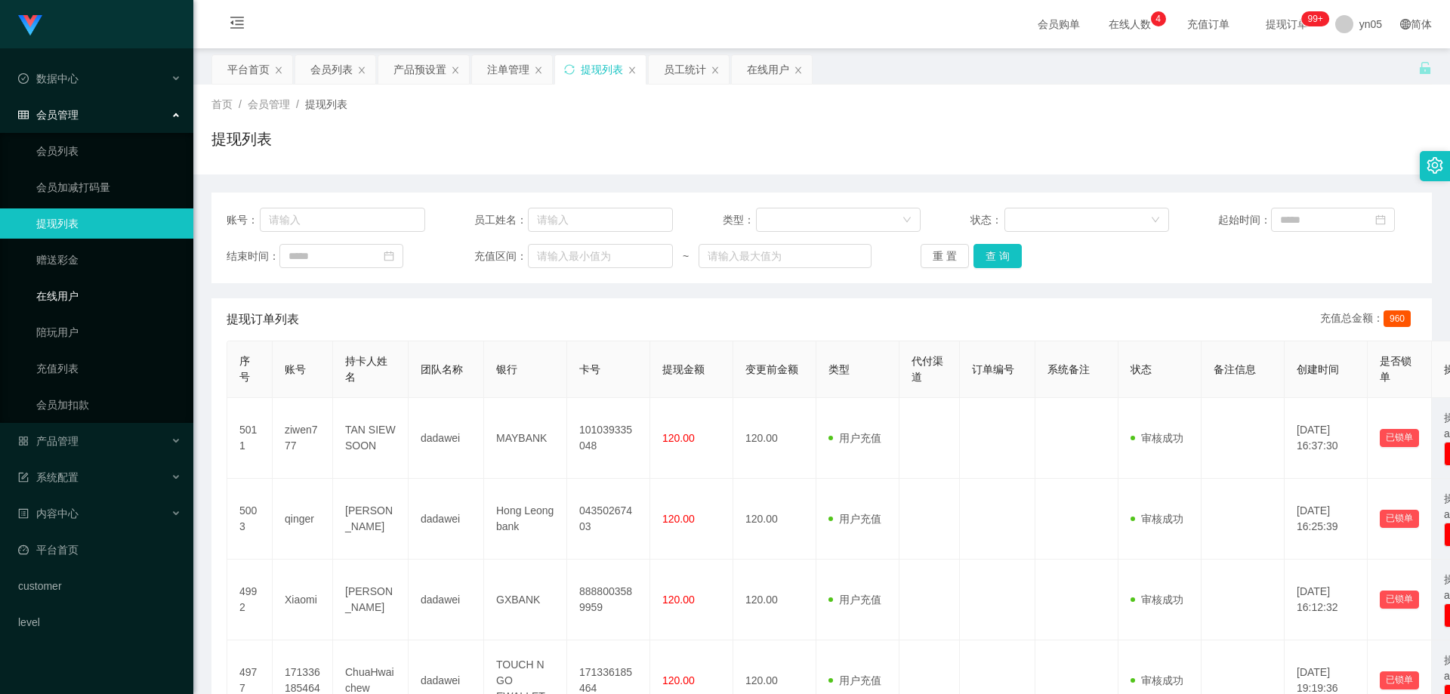
click at [66, 298] on link "在线用户" at bounding box center [108, 296] width 145 height 30
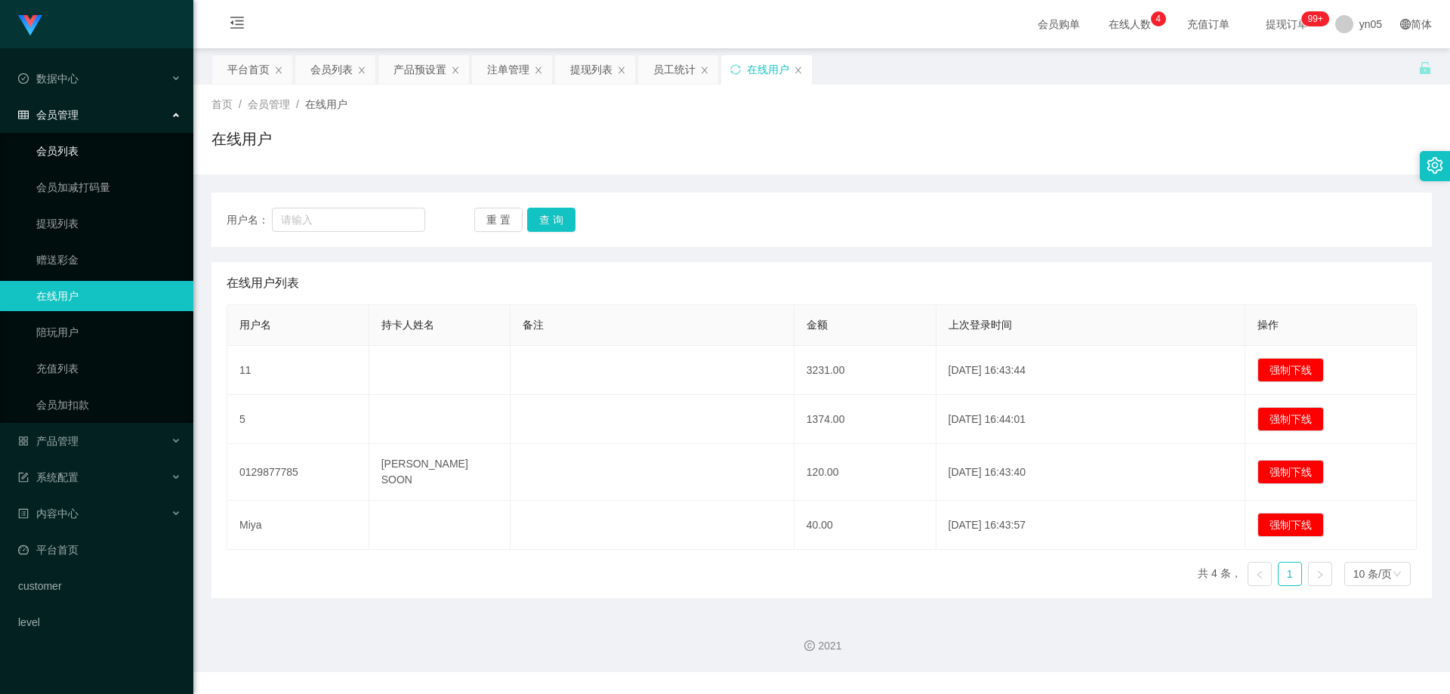
click at [76, 143] on link "会员列表" at bounding box center [108, 151] width 145 height 30
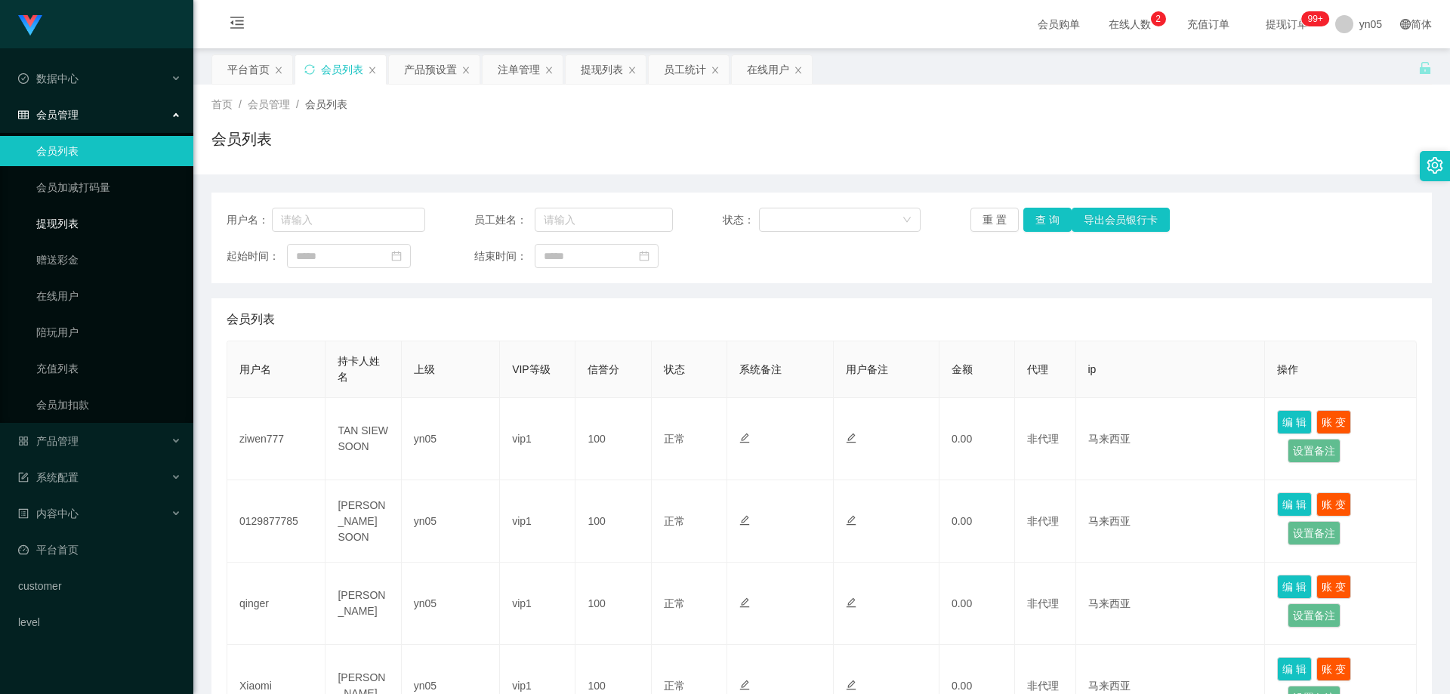
click at [78, 225] on link "提现列表" at bounding box center [108, 223] width 145 height 30
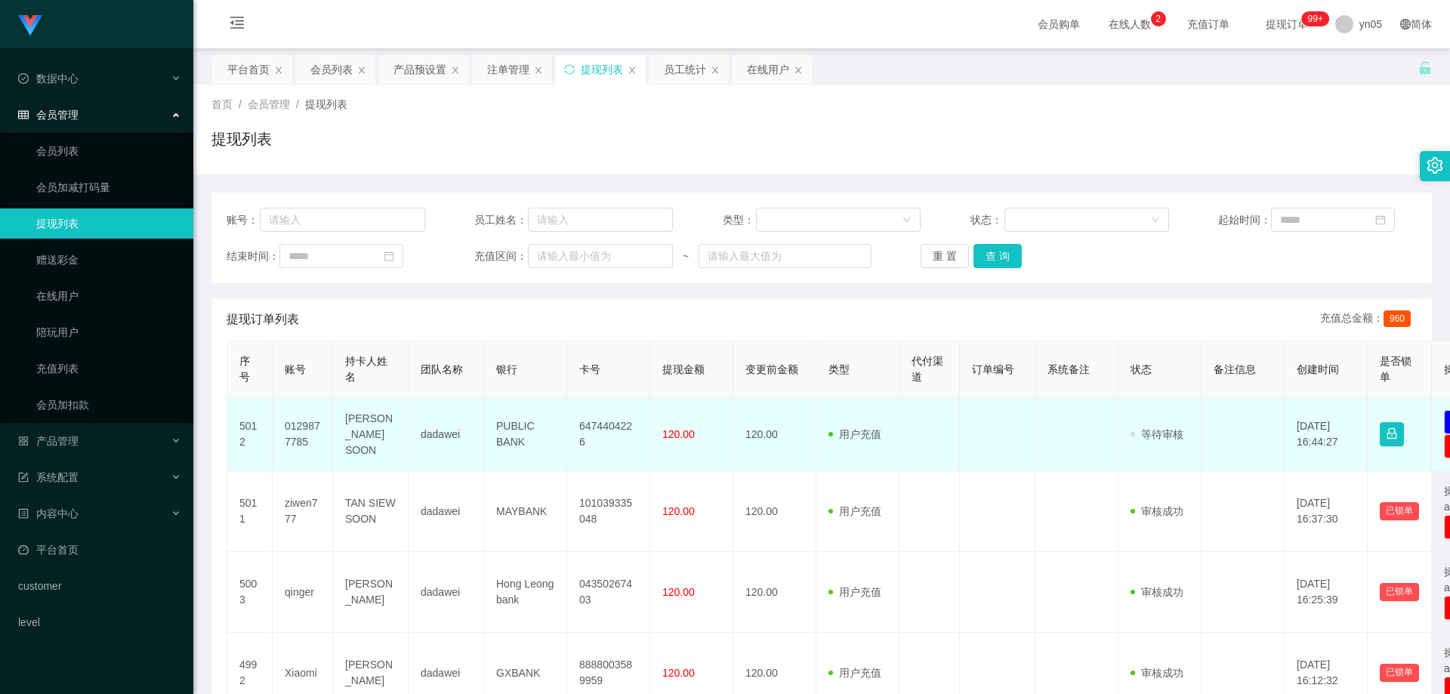
click at [304, 436] on td "0129877785" at bounding box center [303, 434] width 60 height 73
click at [304, 433] on td "0129877785" at bounding box center [303, 434] width 60 height 73
copy td "0129877785"
